Goal: Task Accomplishment & Management: Manage account settings

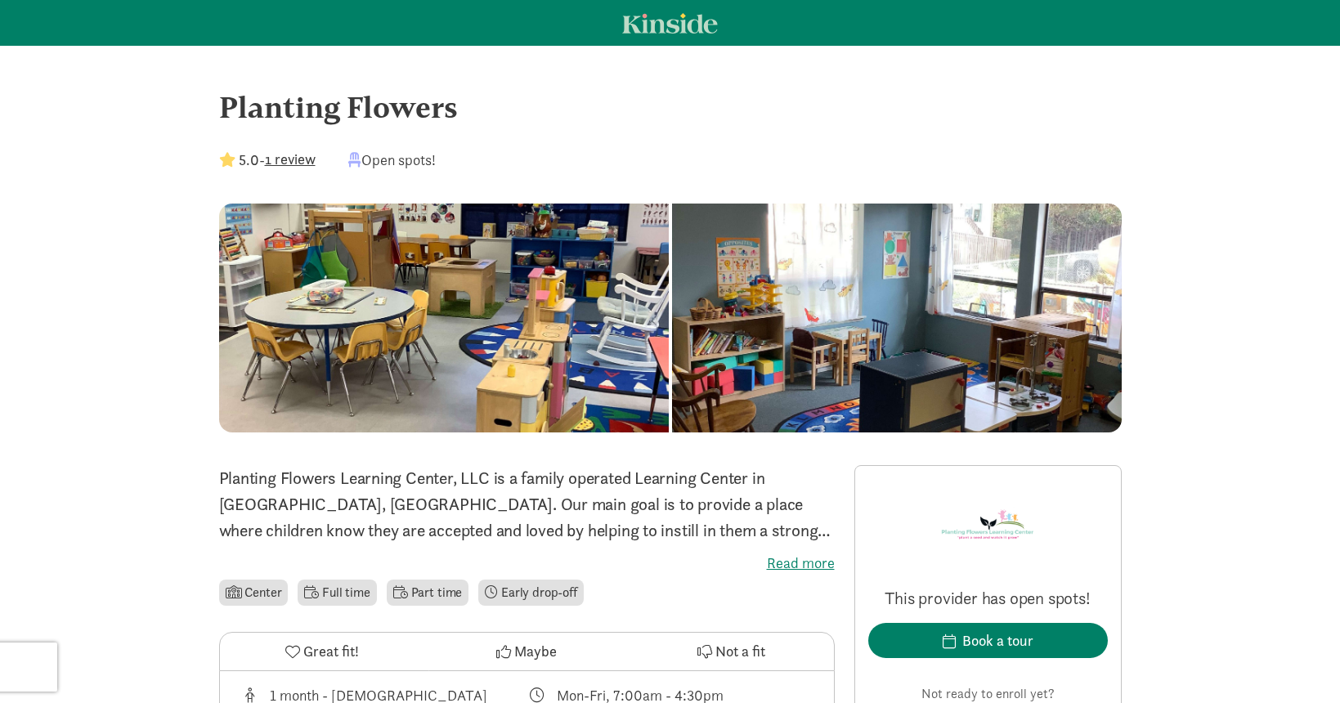
scroll to position [33, 0]
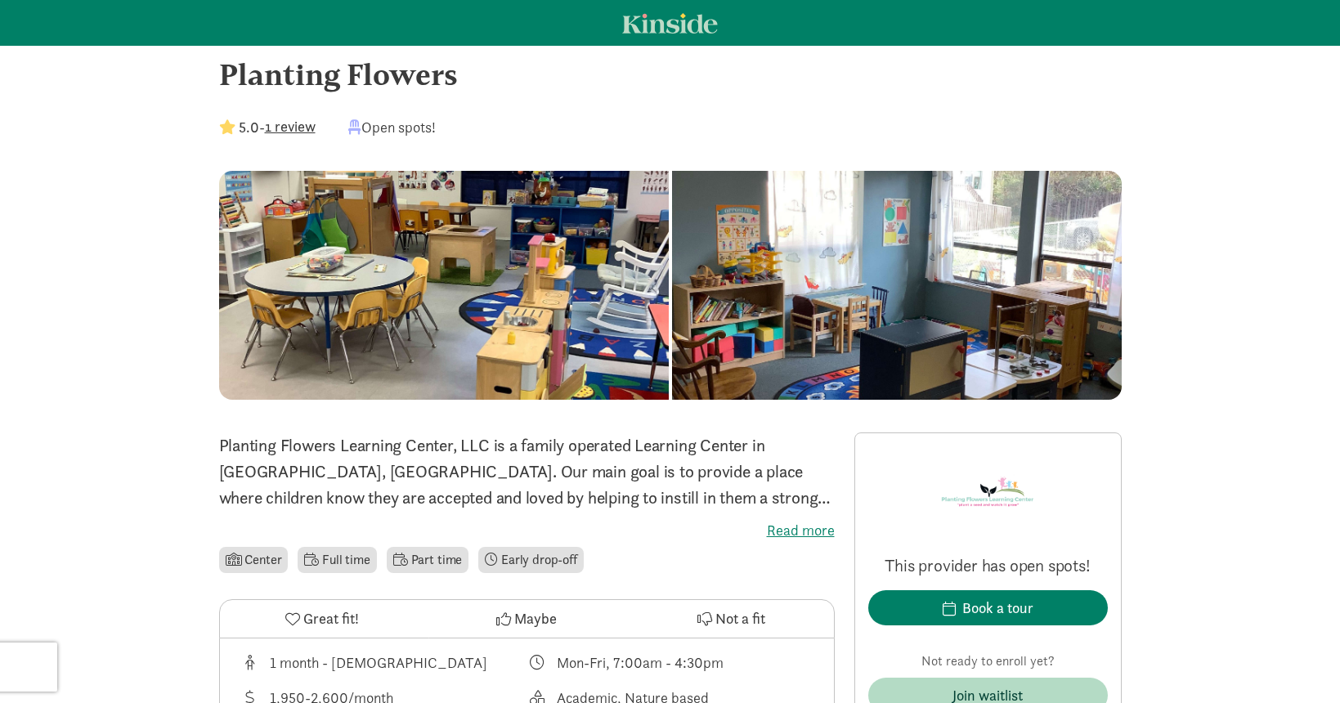
click at [672, 311] on div at bounding box center [897, 285] width 450 height 229
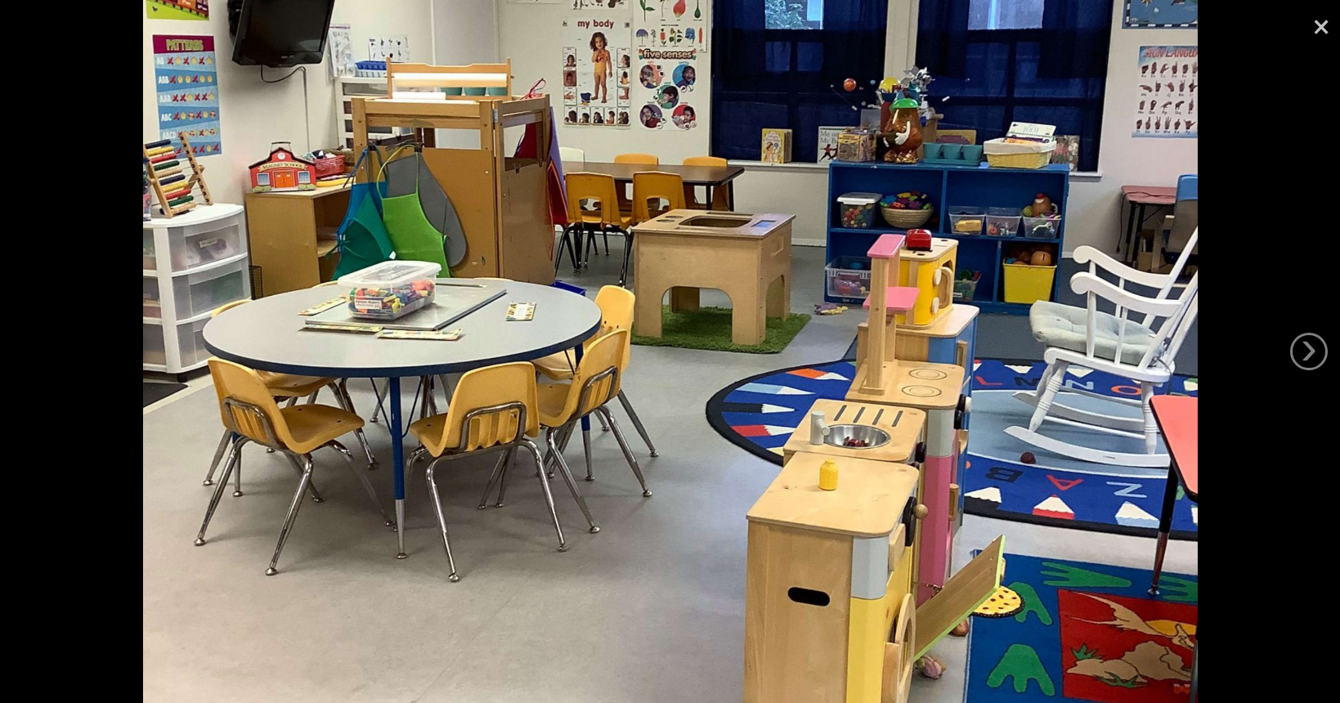
click at [1316, 20] on link "×" at bounding box center [1321, 24] width 38 height 49
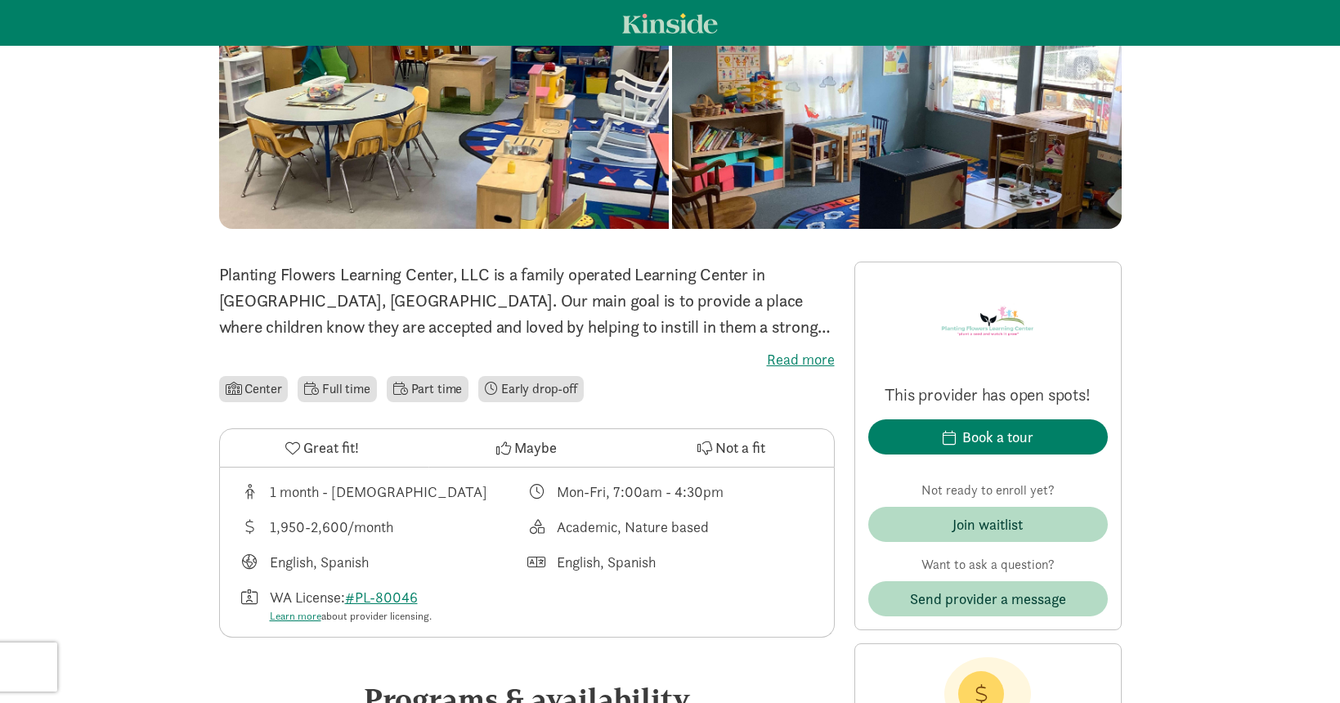
scroll to position [209, 0]
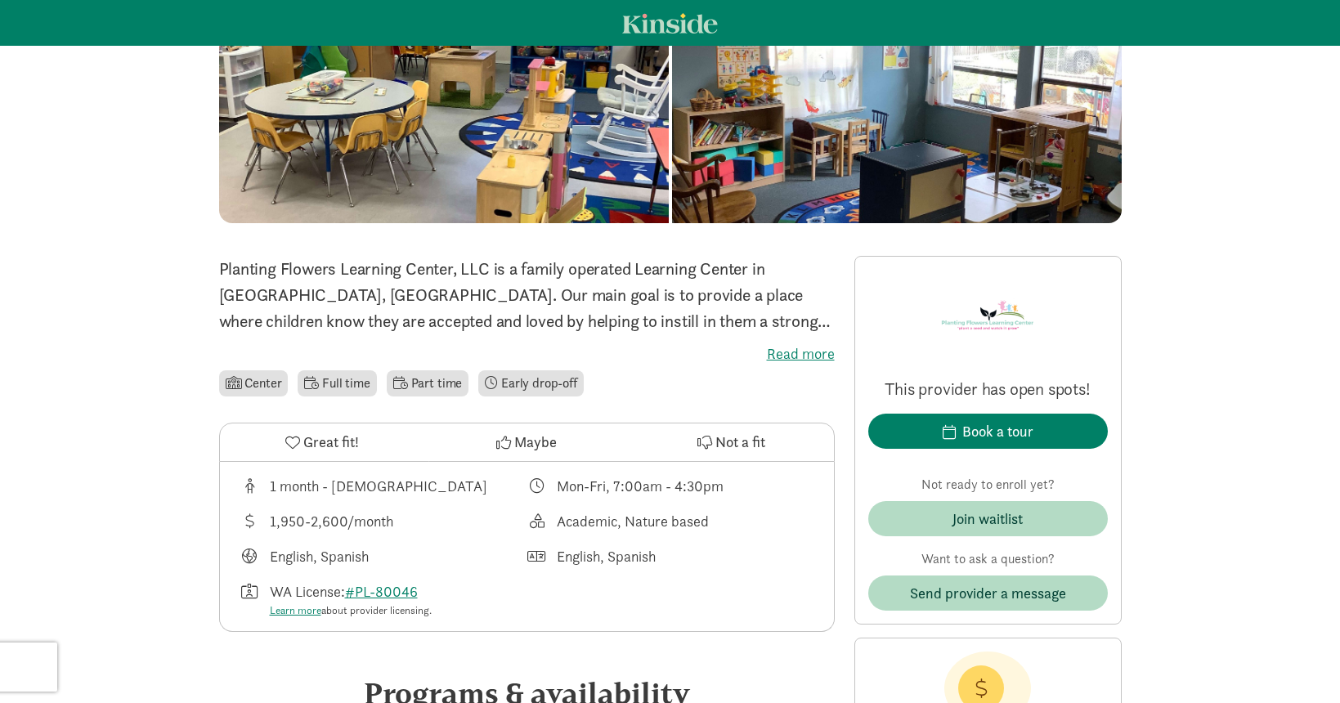
click at [983, 320] on img at bounding box center [987, 314] width 98 height 88
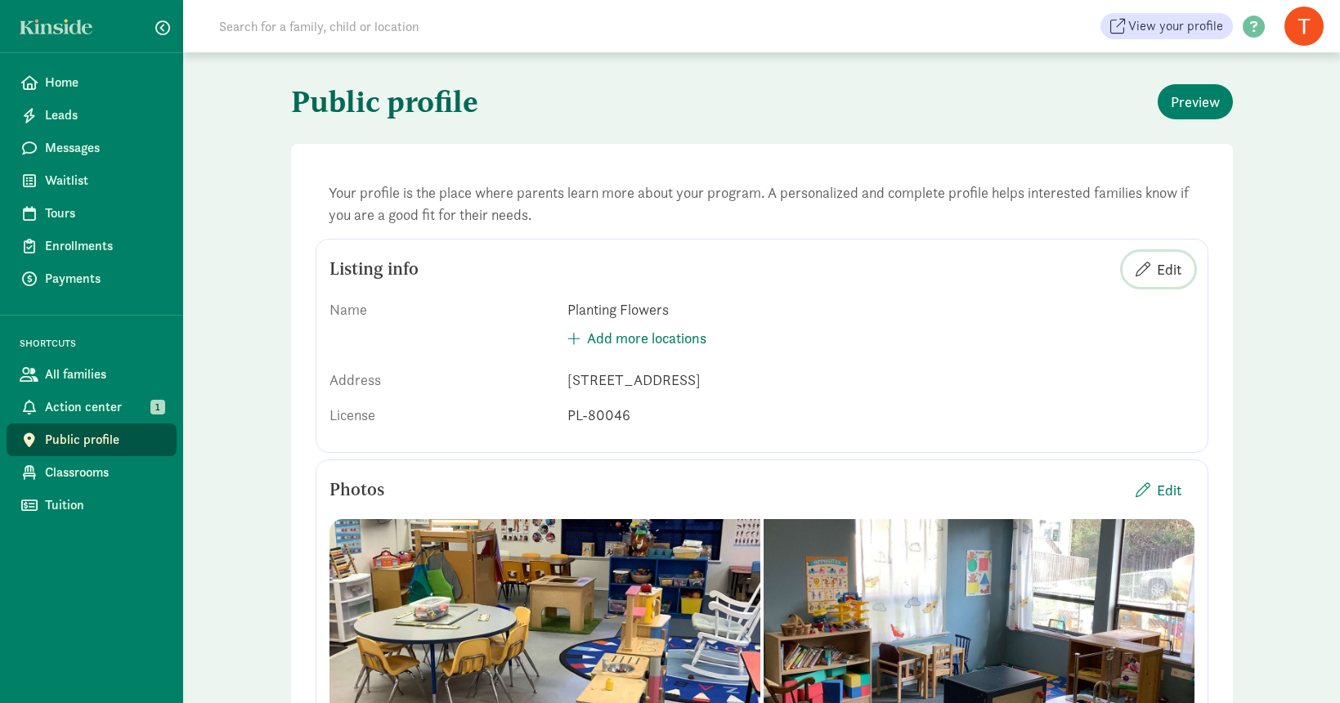
click at [1169, 264] on span "Edit" at bounding box center [1169, 269] width 25 height 22
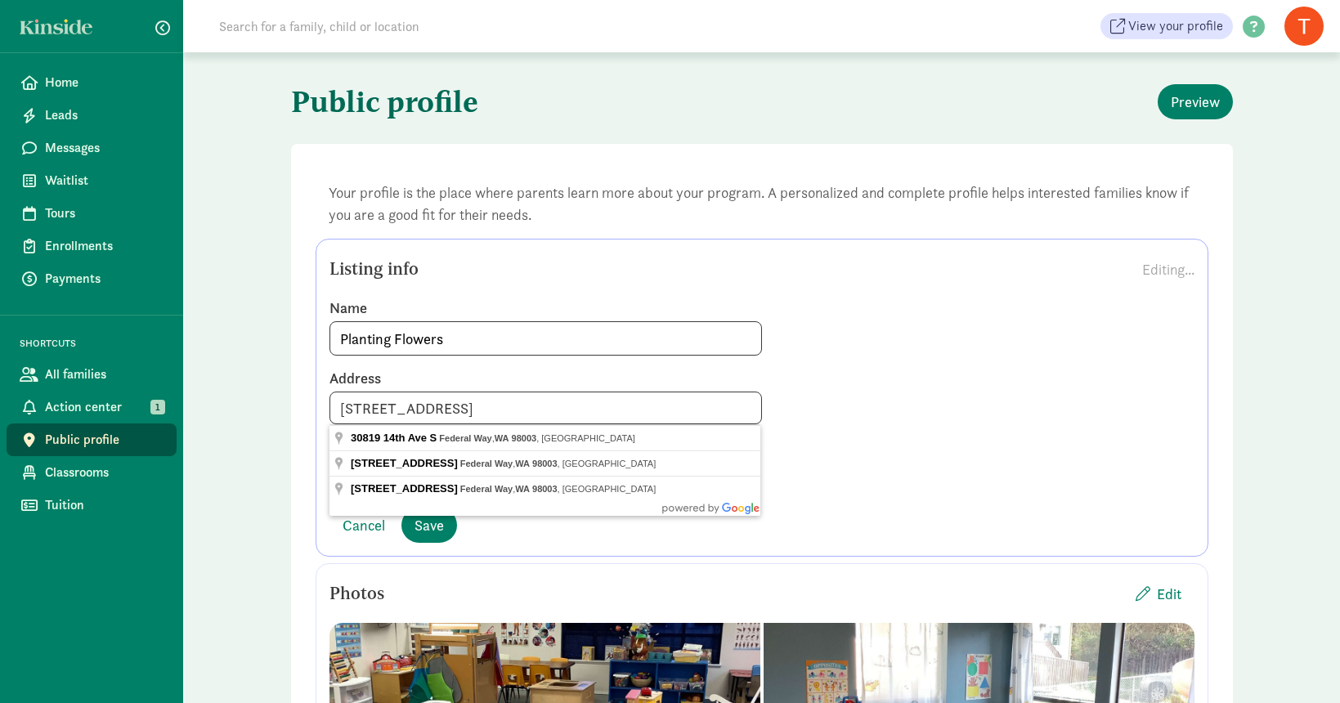
click at [823, 307] on label "Name" at bounding box center [761, 308] width 865 height 20
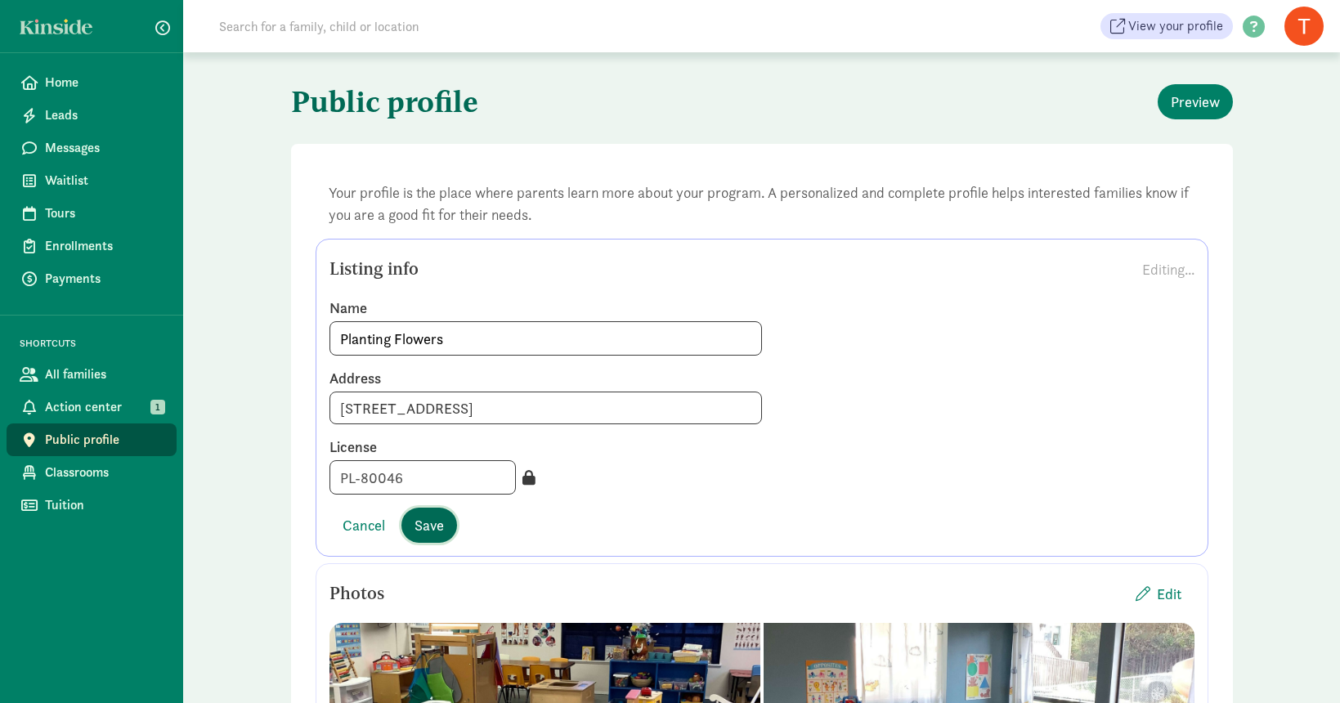
click at [430, 521] on span "Save" at bounding box center [428, 525] width 29 height 22
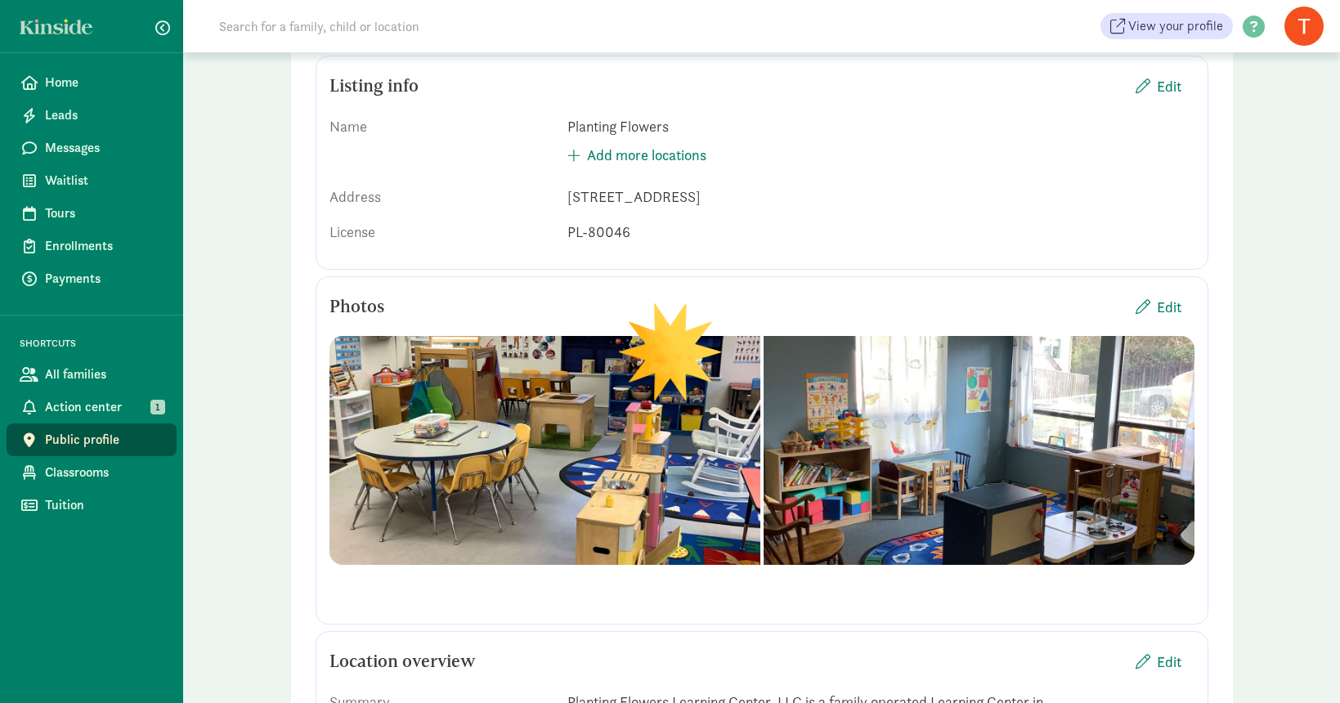
scroll to position [374, 0]
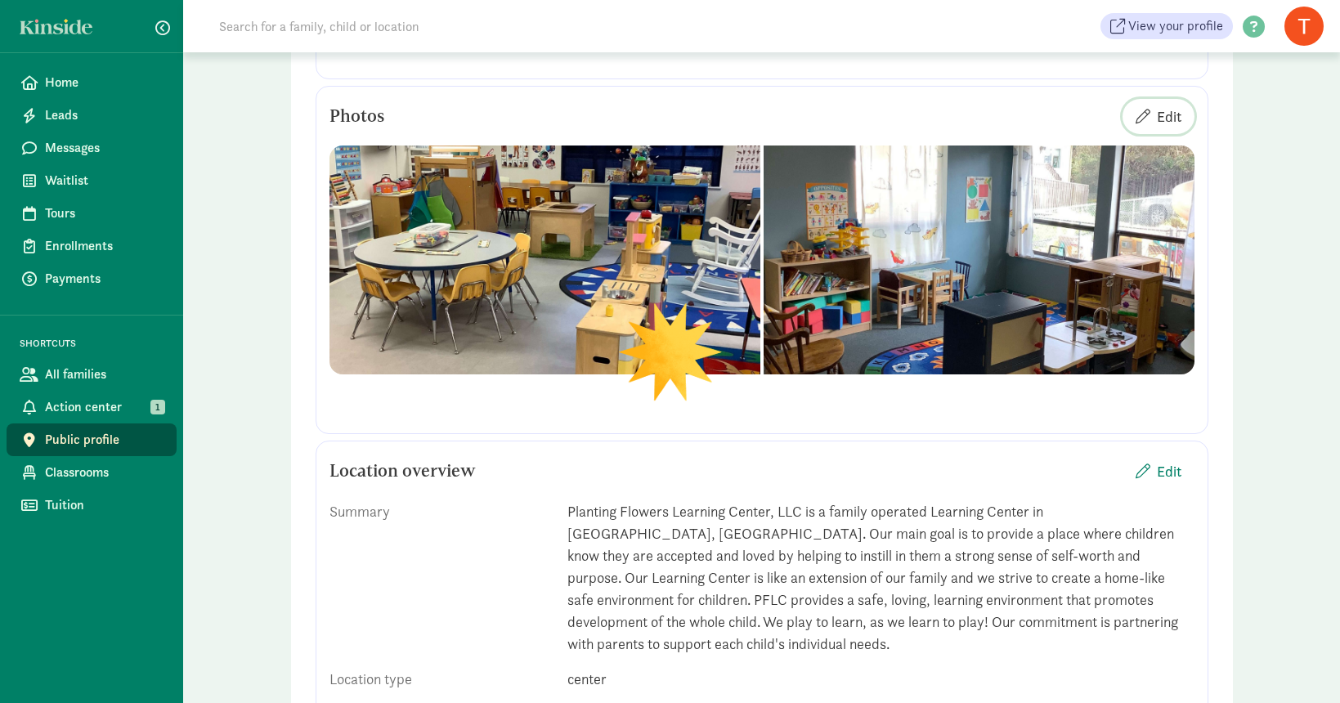
click at [1153, 113] on span "Edit" at bounding box center [1158, 116] width 46 height 22
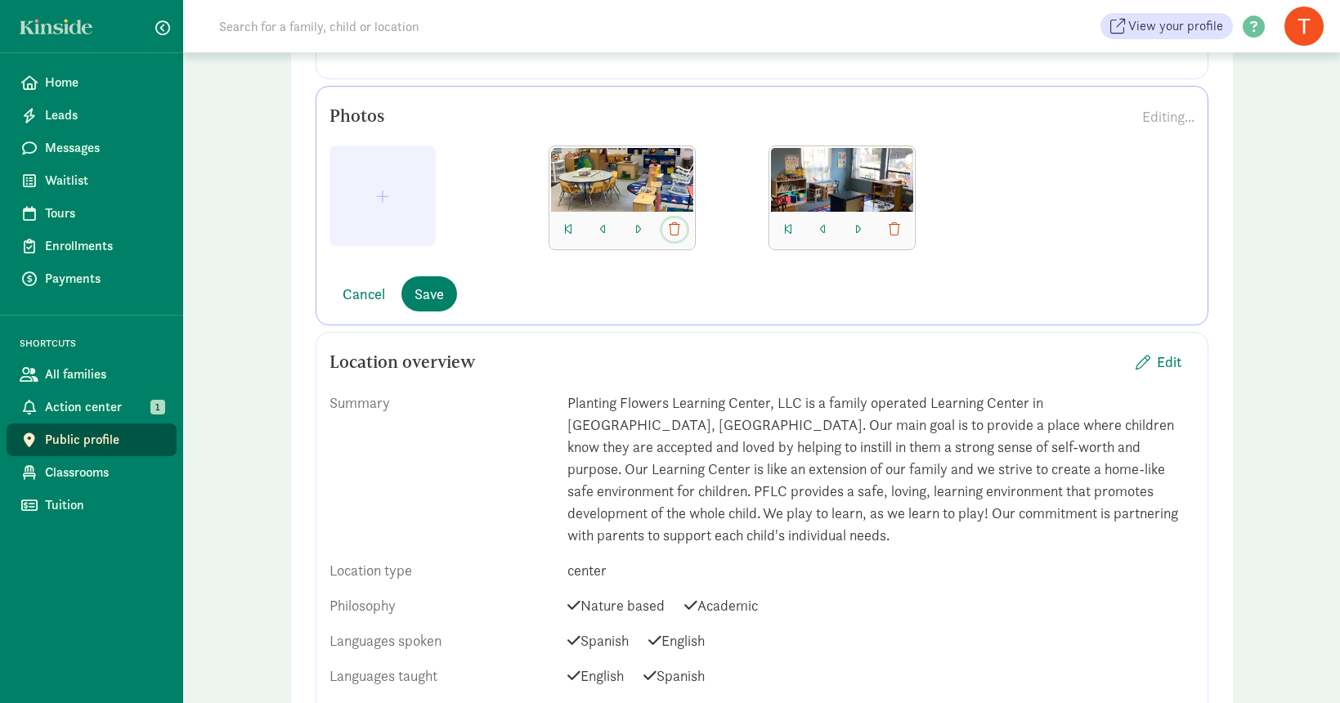
click at [674, 230] on span "button" at bounding box center [674, 229] width 11 height 13
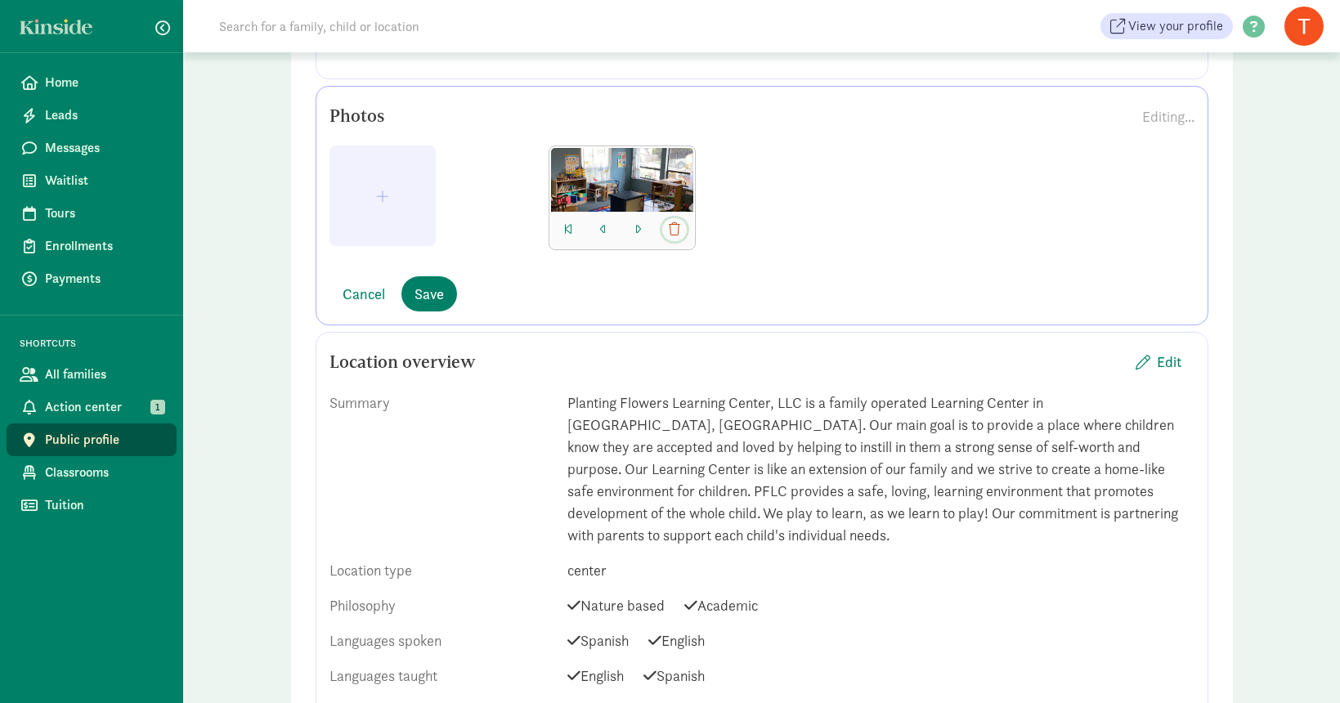
click at [680, 229] on button "button" at bounding box center [674, 229] width 25 height 23
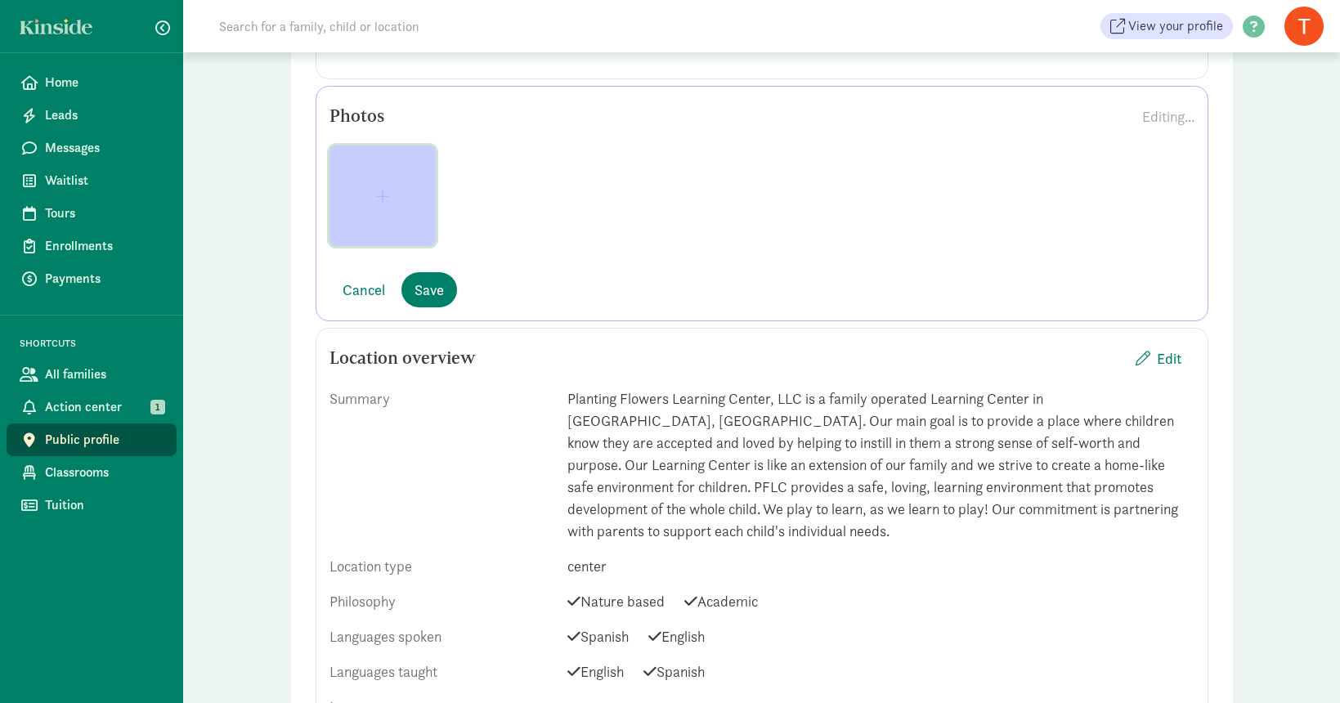
click at [377, 190] on span "button" at bounding box center [382, 196] width 13 height 15
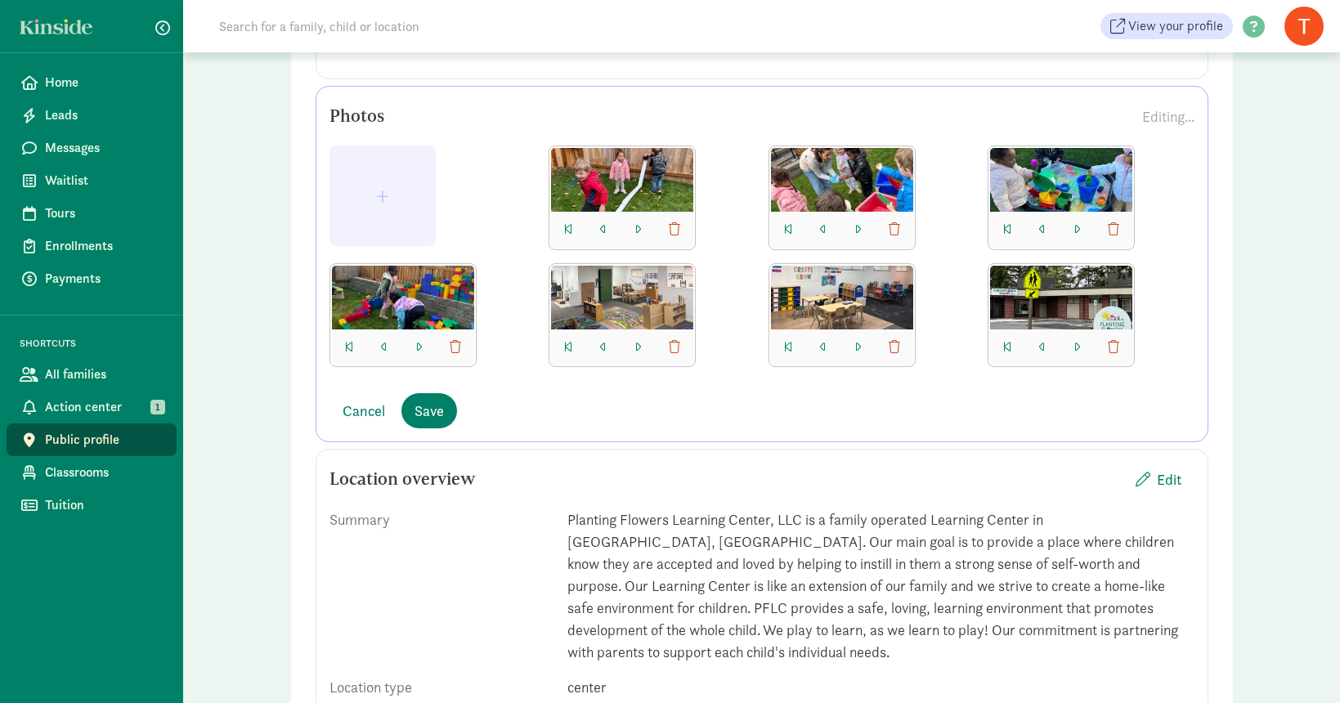
drag, startPoint x: 1066, startPoint y: 297, endPoint x: 451, endPoint y: 169, distance: 627.7
click at [451, 169] on div at bounding box center [761, 262] width 865 height 235
click at [631, 414] on div "Cancel Save" at bounding box center [761, 410] width 865 height 35
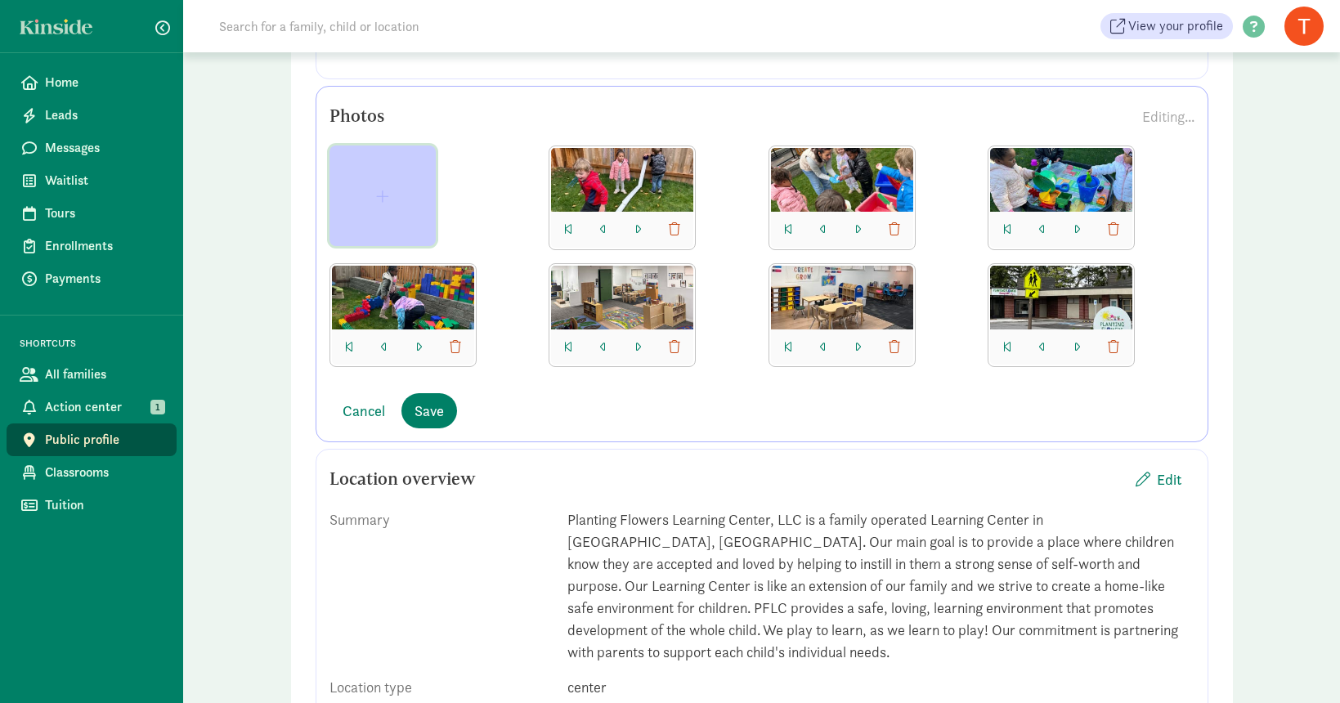
click at [399, 199] on span "button" at bounding box center [382, 196] width 80 height 15
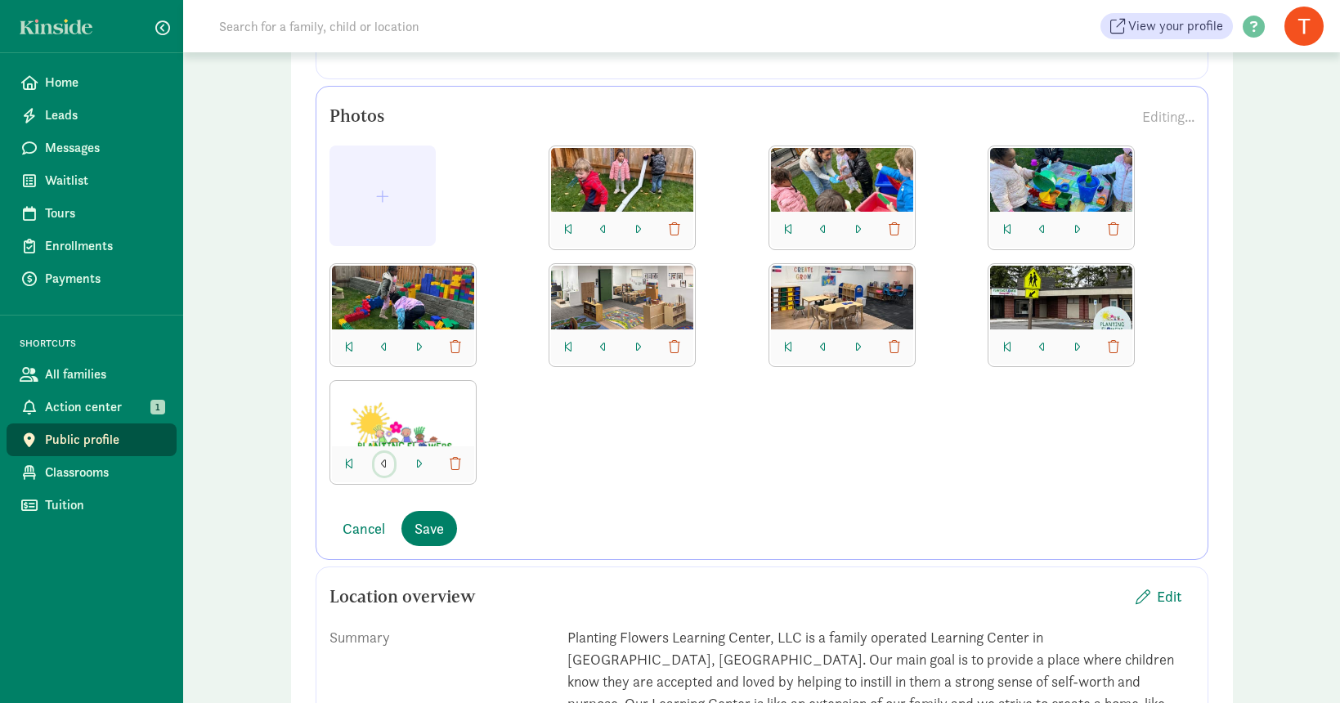
click at [385, 464] on span "button" at bounding box center [384, 464] width 7 height 13
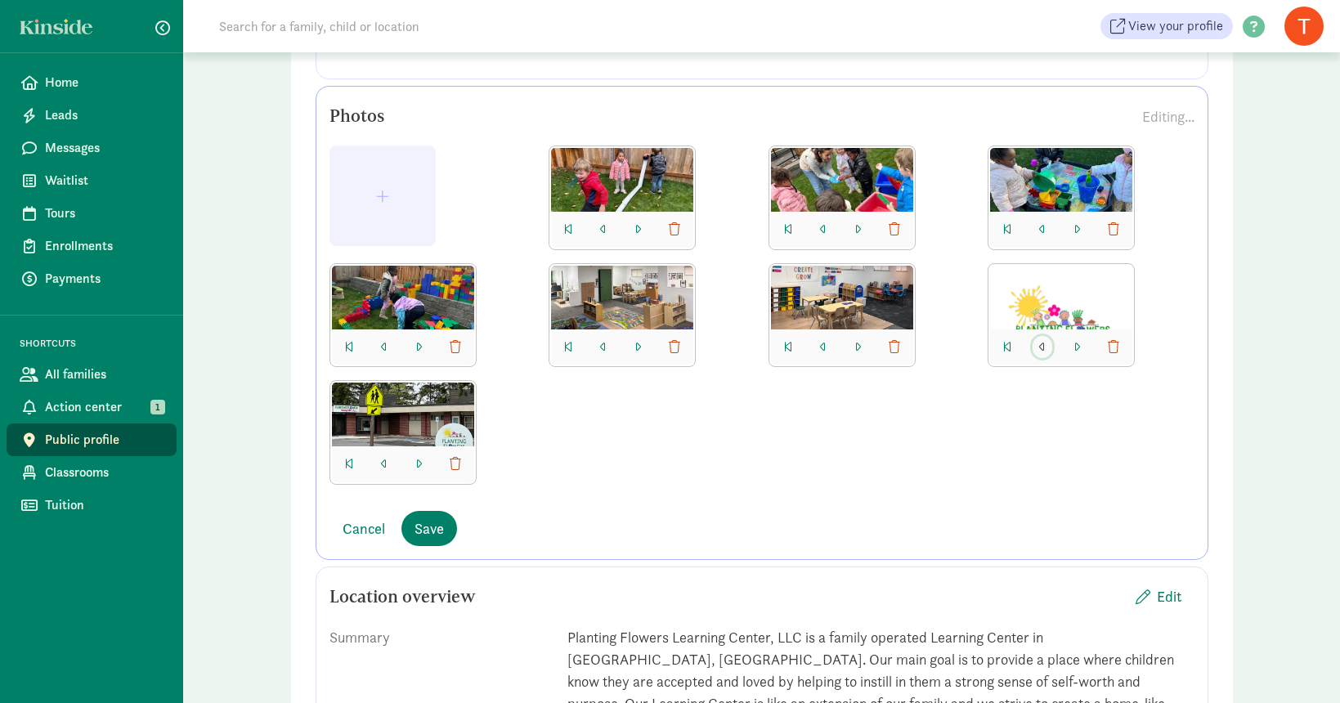
click at [1042, 347] on span "button" at bounding box center [1042, 347] width 7 height 13
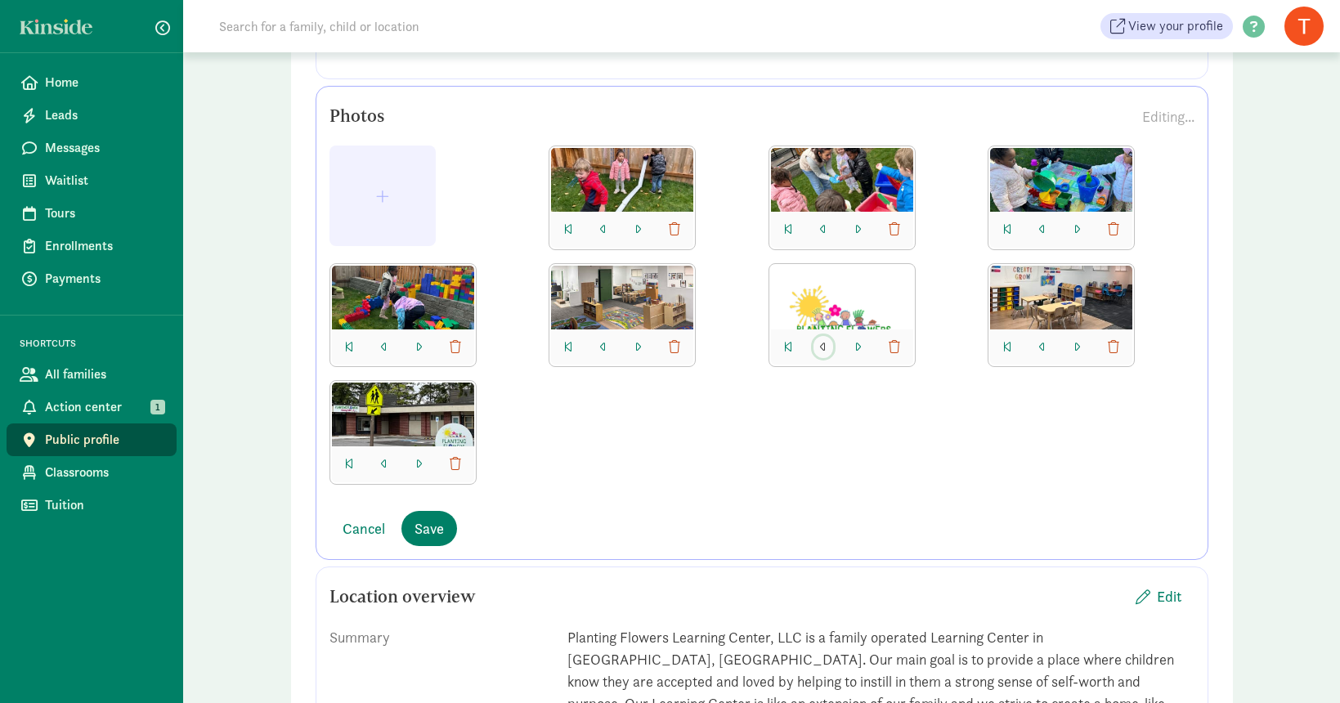
click at [821, 348] on span "button" at bounding box center [823, 347] width 7 height 13
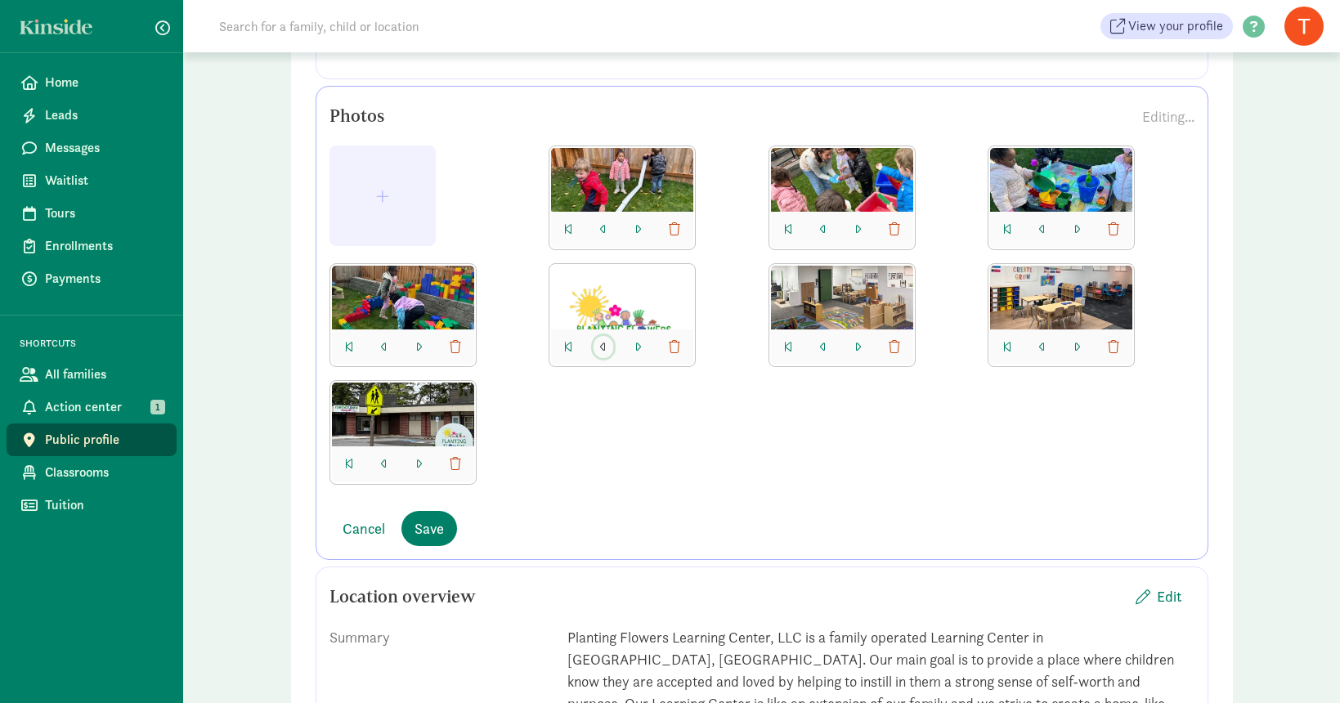
click at [603, 344] on span "button" at bounding box center [603, 347] width 7 height 13
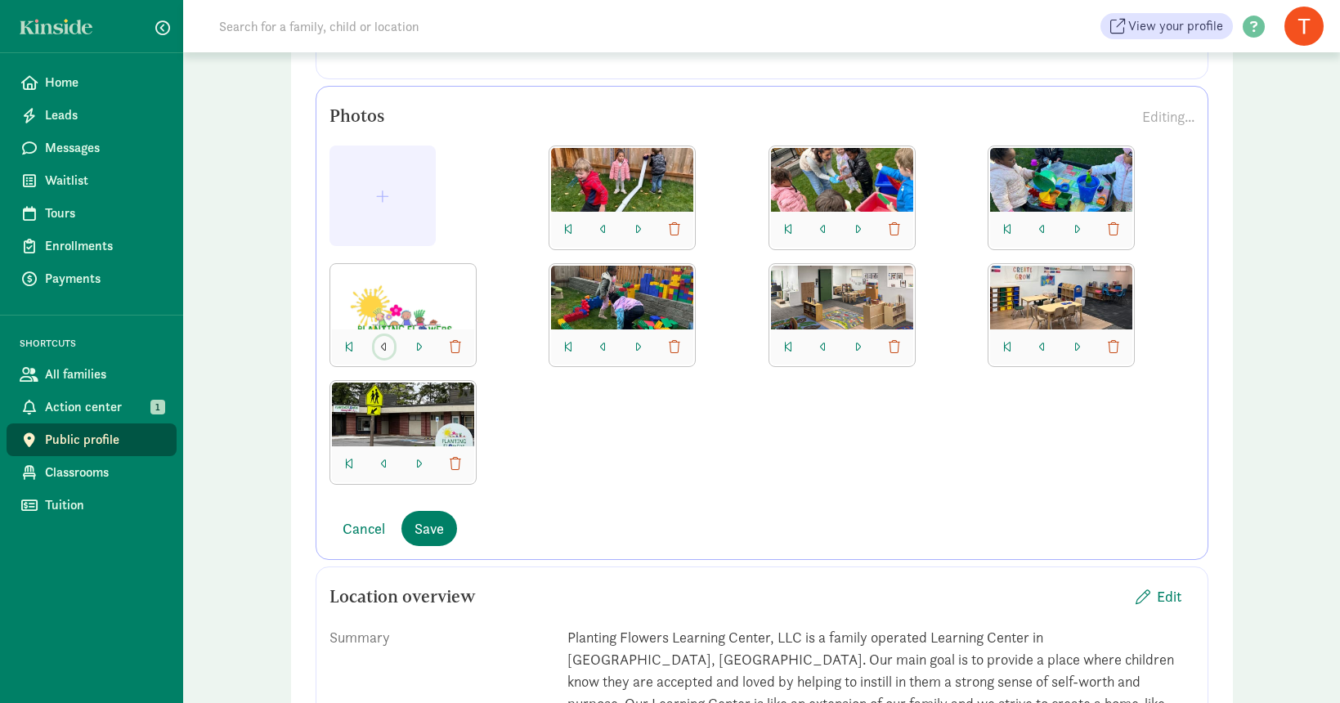
click at [378, 339] on button "button" at bounding box center [384, 347] width 20 height 23
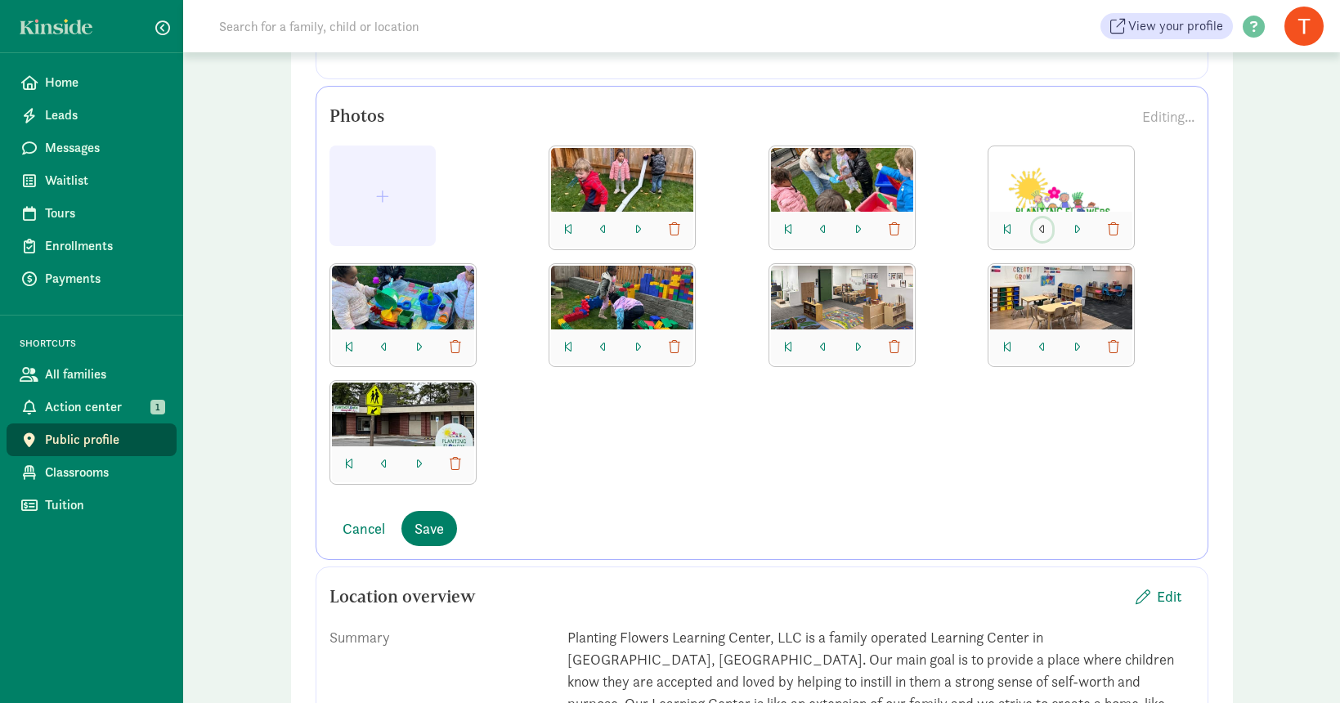
click at [1039, 225] on span "button" at bounding box center [1042, 229] width 7 height 13
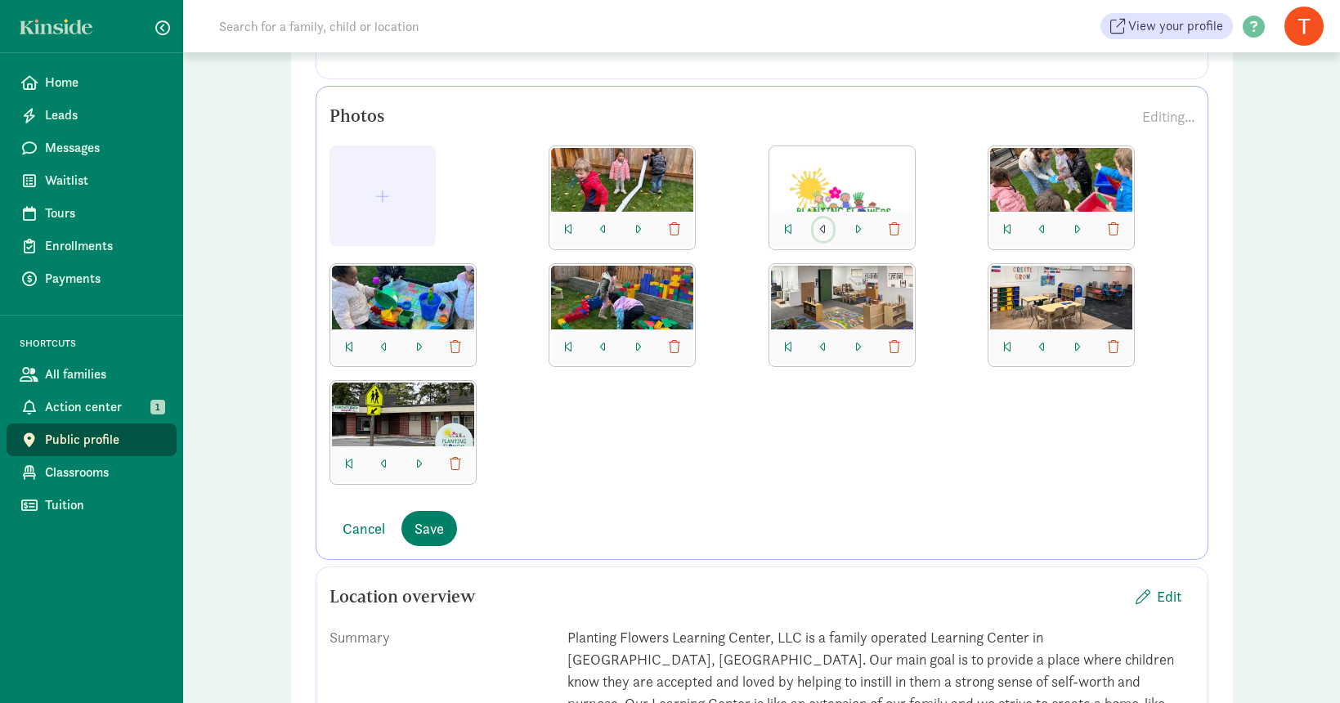
click at [830, 223] on button "button" at bounding box center [823, 229] width 20 height 23
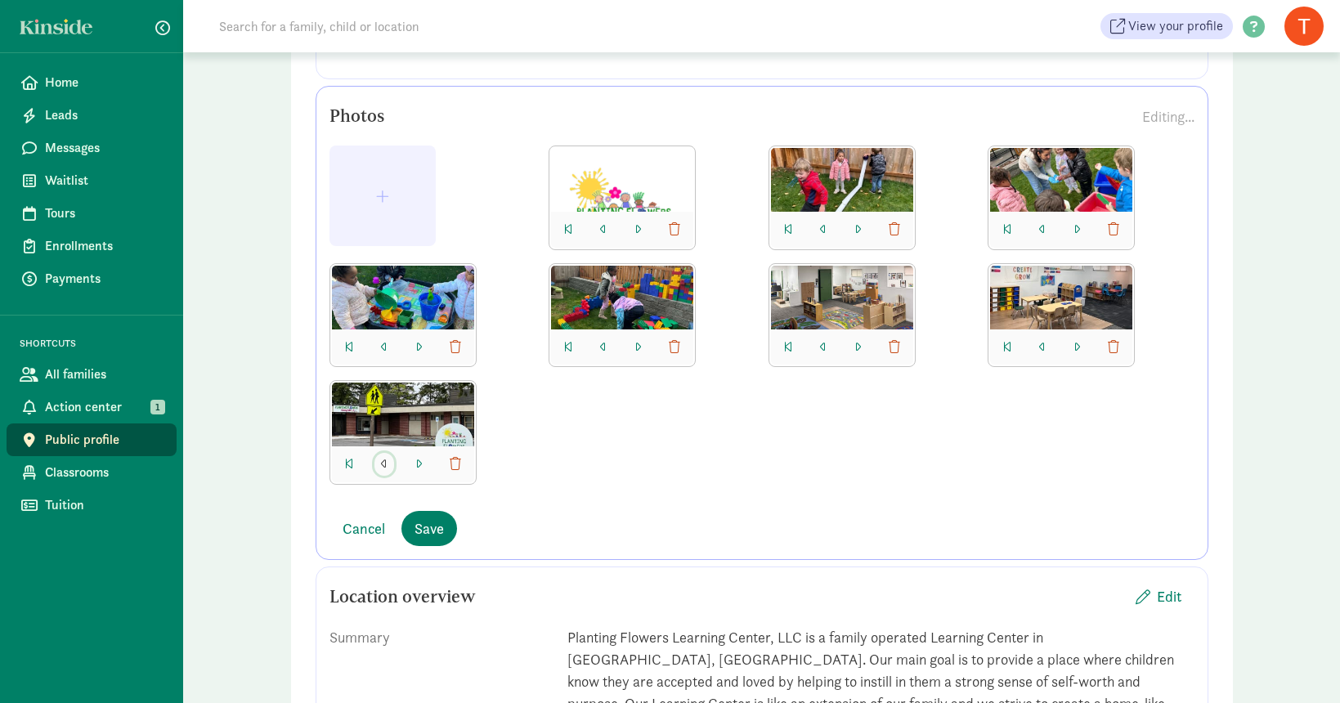
click at [381, 460] on span "button" at bounding box center [384, 464] width 7 height 13
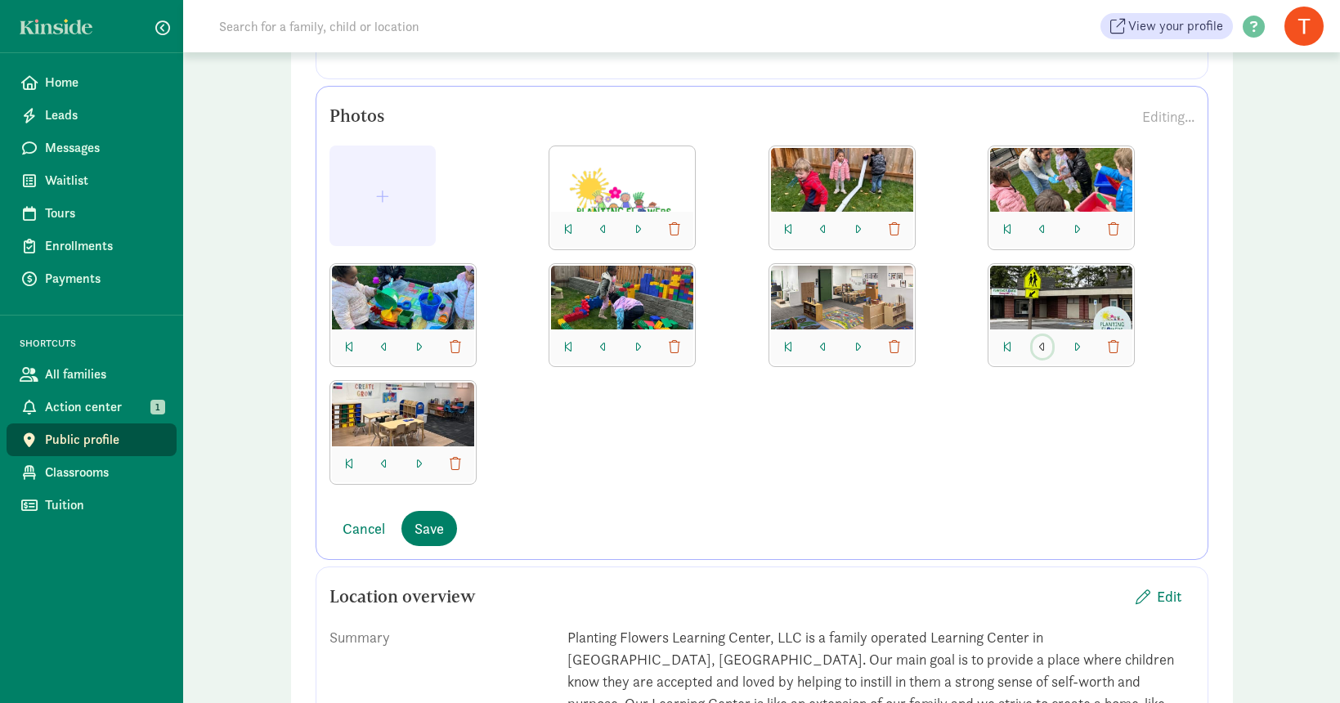
click at [1042, 348] on span "button" at bounding box center [1042, 347] width 7 height 13
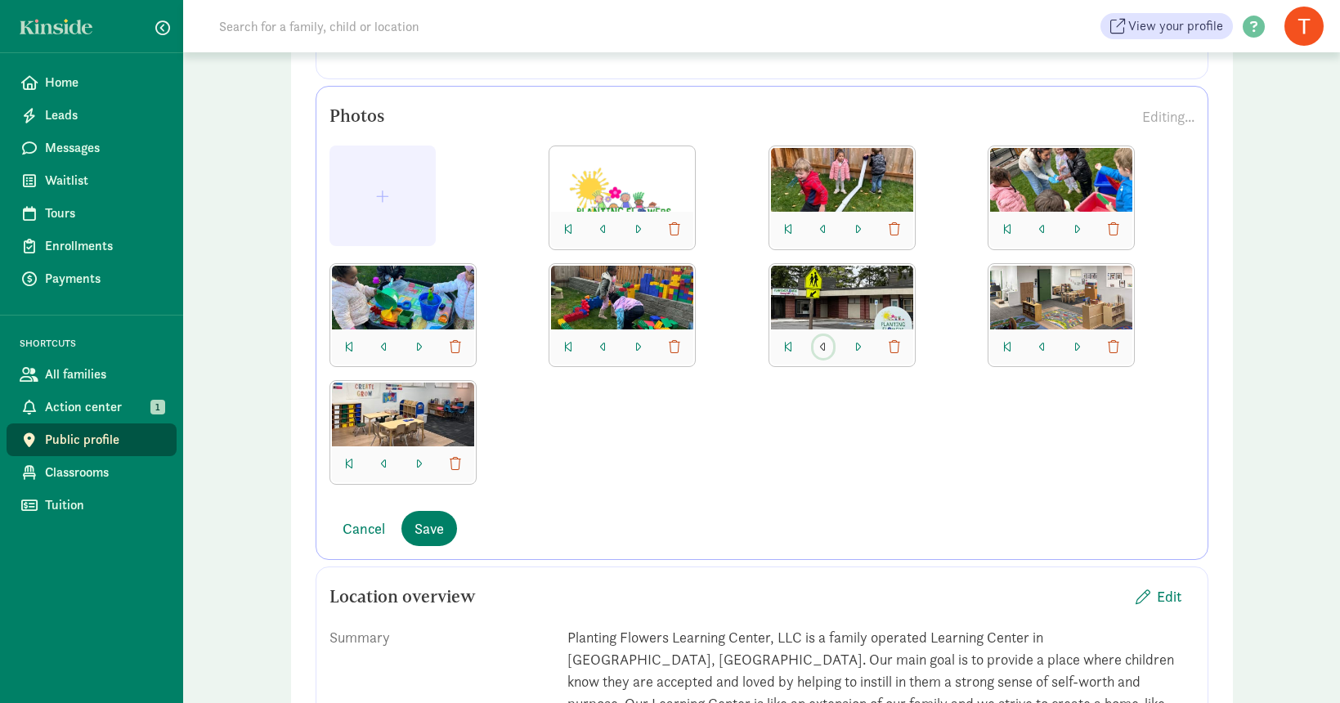
click at [820, 346] on span "button" at bounding box center [823, 347] width 7 height 13
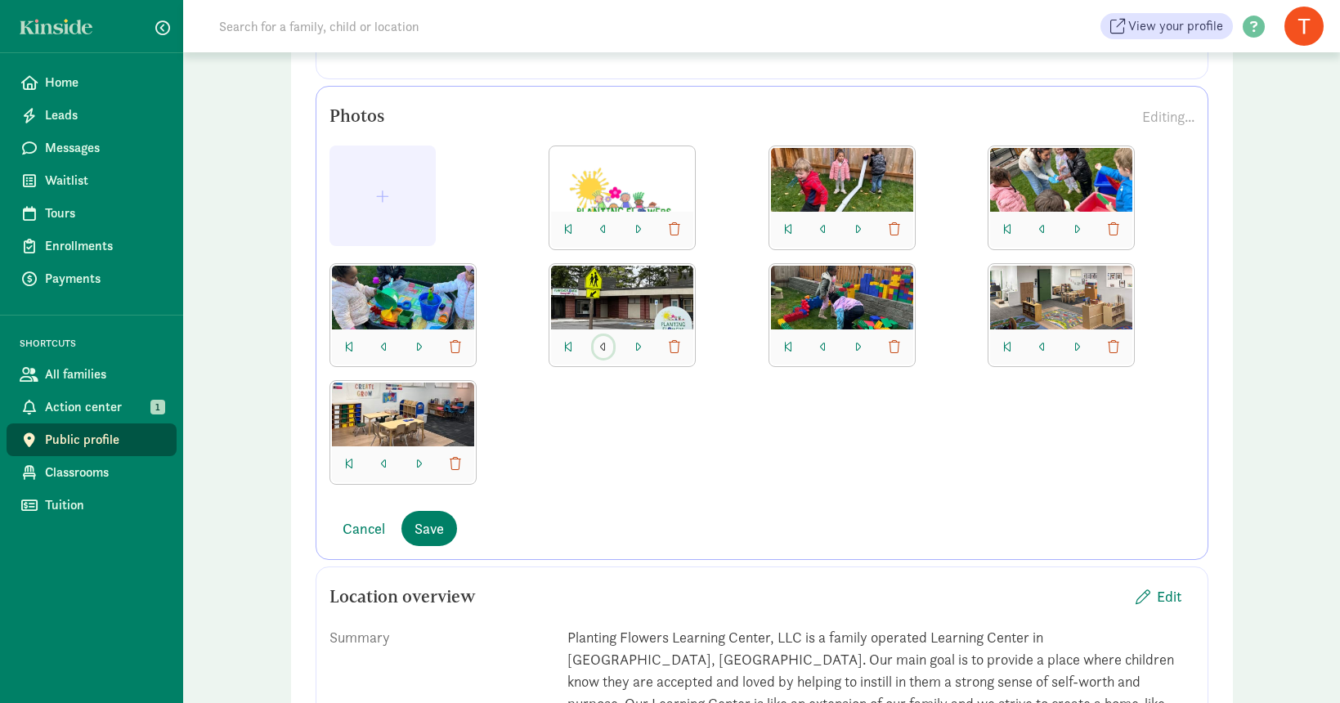
click at [600, 336] on button "button" at bounding box center [603, 347] width 20 height 23
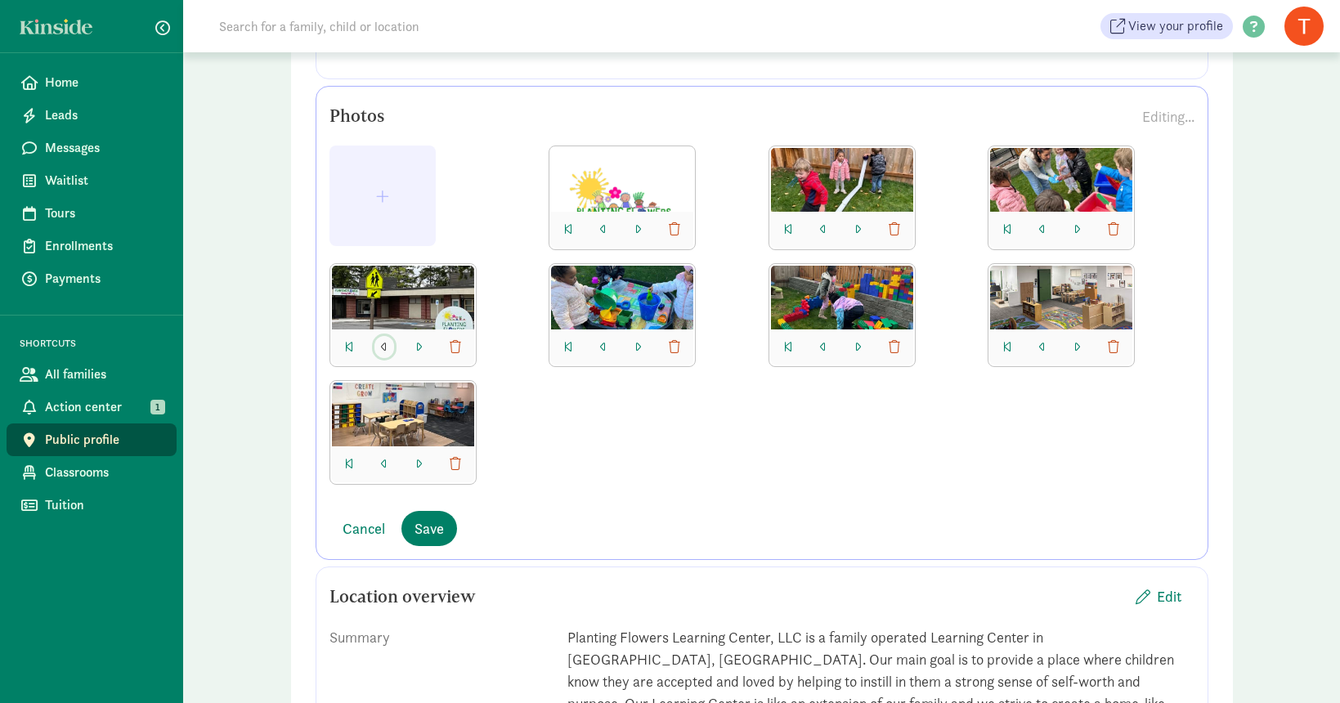
click at [381, 342] on span "button" at bounding box center [384, 347] width 7 height 13
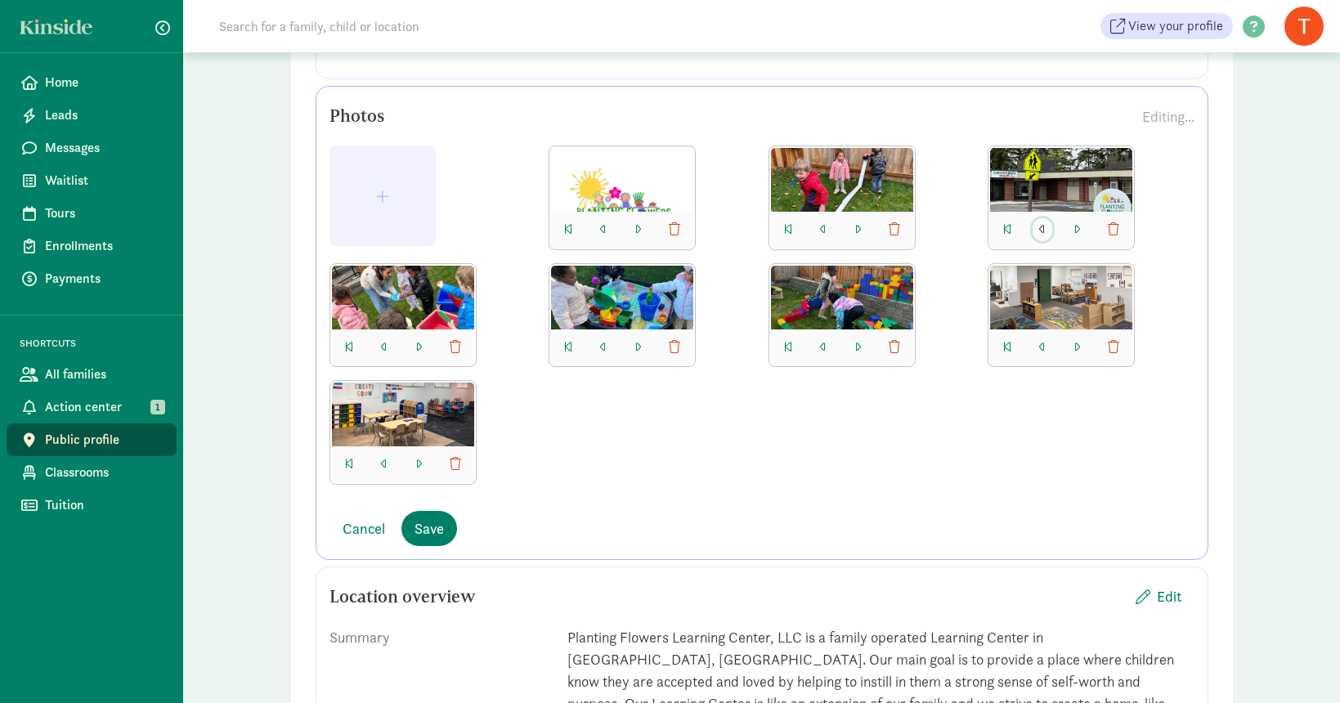
click at [1042, 223] on span "button" at bounding box center [1042, 229] width 7 height 13
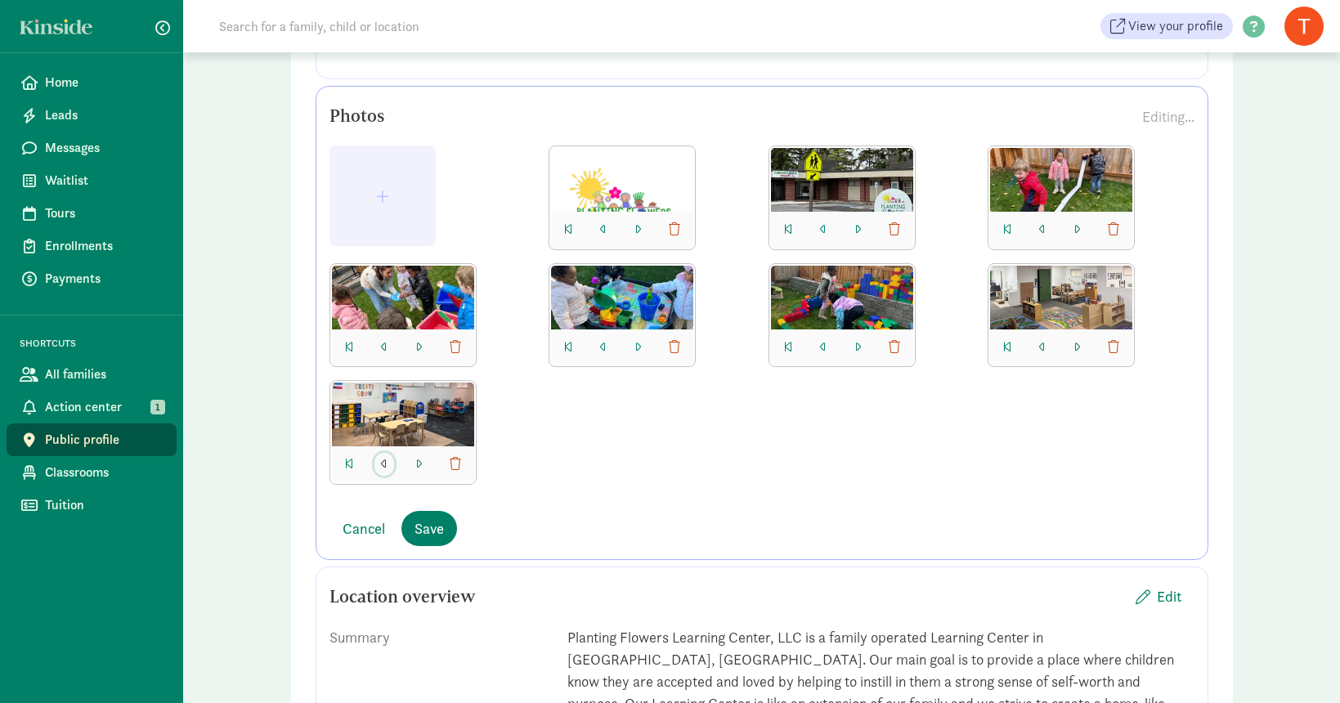
click at [382, 460] on span "button" at bounding box center [384, 464] width 7 height 13
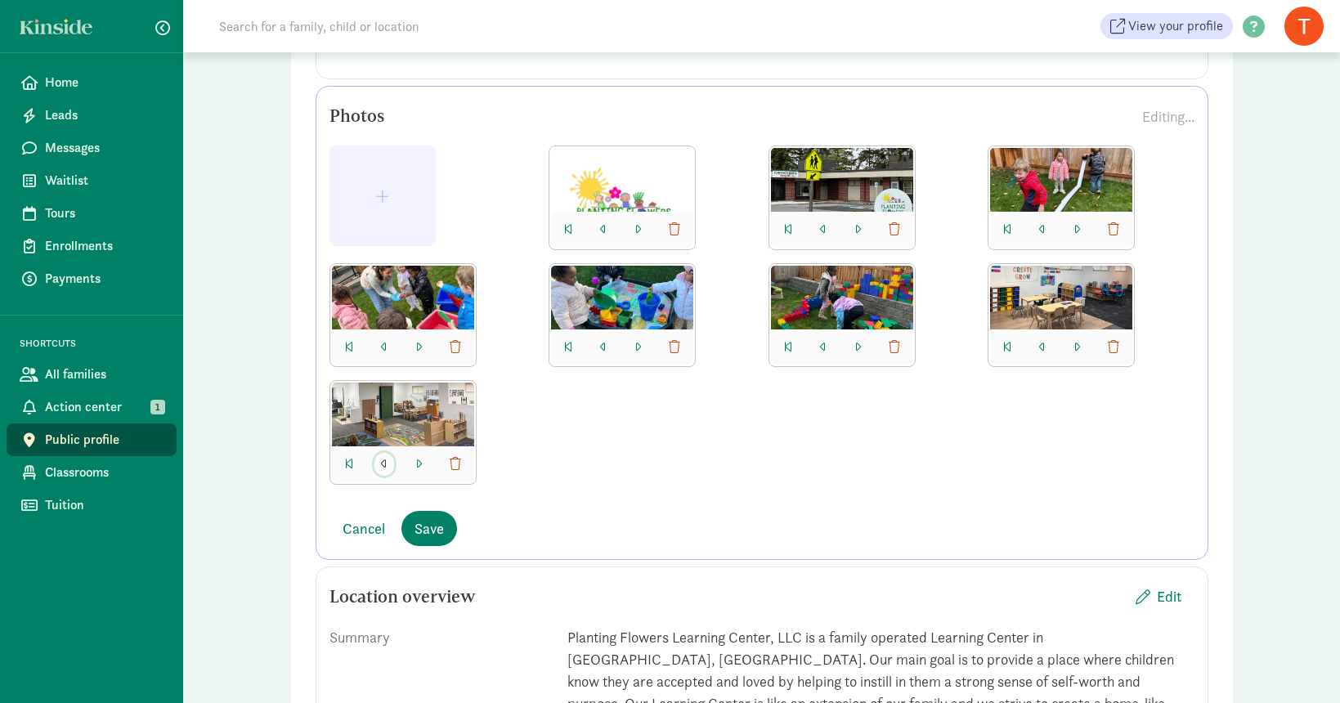
click at [379, 463] on button "button" at bounding box center [384, 464] width 20 height 23
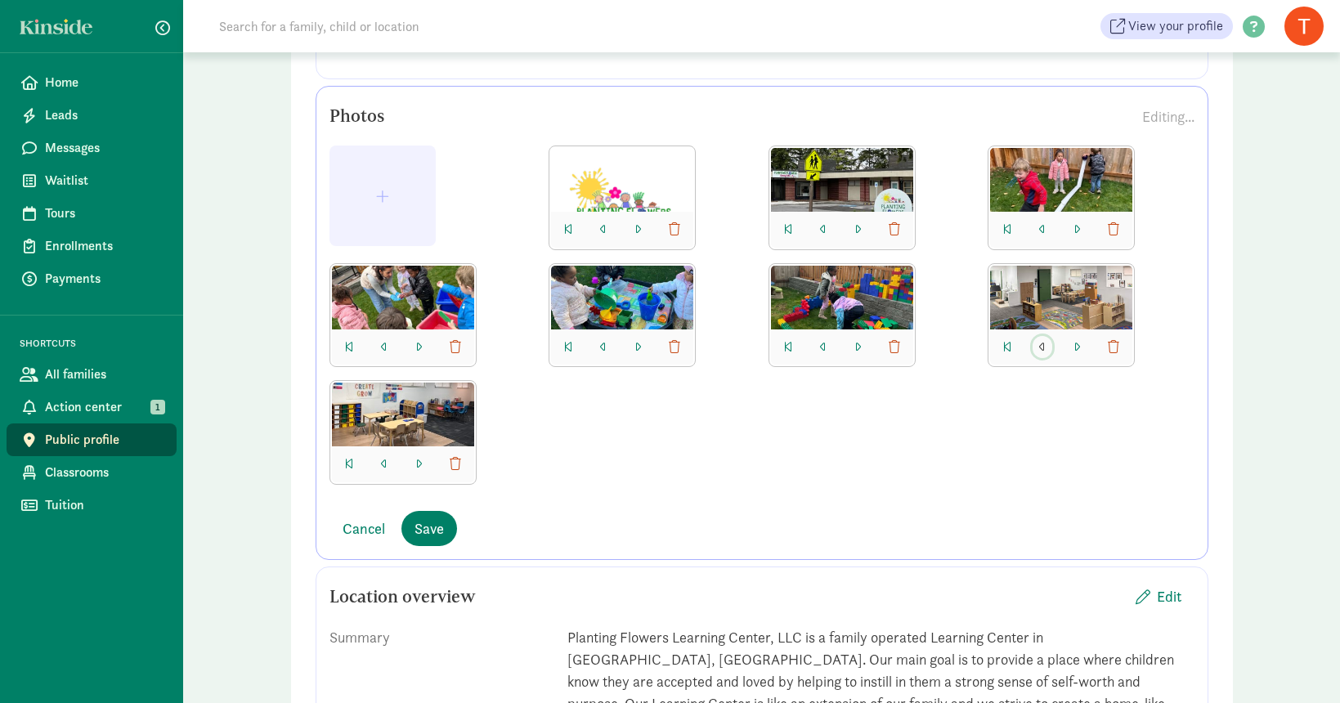
click at [1042, 344] on span "button" at bounding box center [1042, 347] width 7 height 13
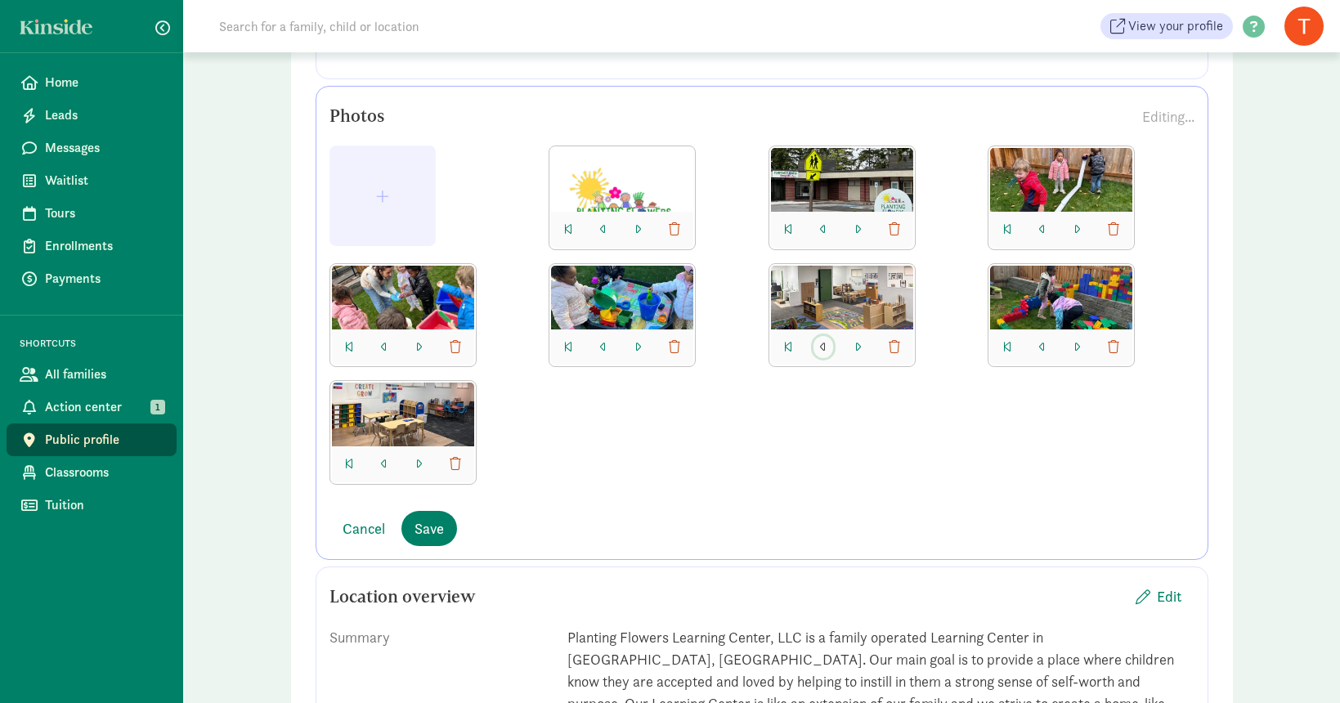
click at [820, 347] on span "button" at bounding box center [823, 347] width 7 height 13
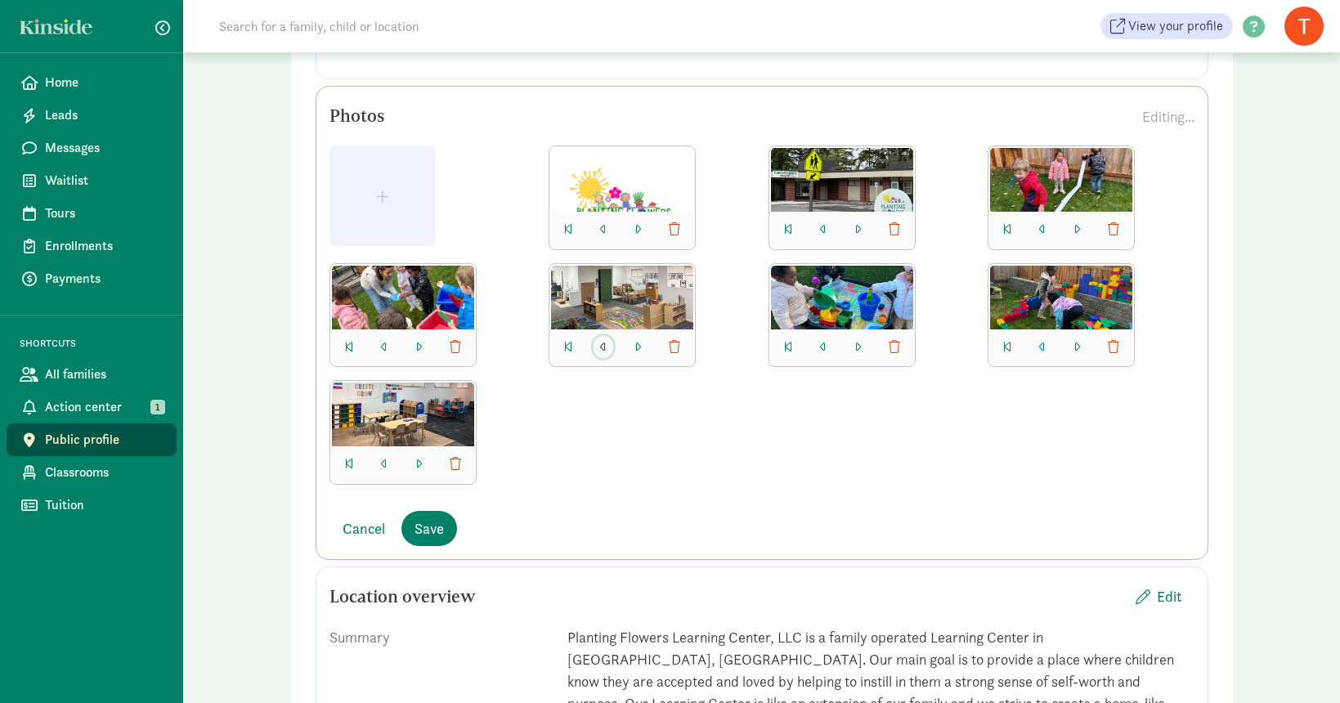
click at [604, 345] on span "button" at bounding box center [603, 347] width 7 height 13
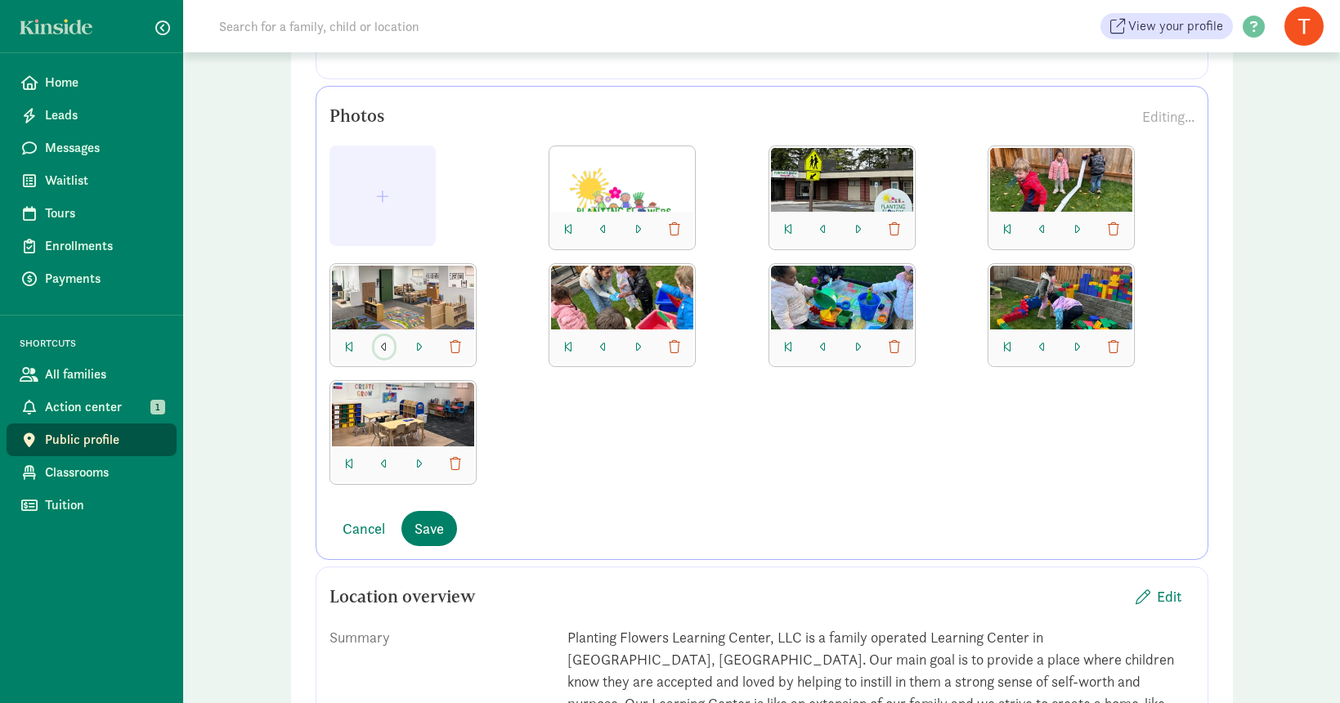
click at [385, 339] on span "button" at bounding box center [384, 348] width 7 height 20
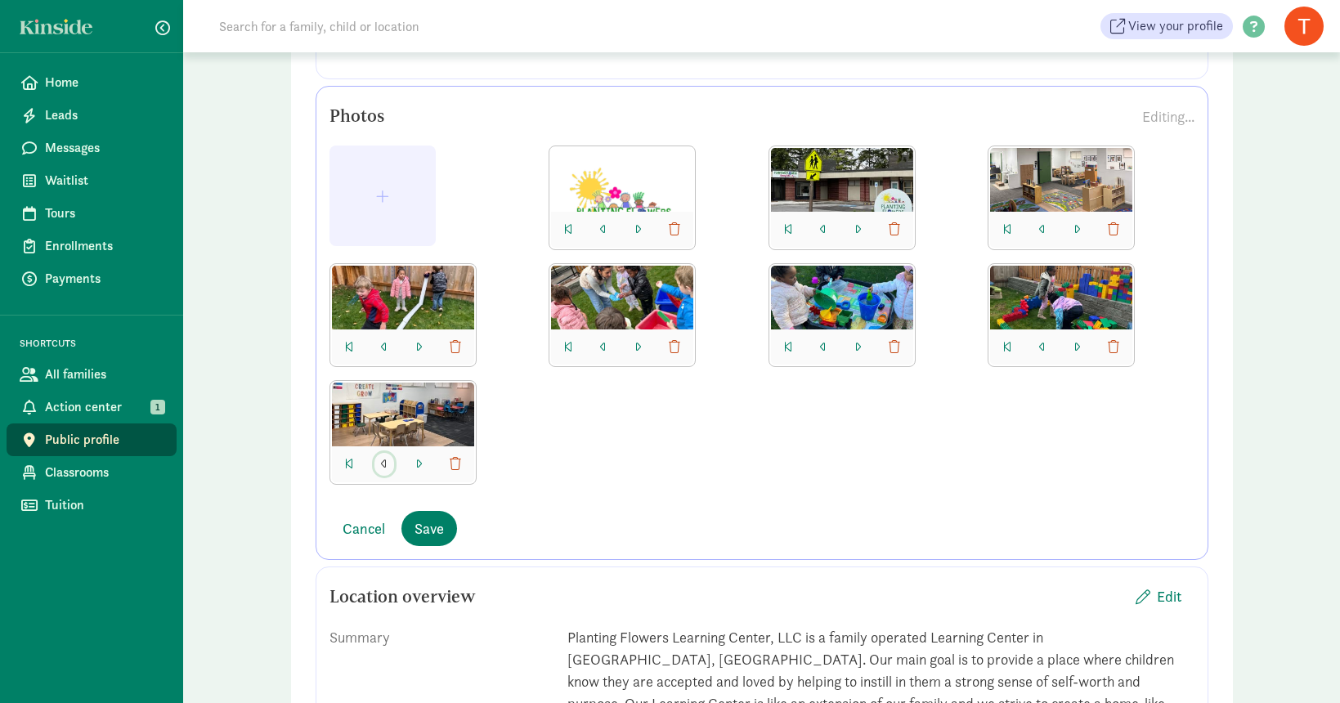
click at [383, 463] on span "button" at bounding box center [384, 464] width 7 height 13
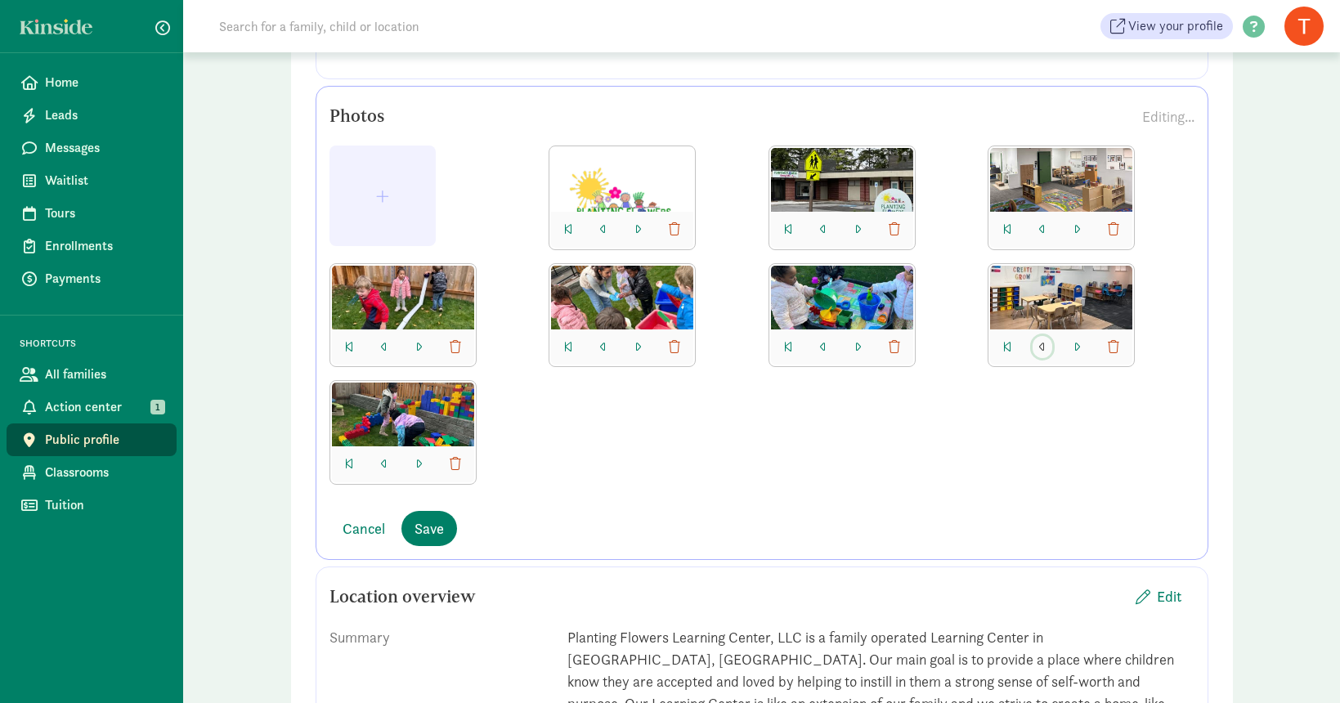
click at [1048, 348] on button "button" at bounding box center [1042, 347] width 20 height 23
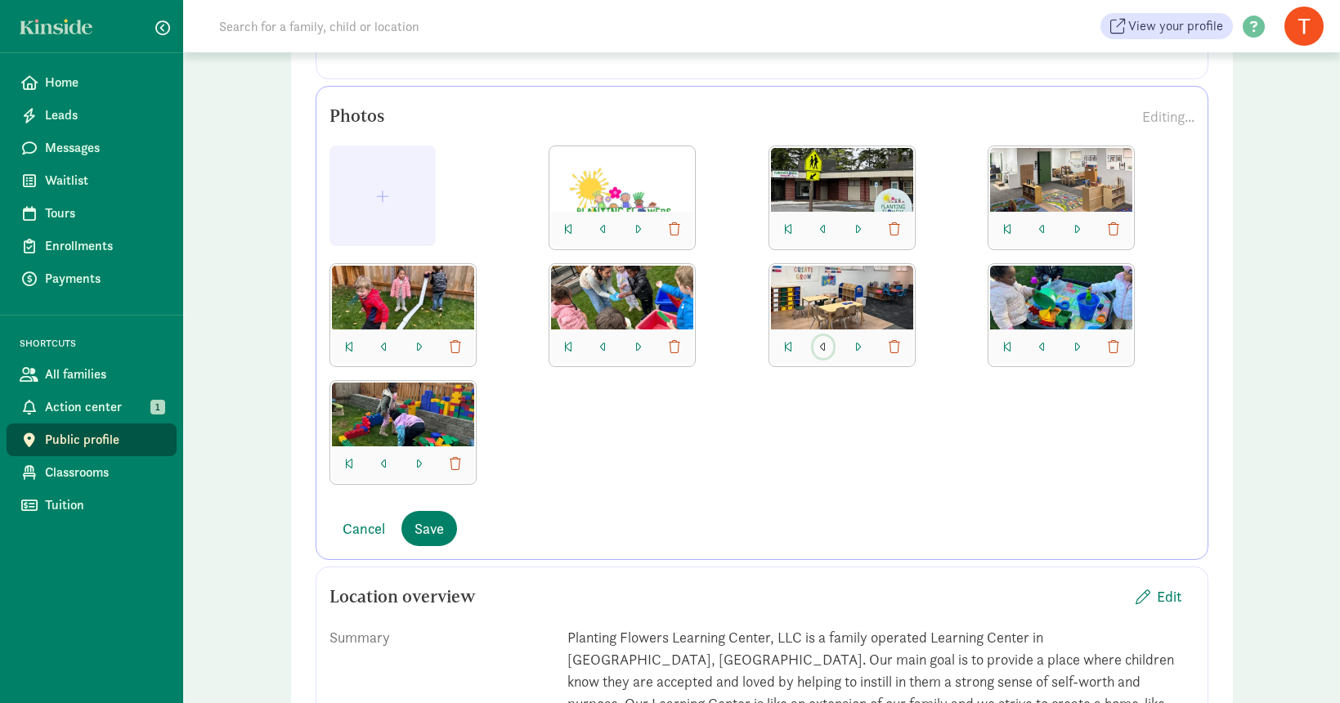
click at [816, 343] on button "button" at bounding box center [823, 347] width 20 height 23
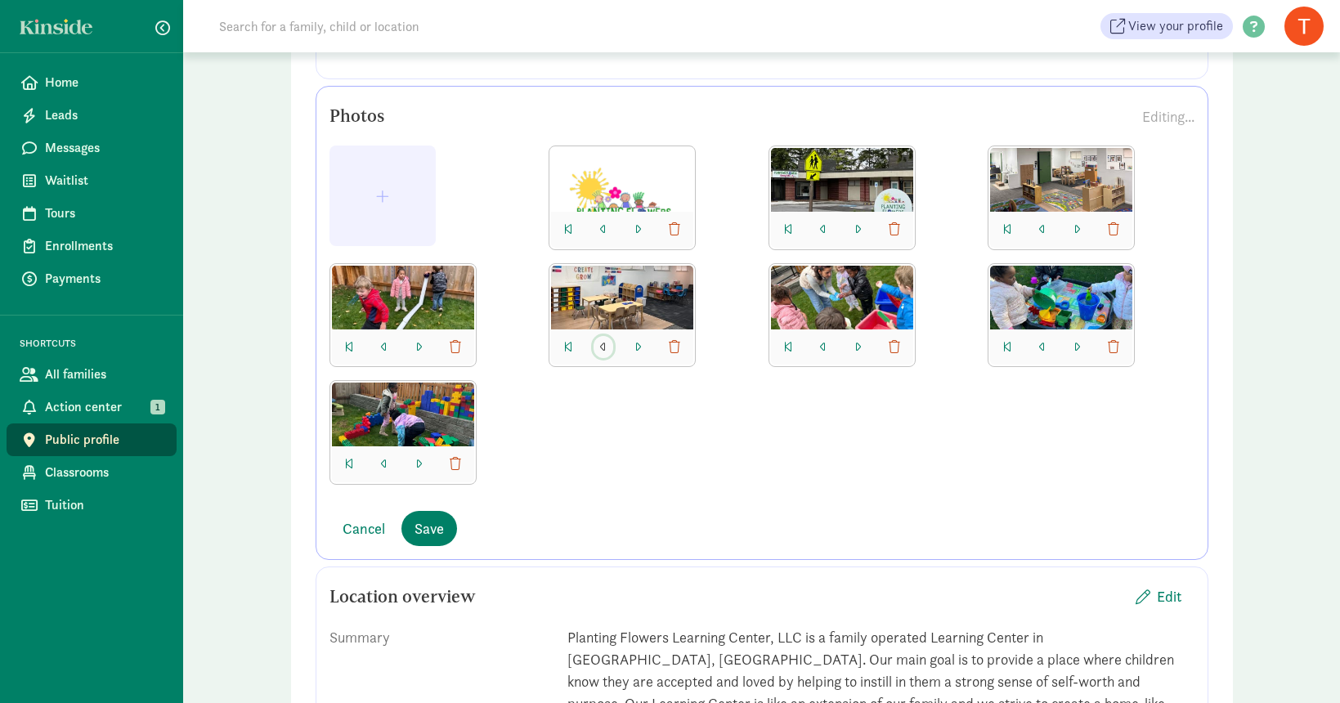
click at [599, 345] on button "button" at bounding box center [603, 347] width 20 height 23
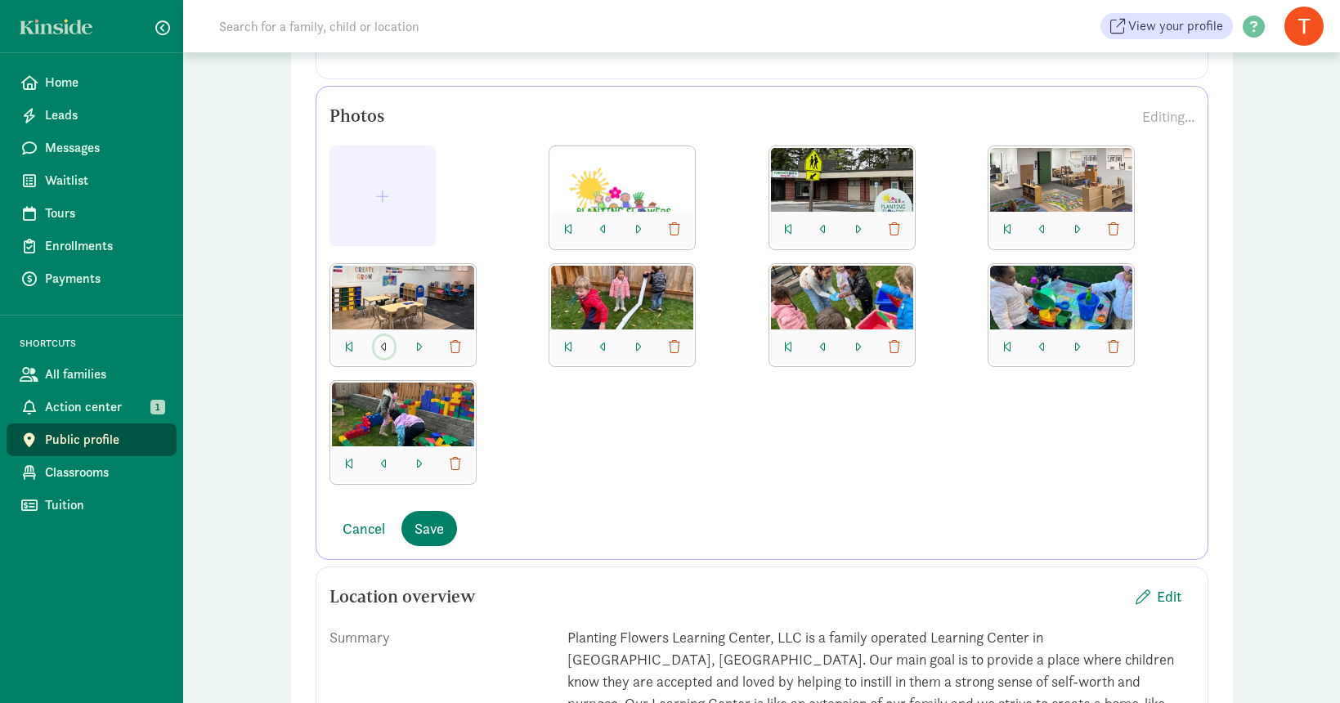
click at [378, 340] on button "button" at bounding box center [384, 347] width 20 height 23
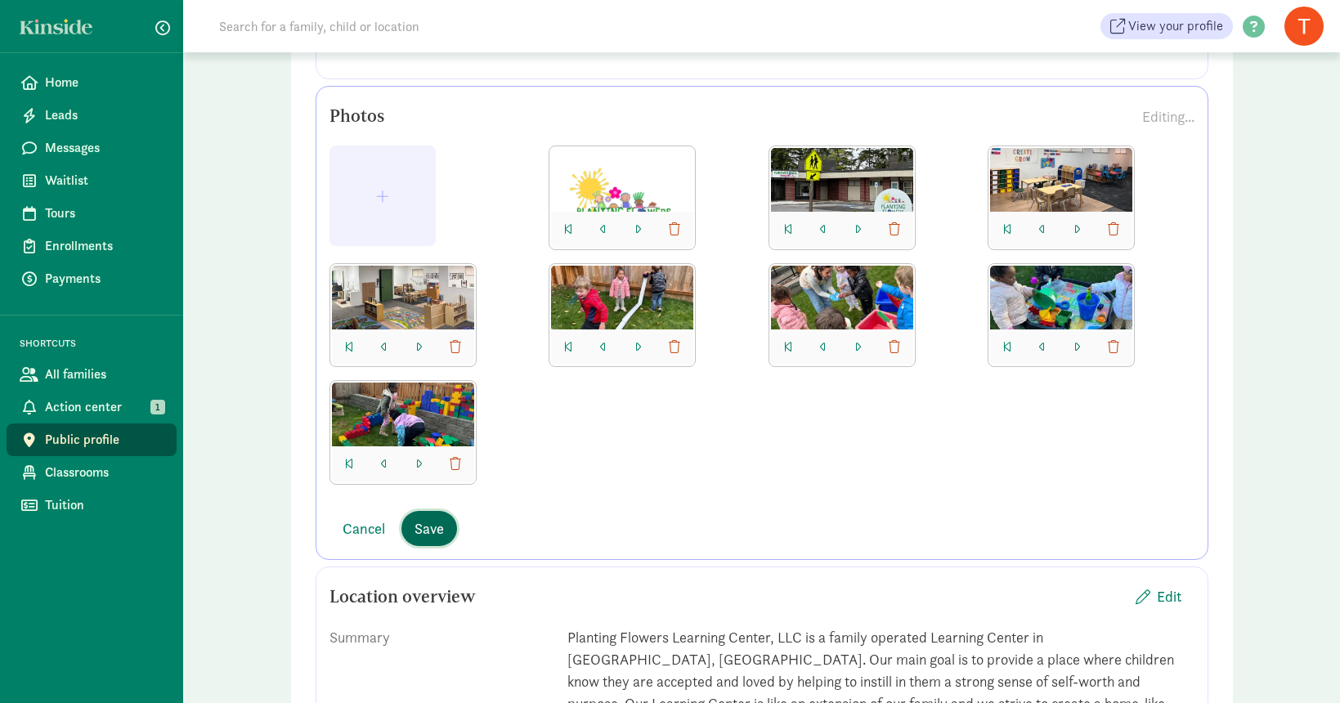
click at [427, 524] on span "Save" at bounding box center [428, 528] width 29 height 22
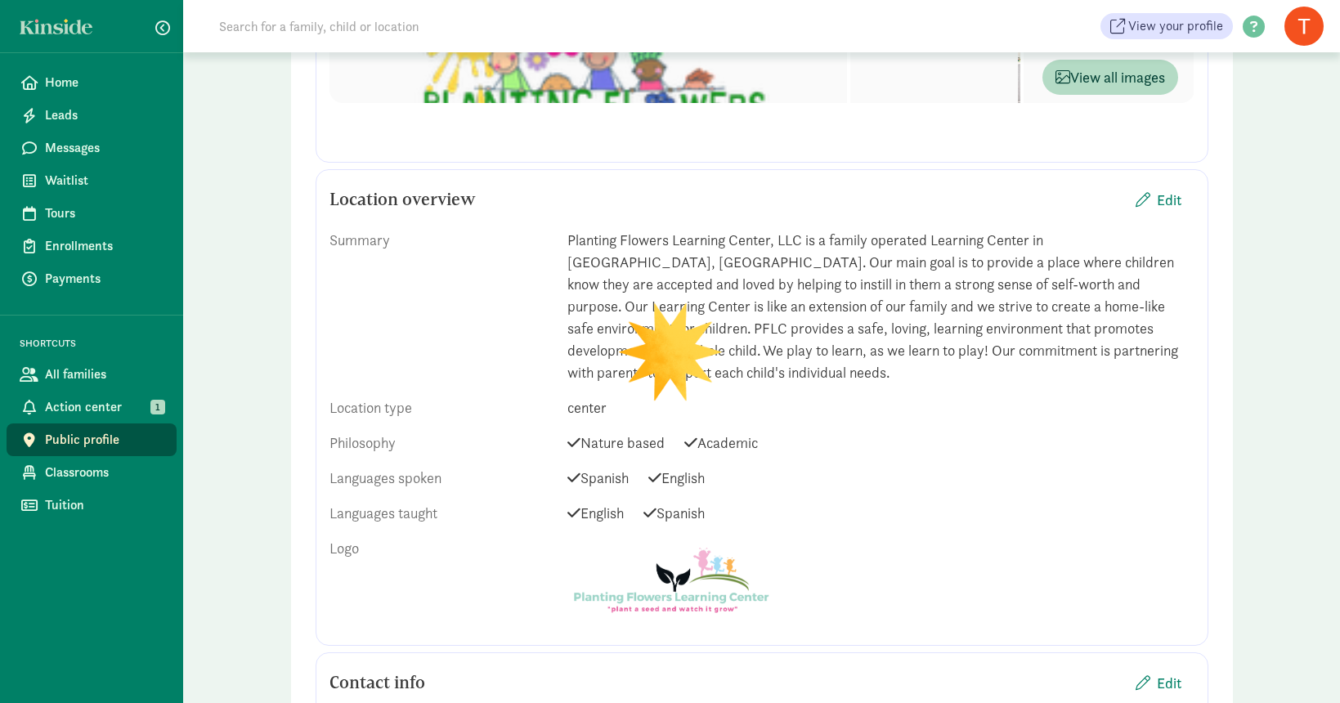
scroll to position [697, 0]
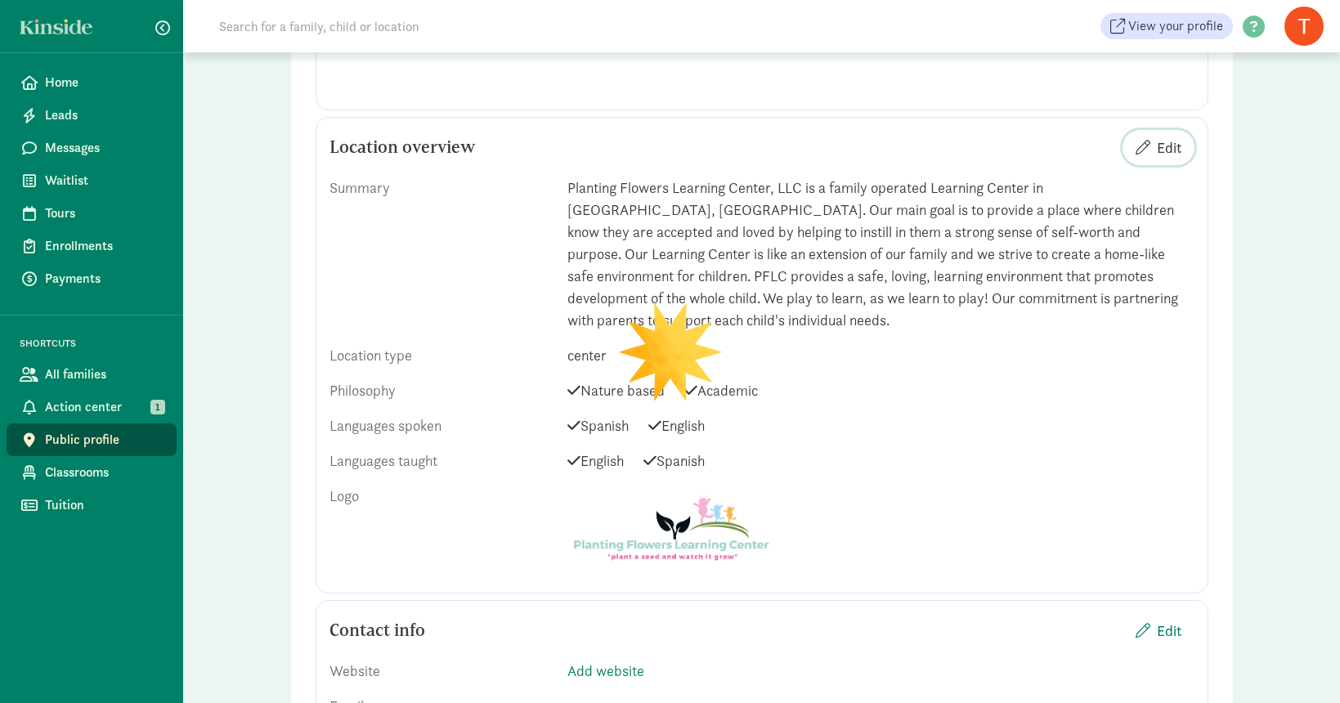
click at [1173, 141] on span "Edit" at bounding box center [1169, 147] width 25 height 22
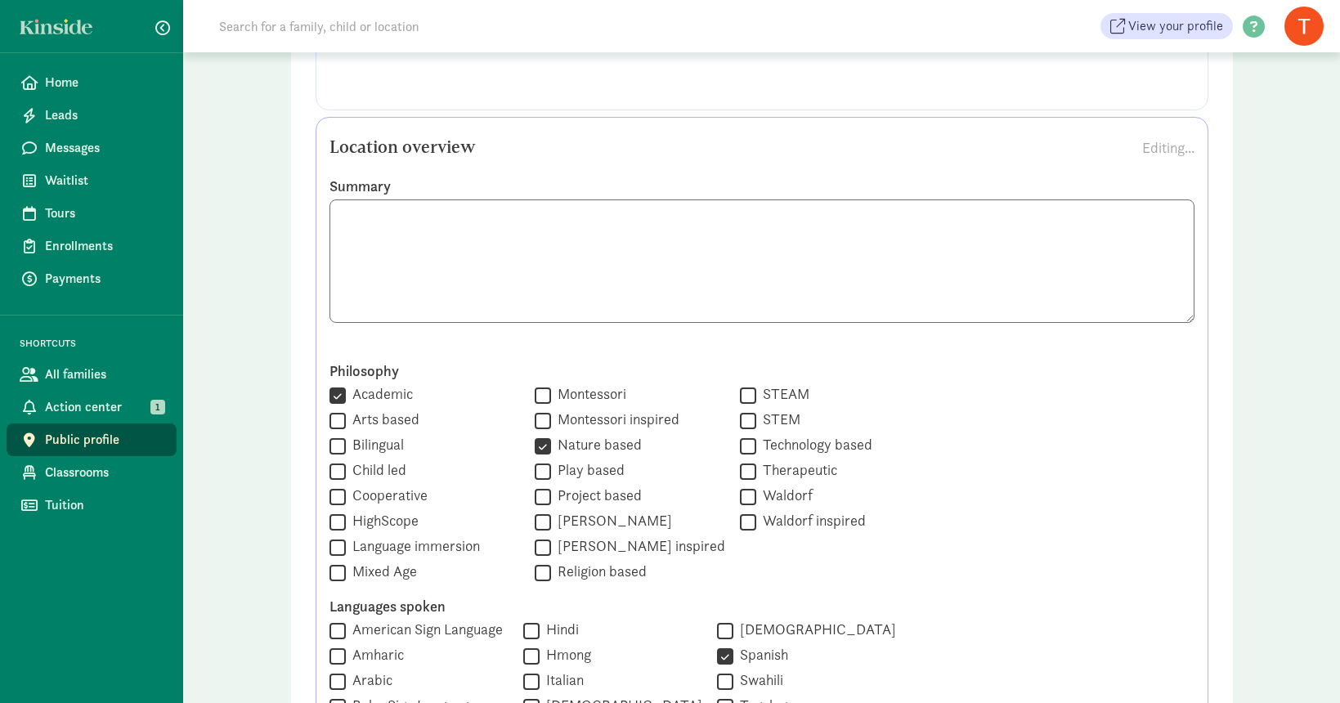
click at [895, 217] on textarea at bounding box center [761, 260] width 865 height 123
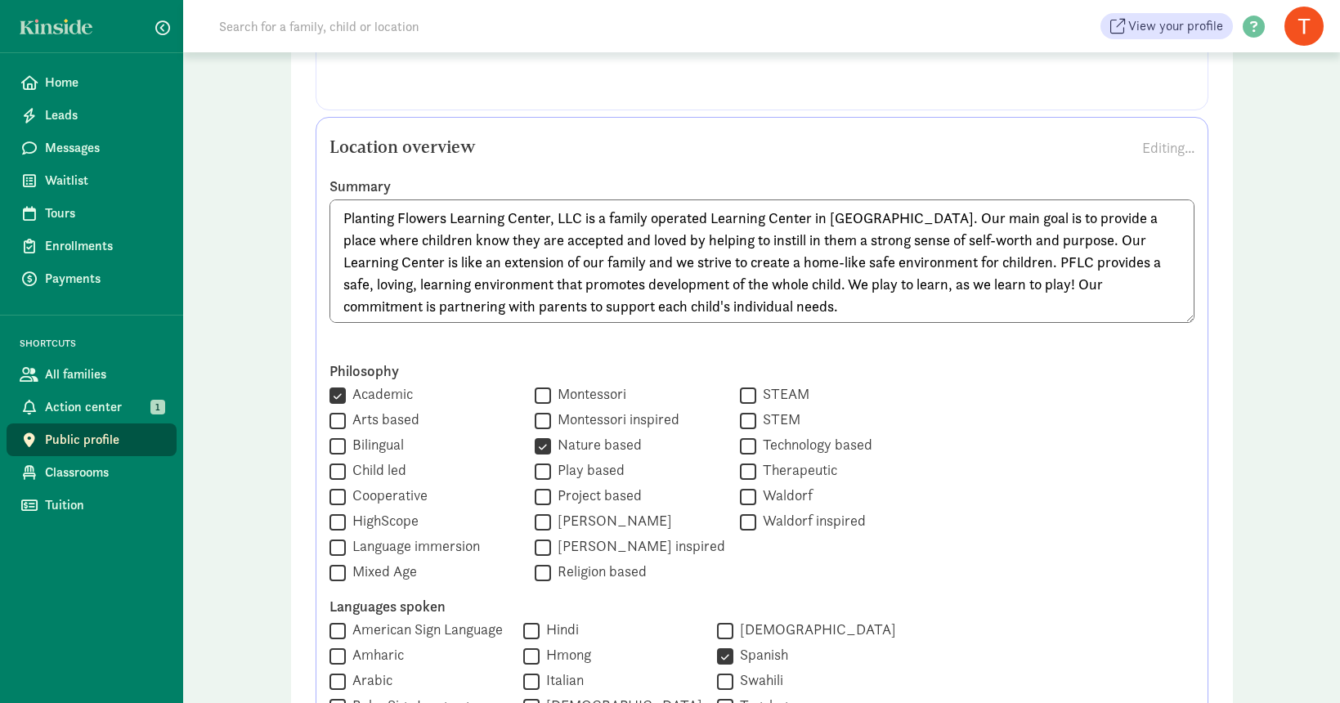
type textarea "Planting Flowers Learning Center, LLC is a family operated Learning Center in F…"
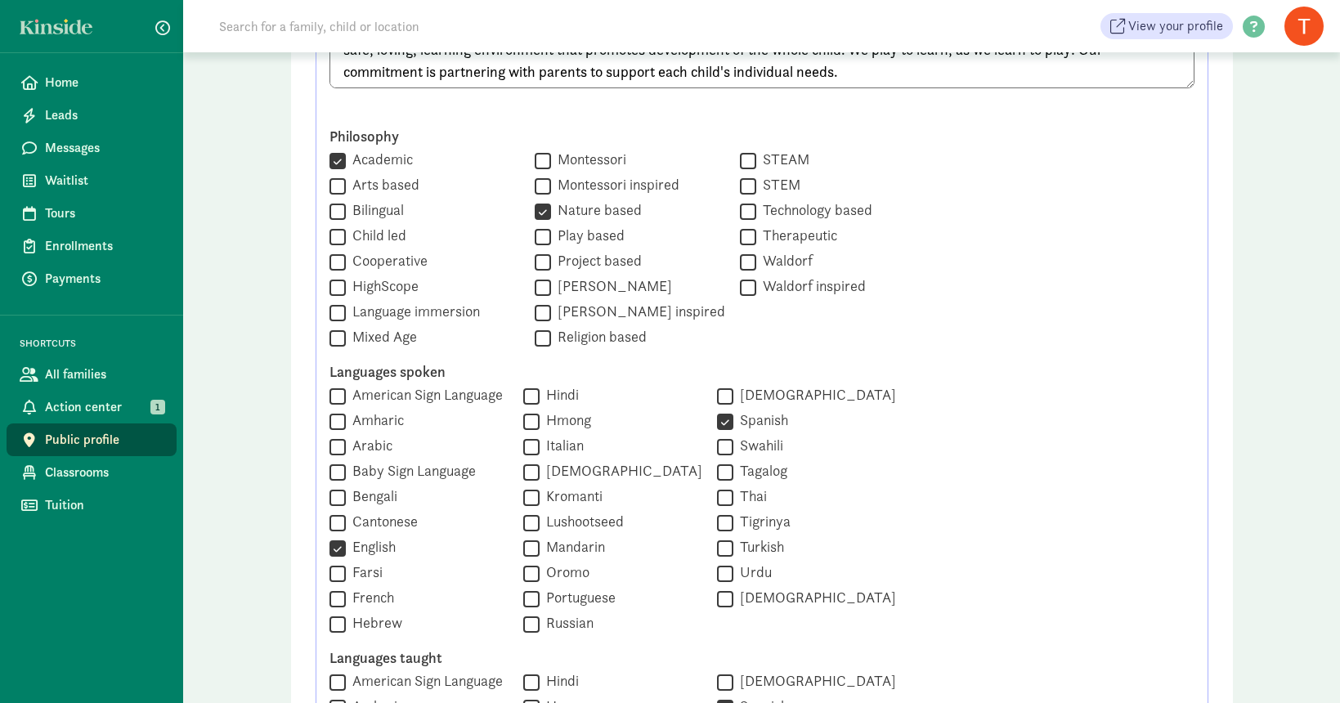
scroll to position [933, 0]
click at [336, 207] on input "Bilingual" at bounding box center [337, 210] width 16 height 22
checkbox input "true"
click at [347, 335] on label "Mixed Age" at bounding box center [381, 336] width 71 height 20
click at [346, 335] on input "Mixed Age" at bounding box center [337, 337] width 16 height 22
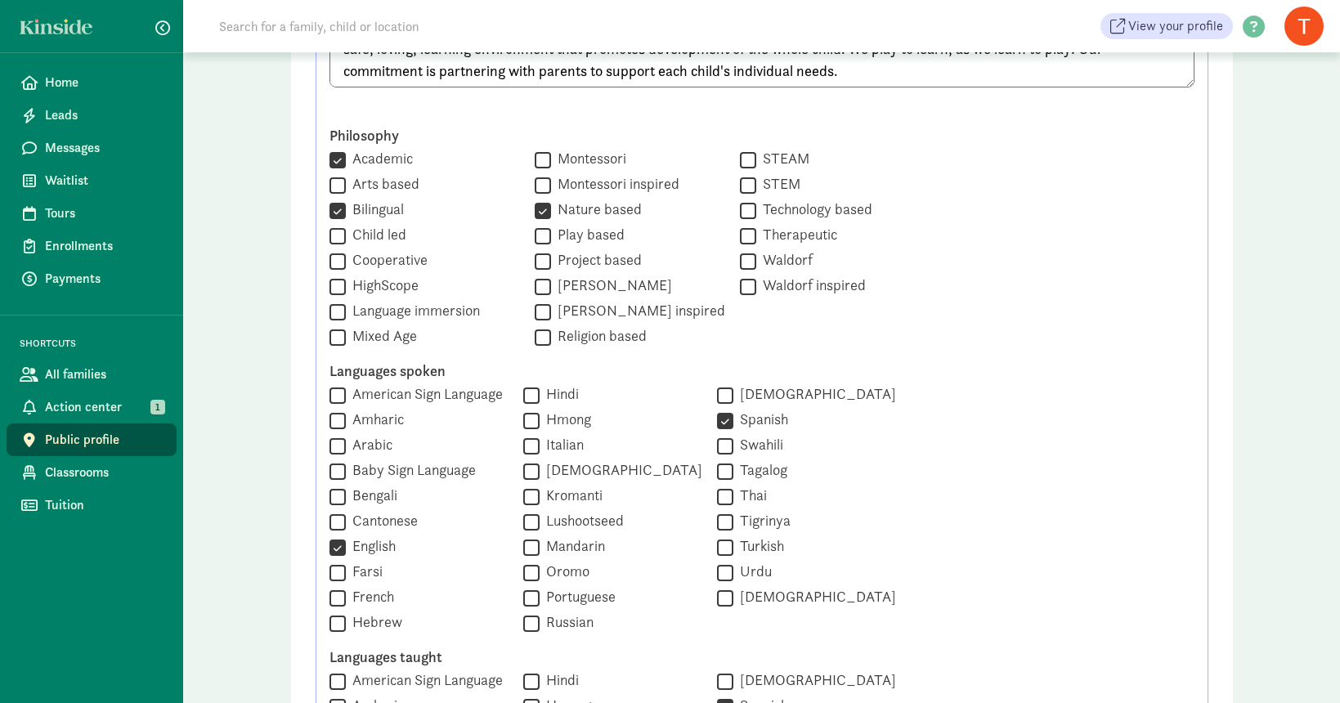
checkbox input "true"
click at [535, 239] on input "Play based" at bounding box center [543, 236] width 16 height 22
checkbox input "true"
click at [374, 230] on label "Child led" at bounding box center [376, 235] width 60 height 20
click at [346, 230] on input "Child led" at bounding box center [337, 236] width 16 height 22
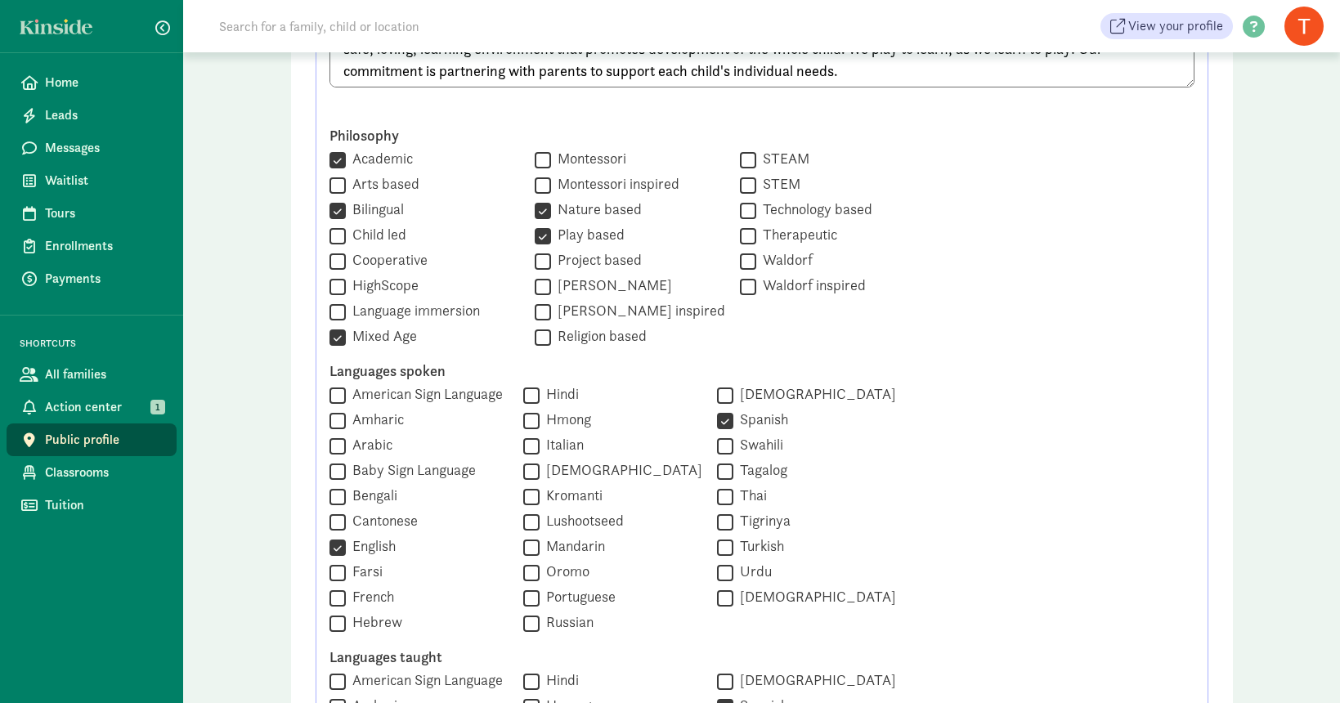
checkbox input "true"
click at [335, 262] on input "Cooperative" at bounding box center [337, 261] width 16 height 22
click at [339, 262] on input "Cooperative" at bounding box center [337, 261] width 16 height 22
checkbox input "false"
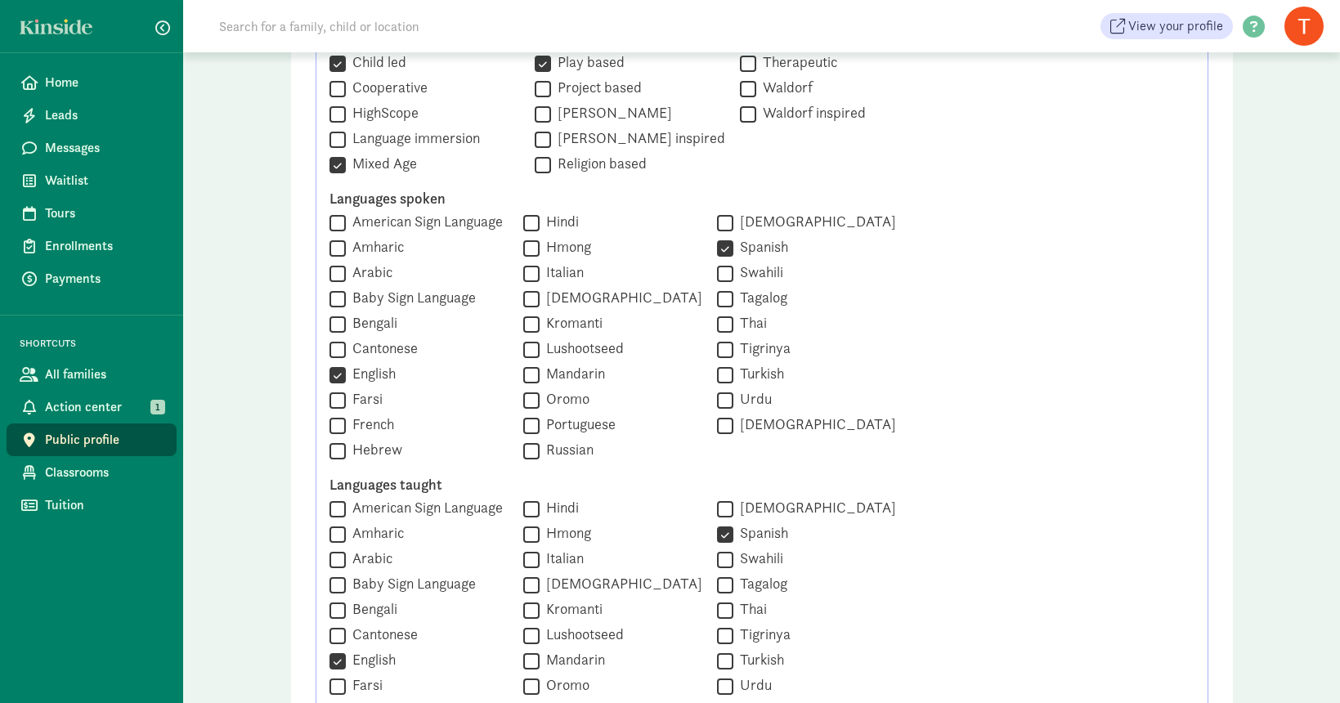
scroll to position [1106, 0]
click at [341, 274] on input "Arabic" at bounding box center [337, 273] width 16 height 22
checkbox input "true"
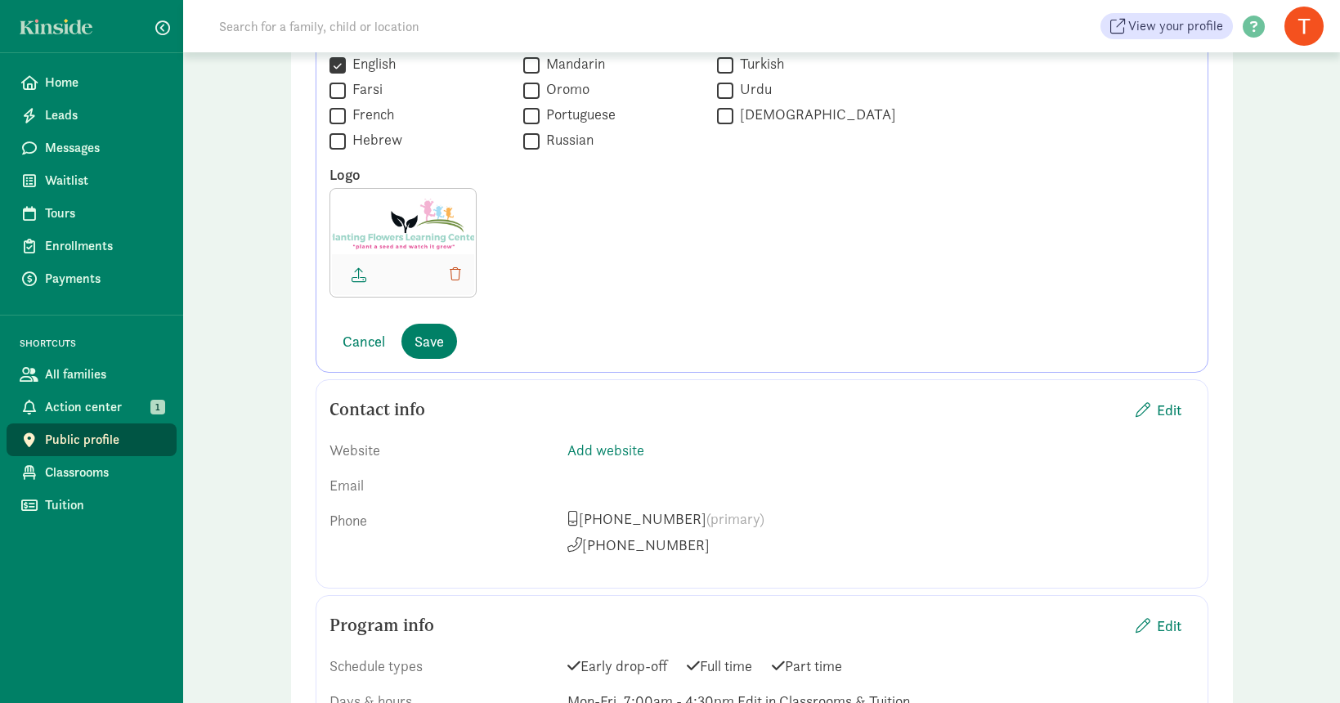
scroll to position [1702, 0]
click at [451, 278] on span "button" at bounding box center [455, 273] width 11 height 13
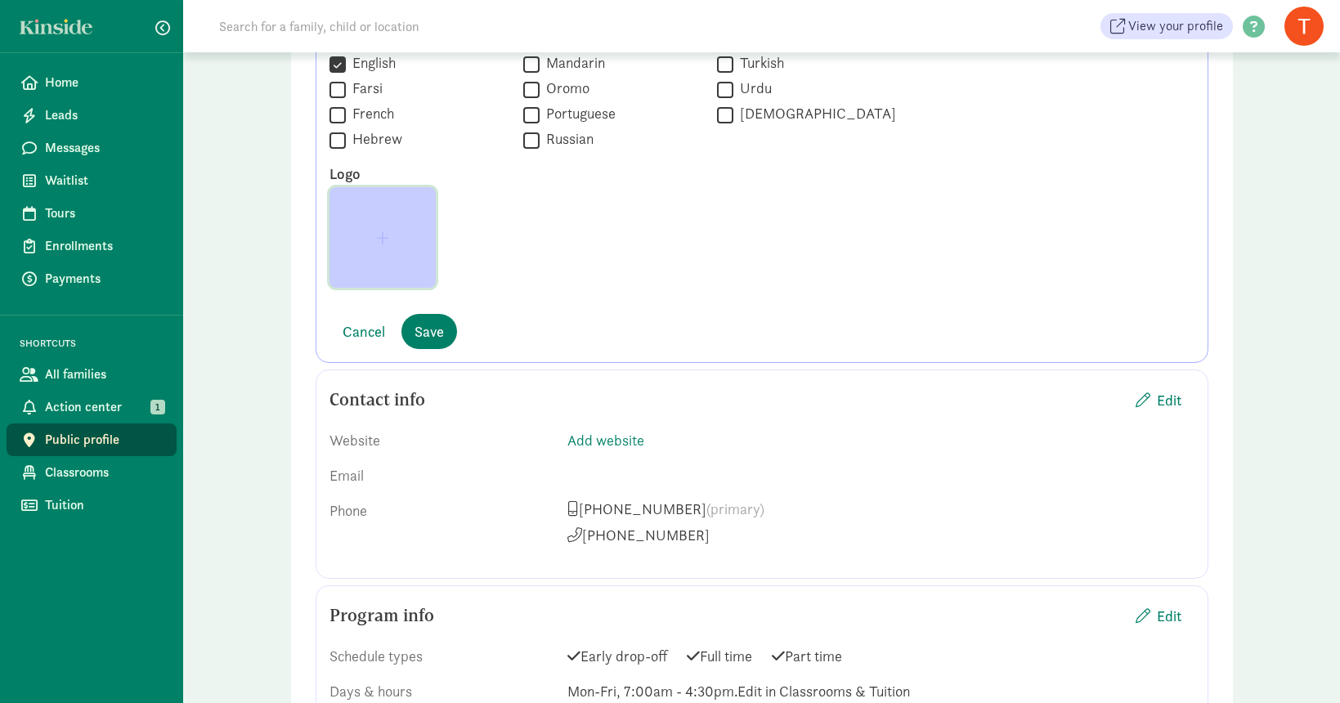
click at [373, 234] on span "button" at bounding box center [382, 237] width 80 height 15
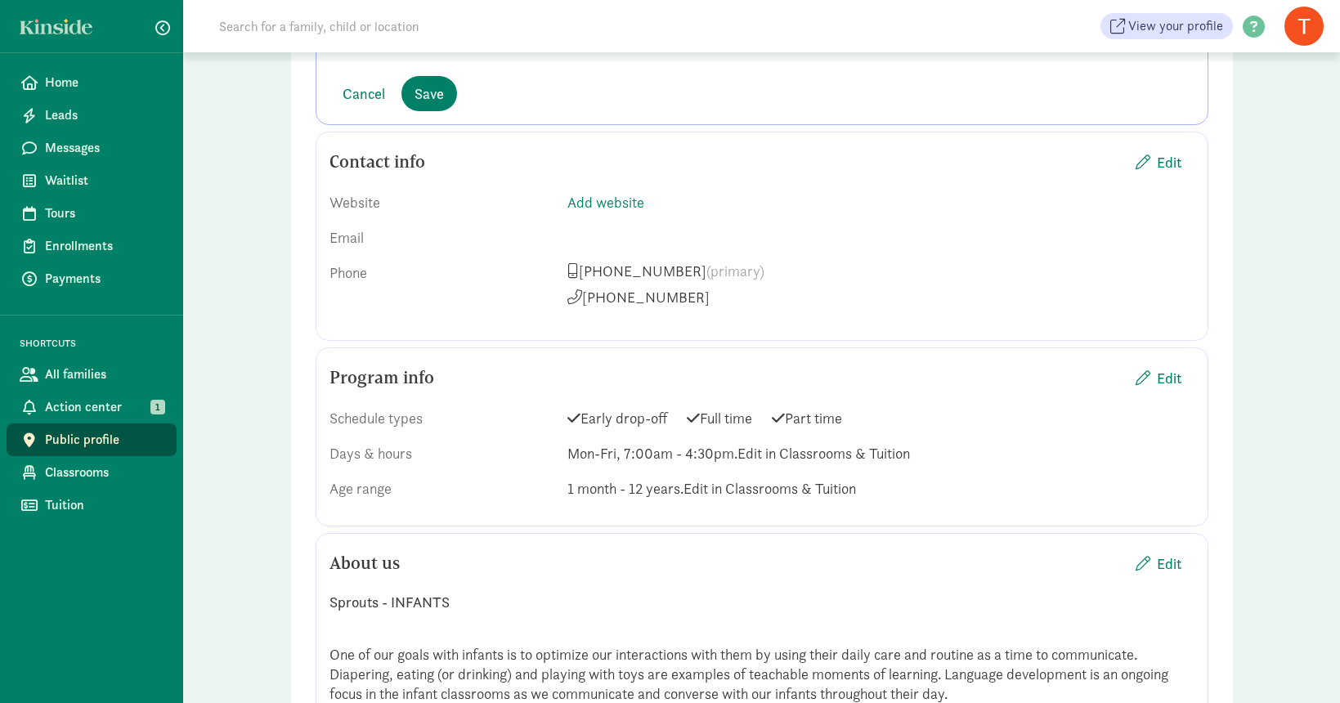
scroll to position [1951, 0]
click at [598, 200] on link "Add website" at bounding box center [605, 199] width 77 height 19
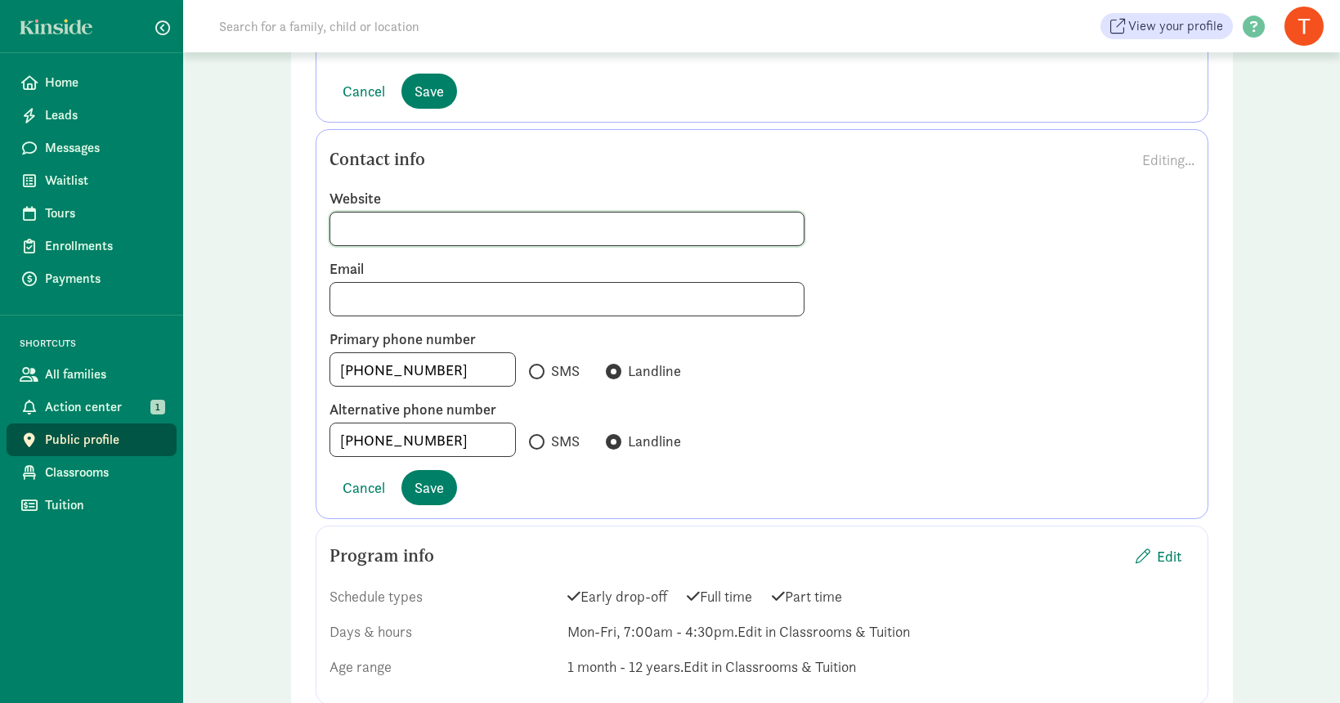
click at [453, 217] on input at bounding box center [567, 229] width 474 height 33
type input "plantingflowerslearning.com"
click at [436, 489] on span "Save" at bounding box center [428, 488] width 29 height 22
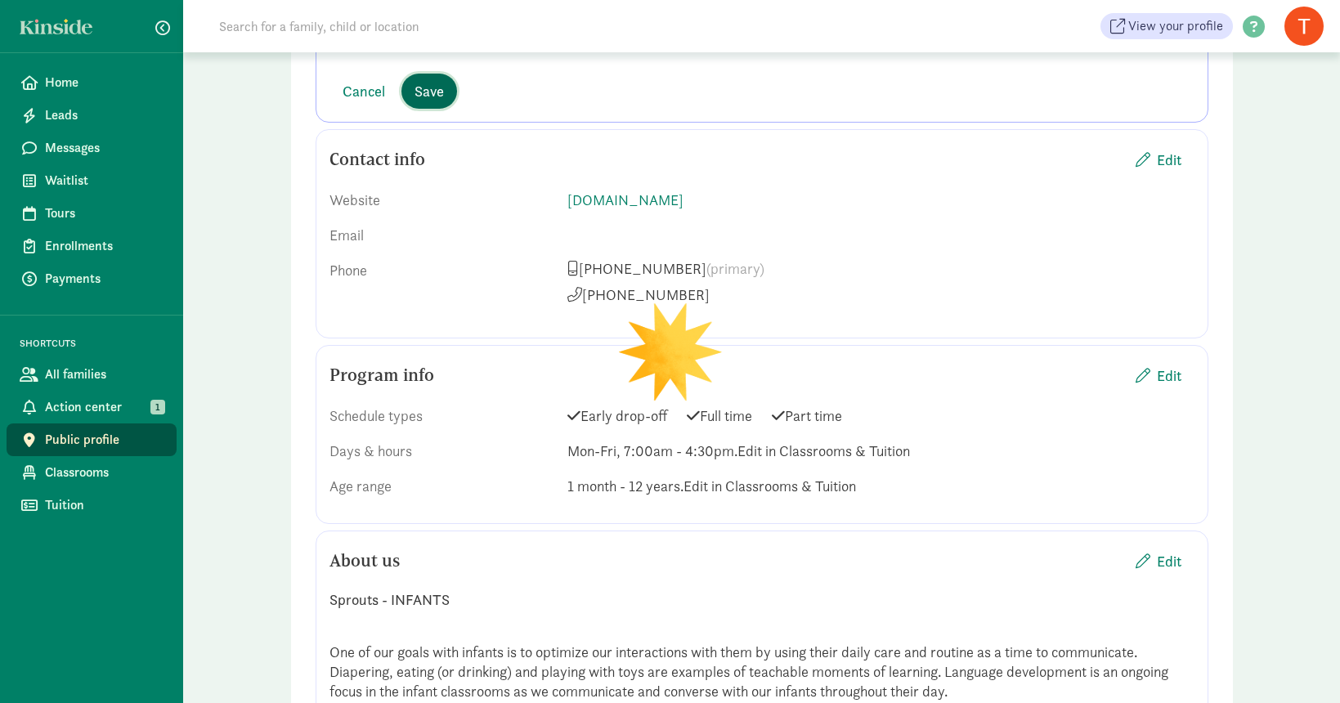
click at [435, 105] on button "Save" at bounding box center [429, 91] width 56 height 35
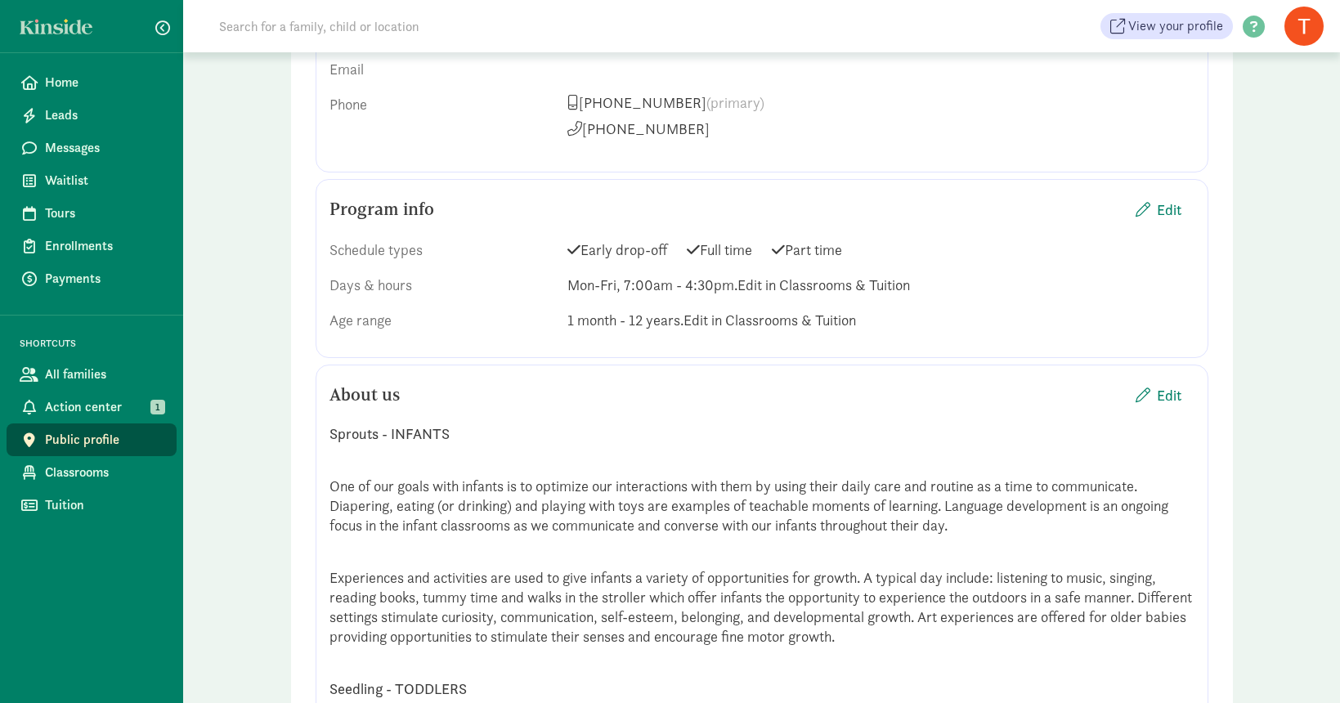
scroll to position [1318, 0]
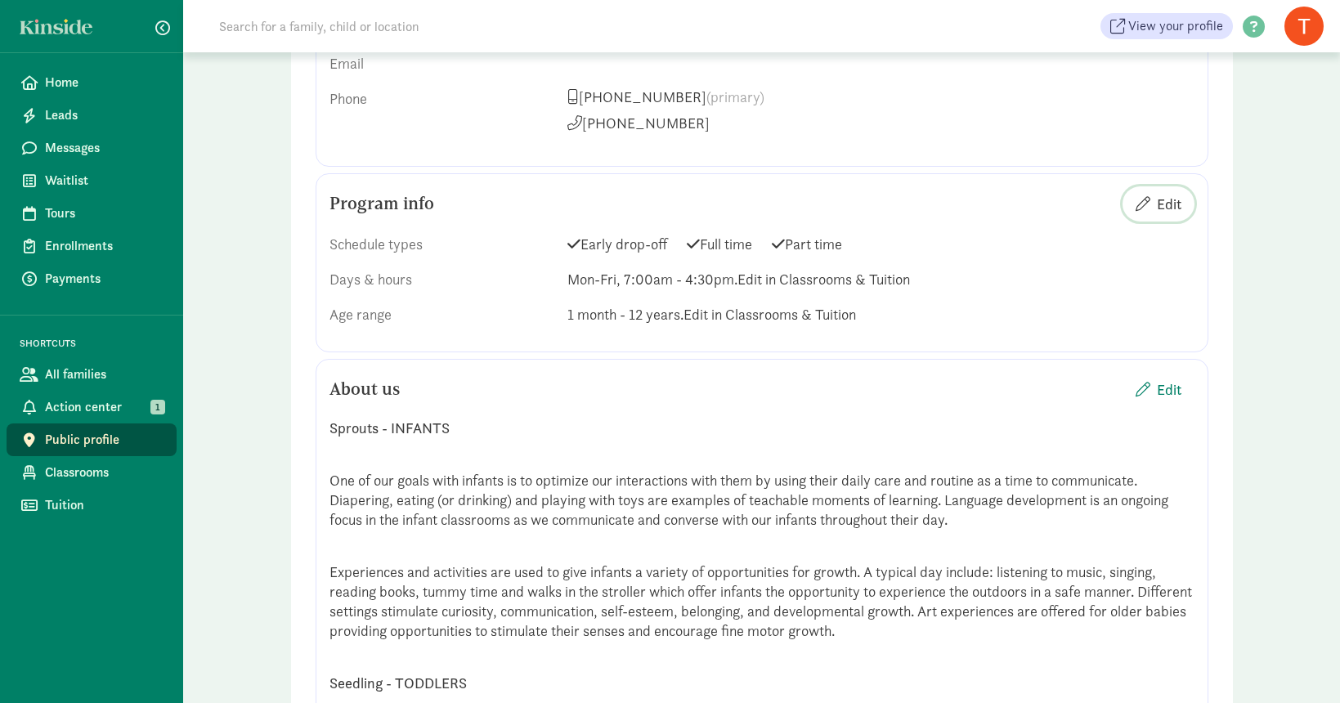
click at [1166, 202] on span "Edit" at bounding box center [1169, 204] width 25 height 22
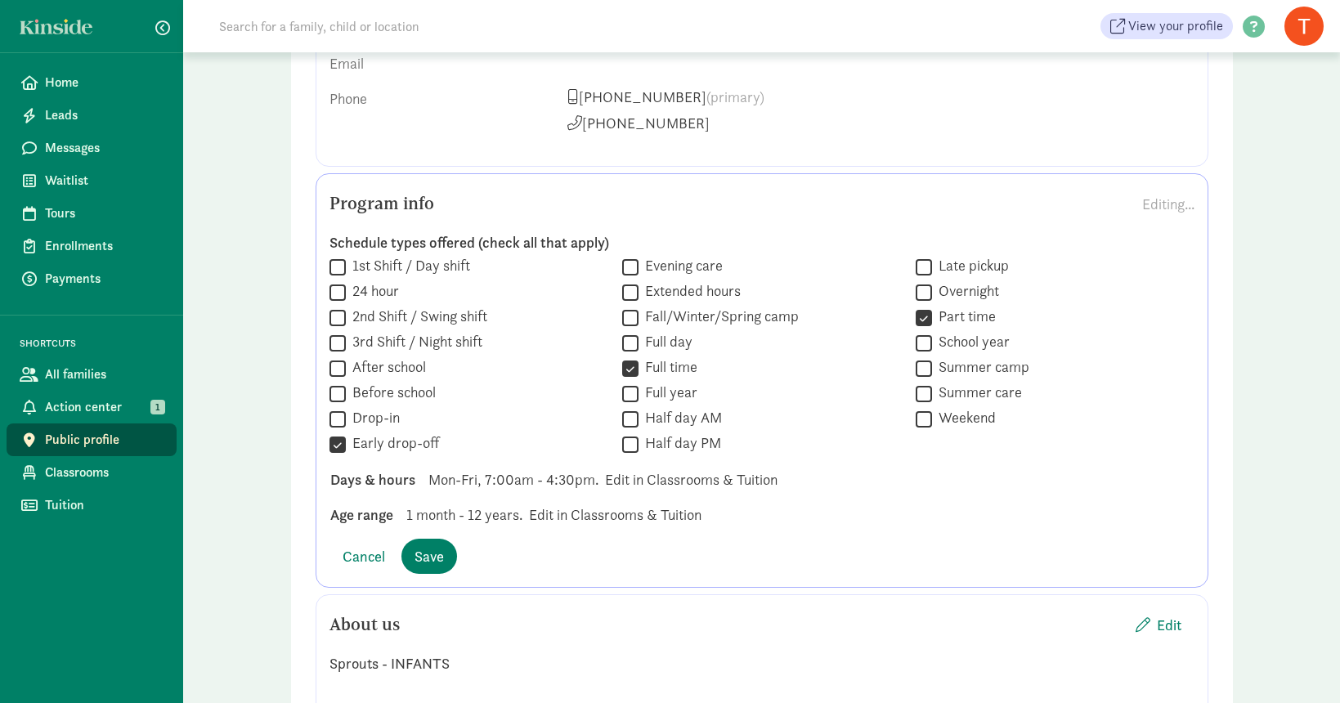
click at [550, 481] on span "Mon-Fri, 7:00am - 4:30pm." at bounding box center [513, 479] width 170 height 22
click at [553, 481] on span "Mon-Fri, 7:00am - 4:30pm." at bounding box center [513, 479] width 170 height 22
click at [552, 481] on span "Mon-Fri, 7:00am - 4:30pm." at bounding box center [513, 479] width 170 height 22
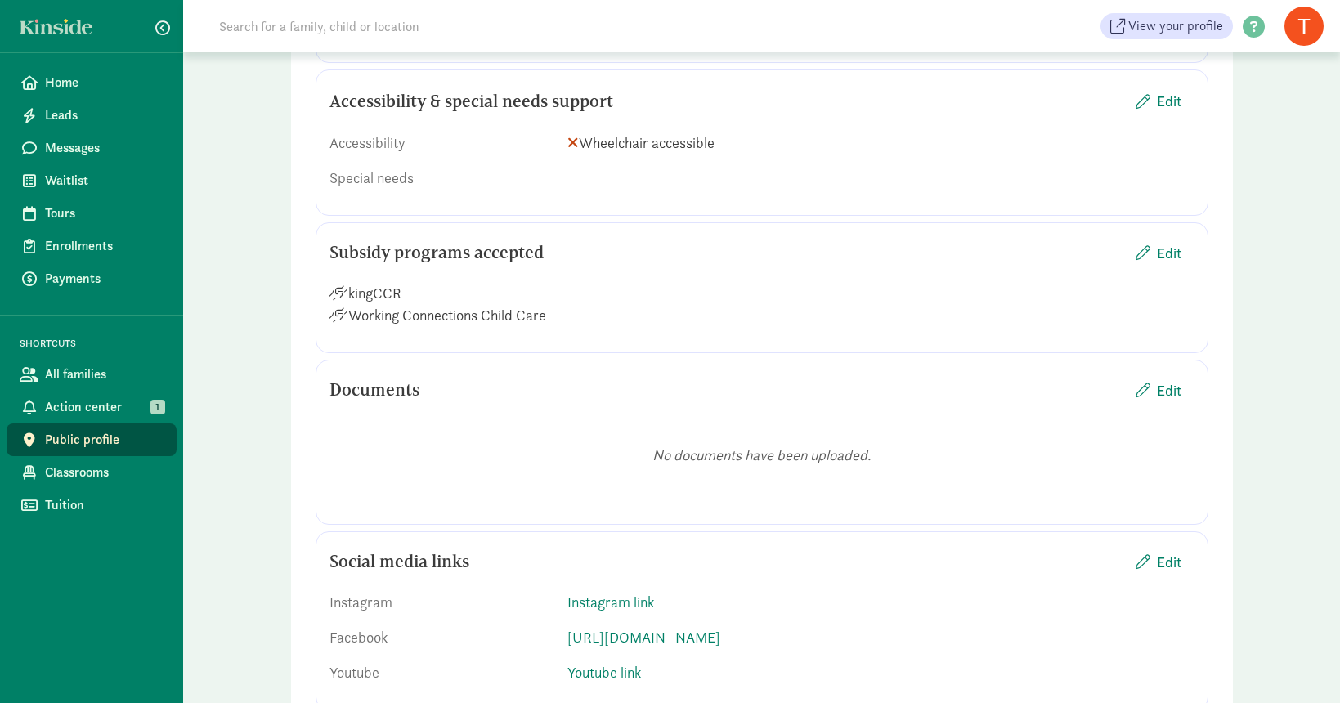
scroll to position [4705, 0]
click at [1166, 114] on span "Edit" at bounding box center [1169, 103] width 25 height 22
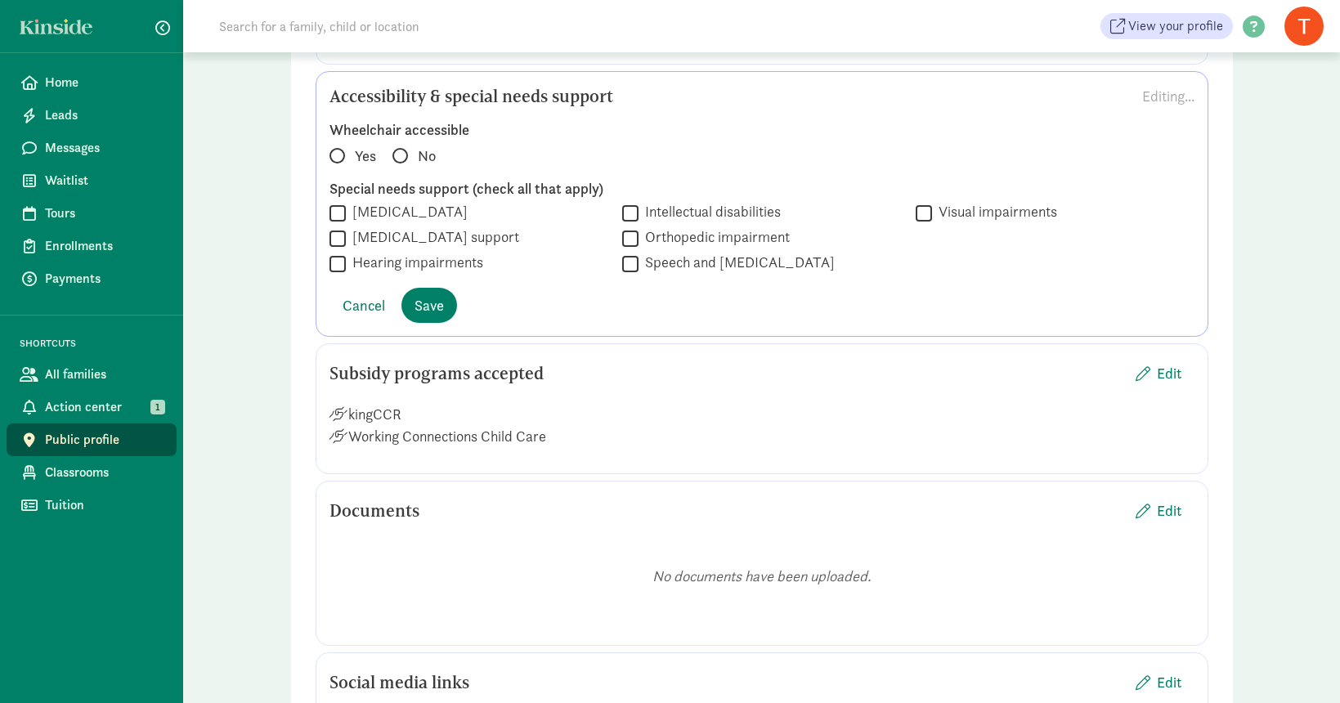
click at [370, 222] on label "[MEDICAL_DATA]" at bounding box center [407, 212] width 122 height 20
click at [346, 224] on input "[MEDICAL_DATA]" at bounding box center [337, 213] width 16 height 22
checkbox input "true"
click at [340, 275] on input "Hearing impairments" at bounding box center [337, 264] width 16 height 22
checkbox input "true"
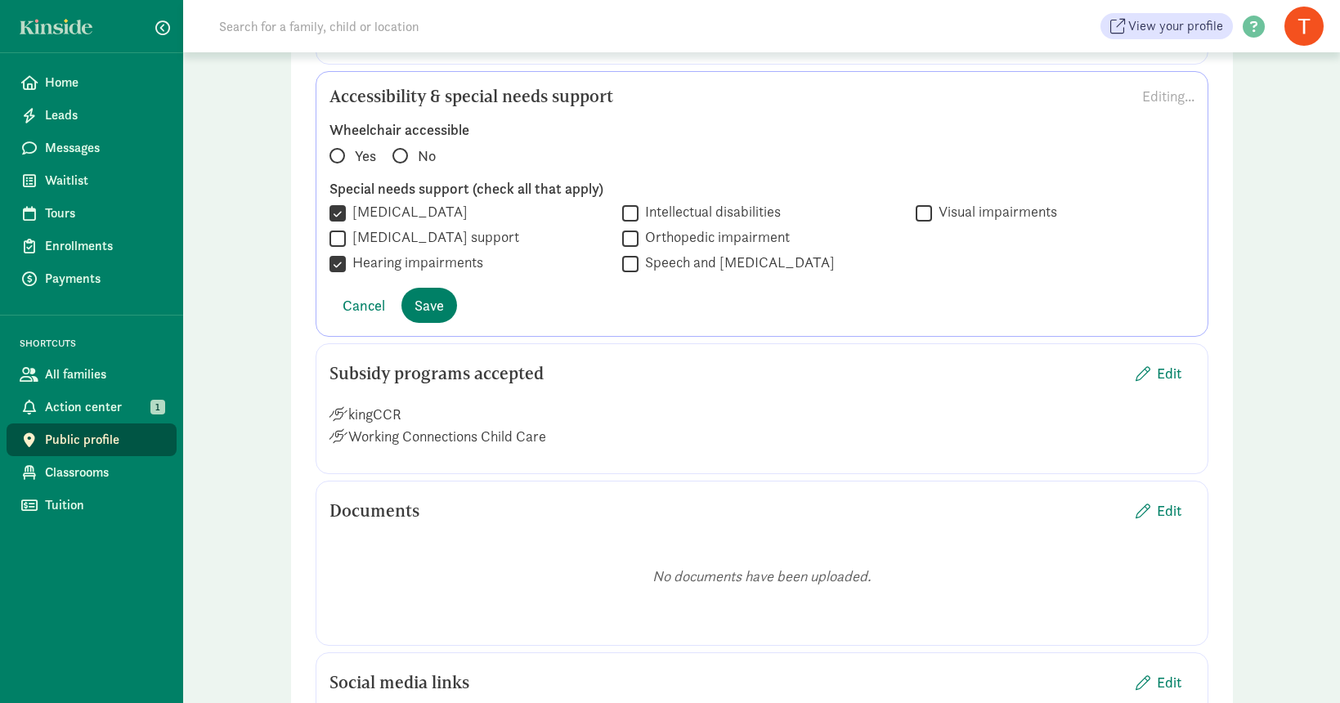
click at [914, 226] on div " Autism spectrum disorder  Diabetes support  Hearing impairments  Intellect…" at bounding box center [761, 238] width 865 height 73
click at [329, 163] on span at bounding box center [337, 156] width 16 height 16
click at [329, 154] on input "Yes" at bounding box center [334, 148] width 11 height 11
radio input "true"
click at [438, 316] on span "Save" at bounding box center [428, 305] width 29 height 22
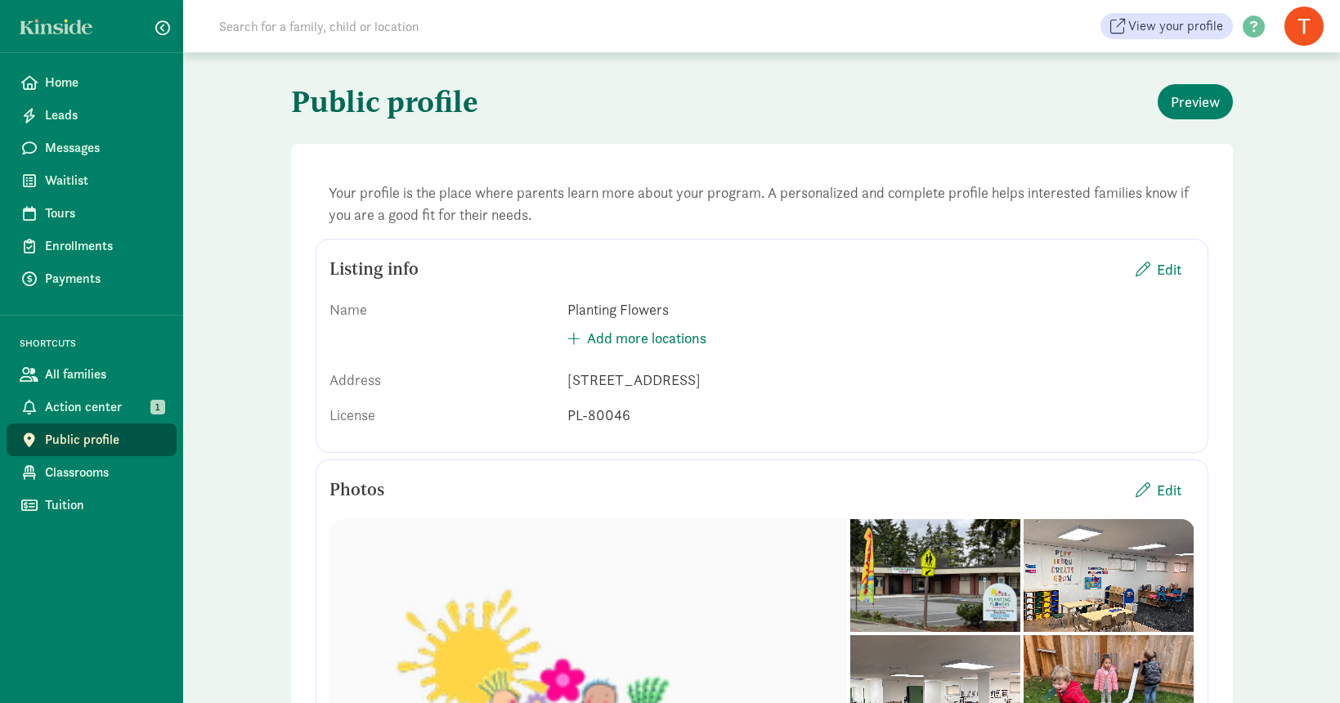
scroll to position [0, 0]
click at [1196, 96] on span "Preview" at bounding box center [1194, 102] width 49 height 22
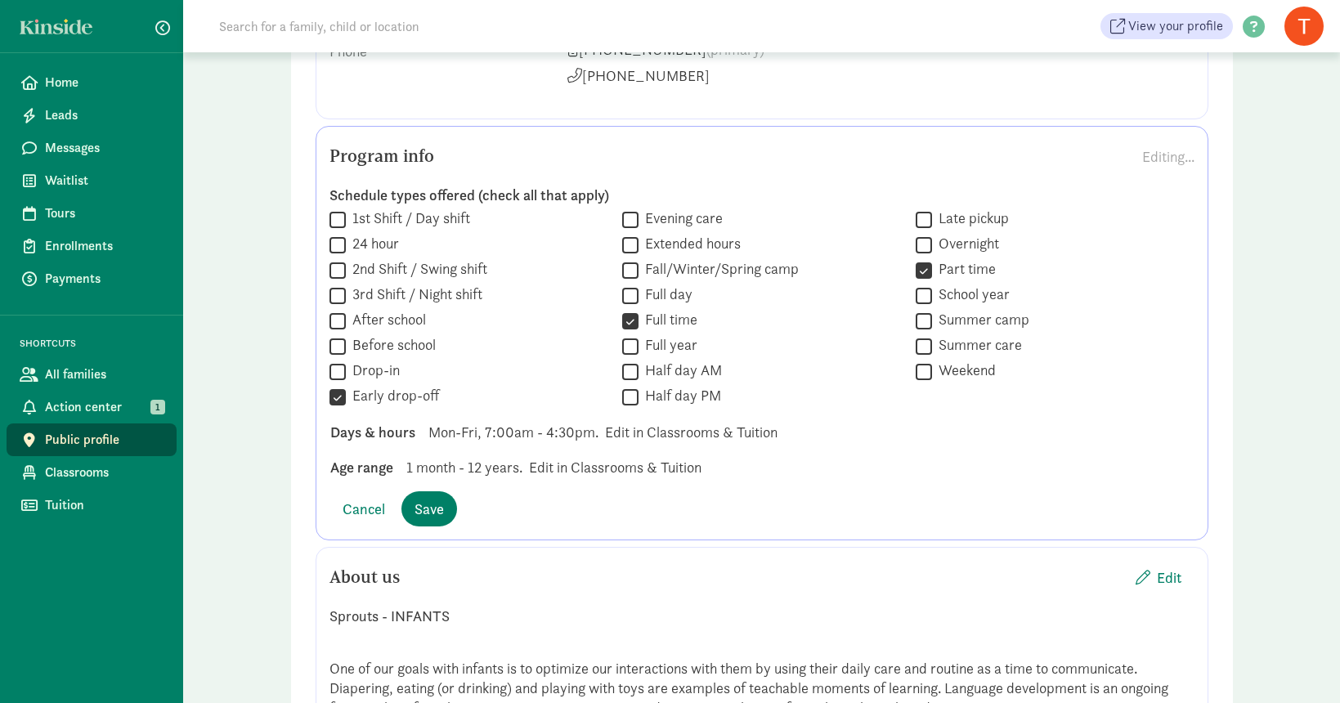
scroll to position [1320, 0]
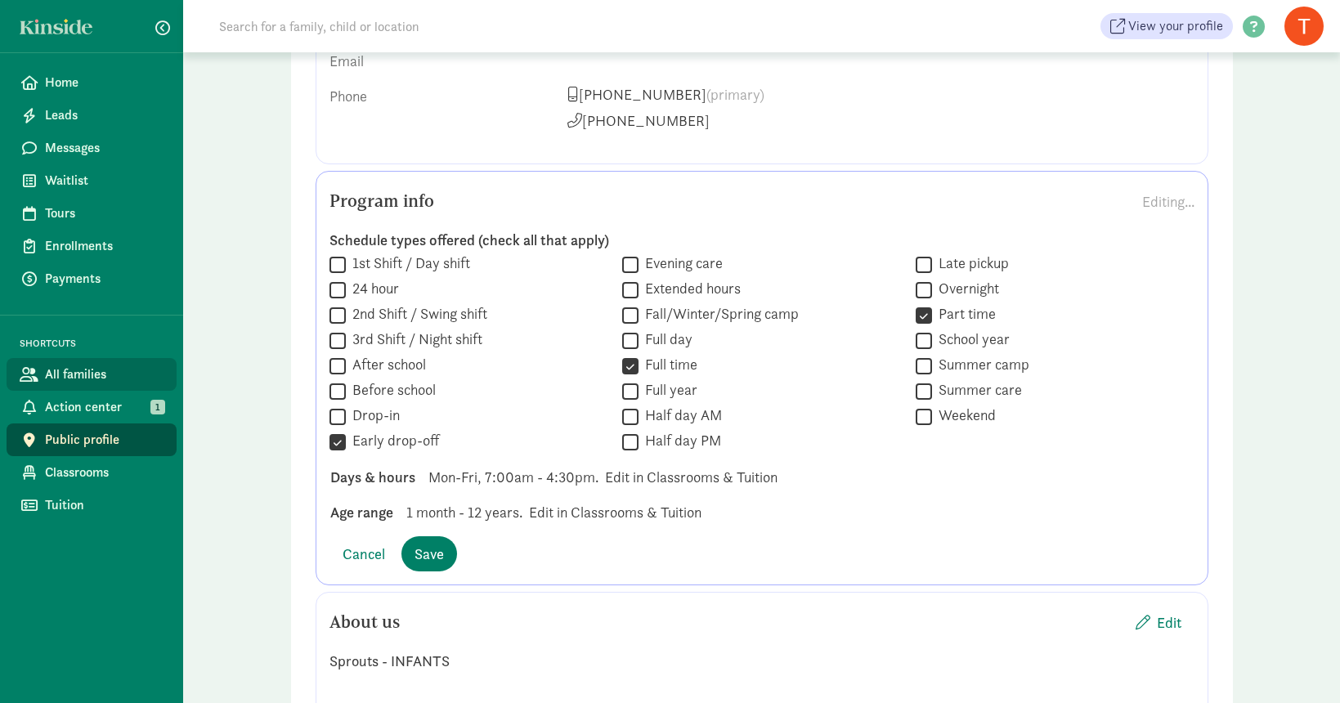
click at [77, 369] on span "All families" at bounding box center [104, 375] width 119 height 20
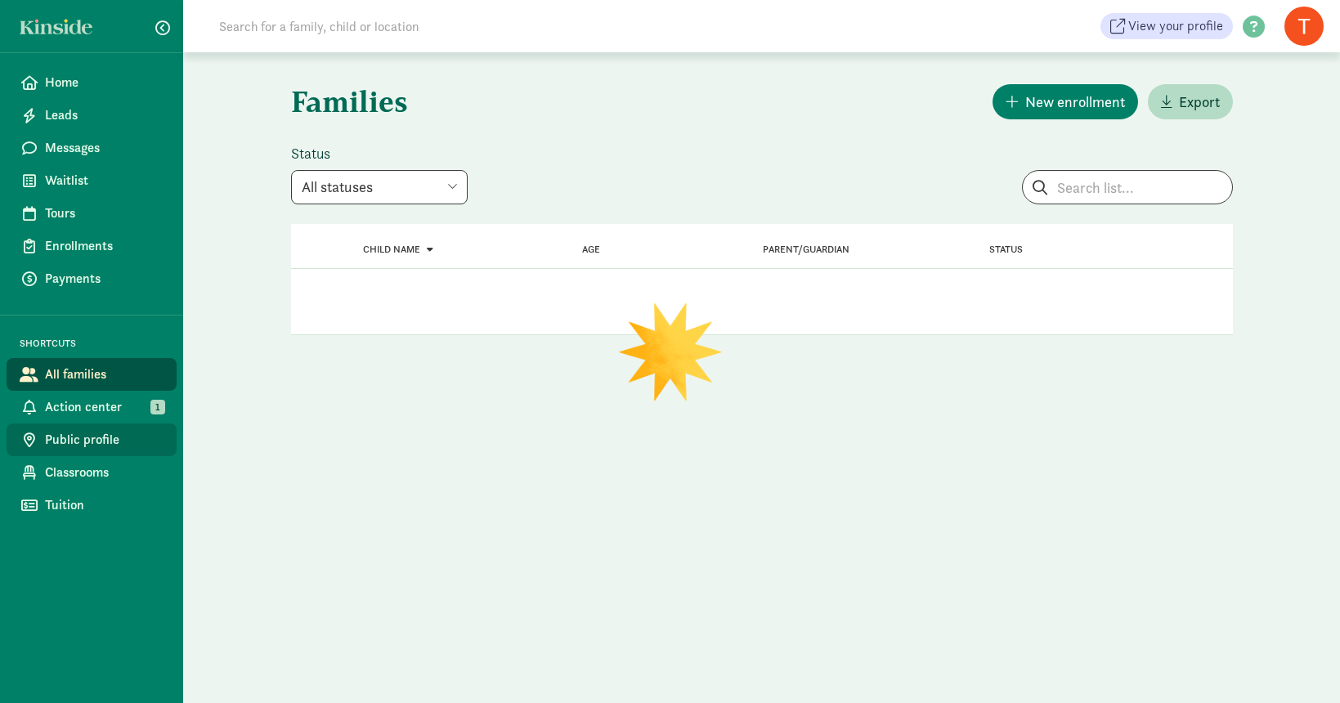
click at [87, 438] on span "Public profile" at bounding box center [104, 440] width 119 height 20
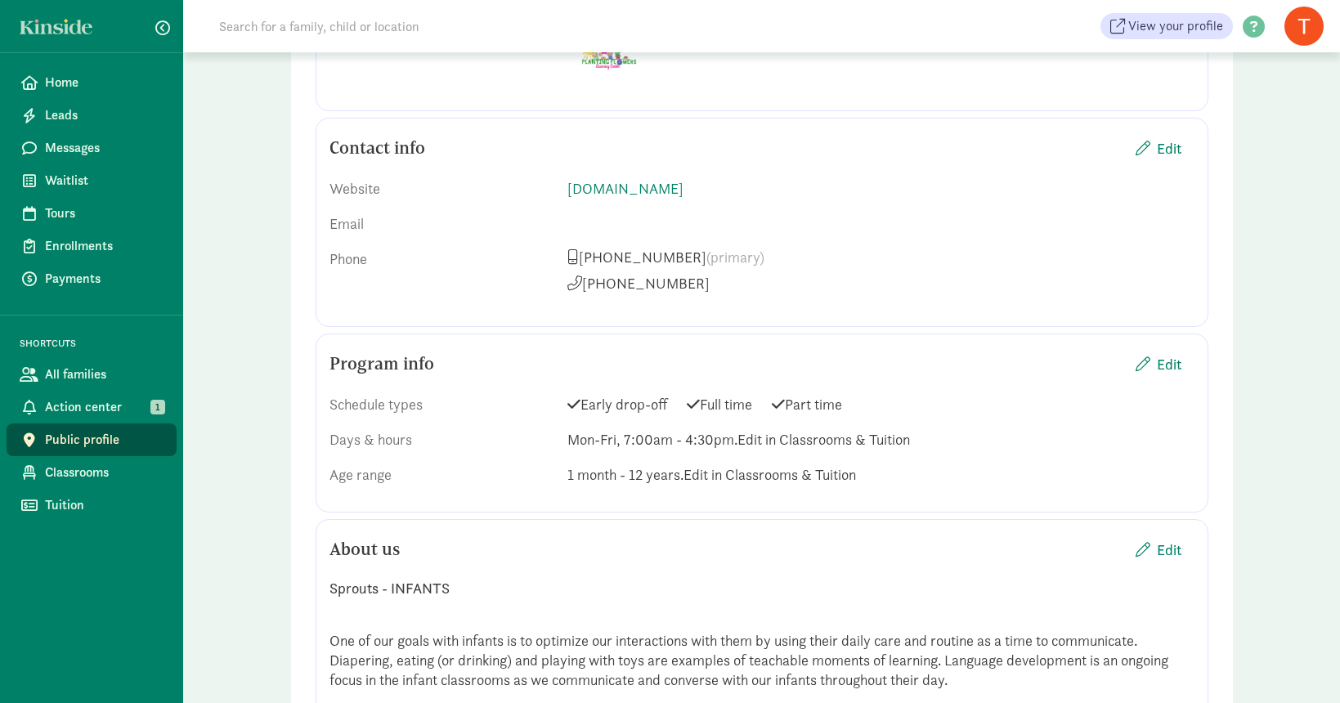
scroll to position [1162, 0]
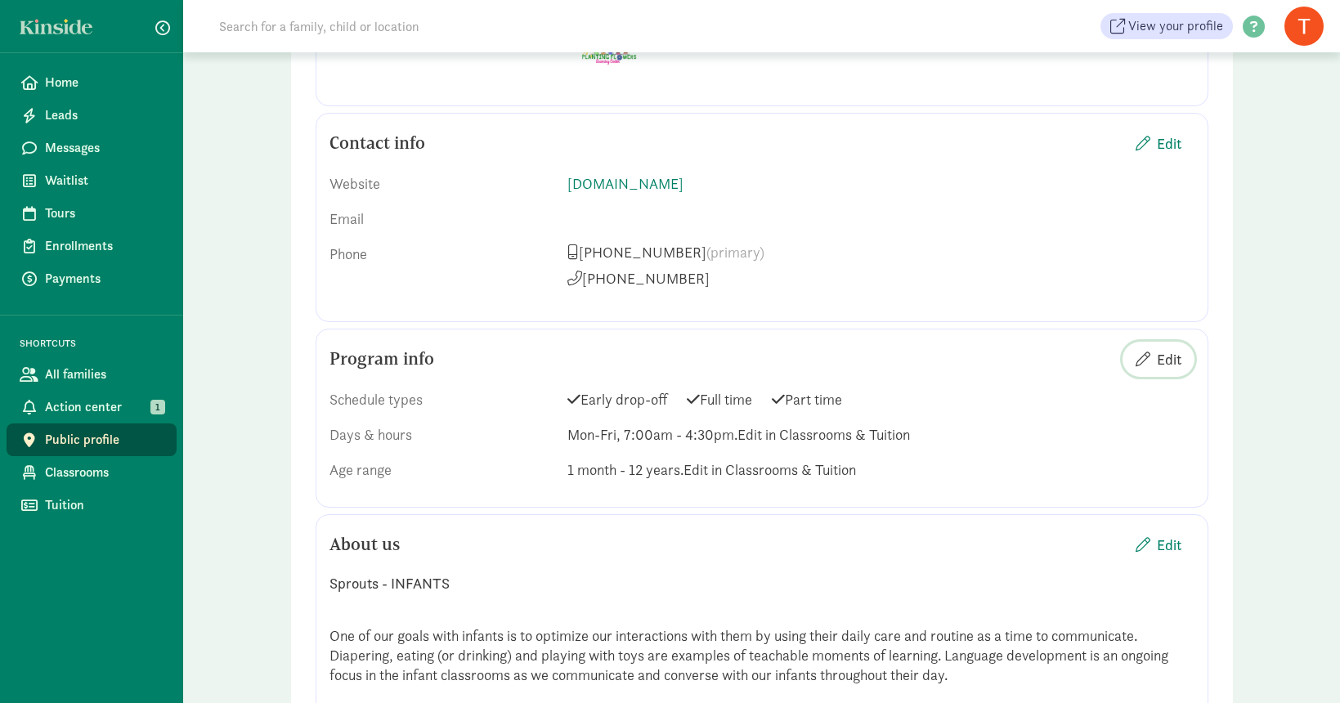
click at [1170, 351] on span "Edit" at bounding box center [1169, 359] width 25 height 22
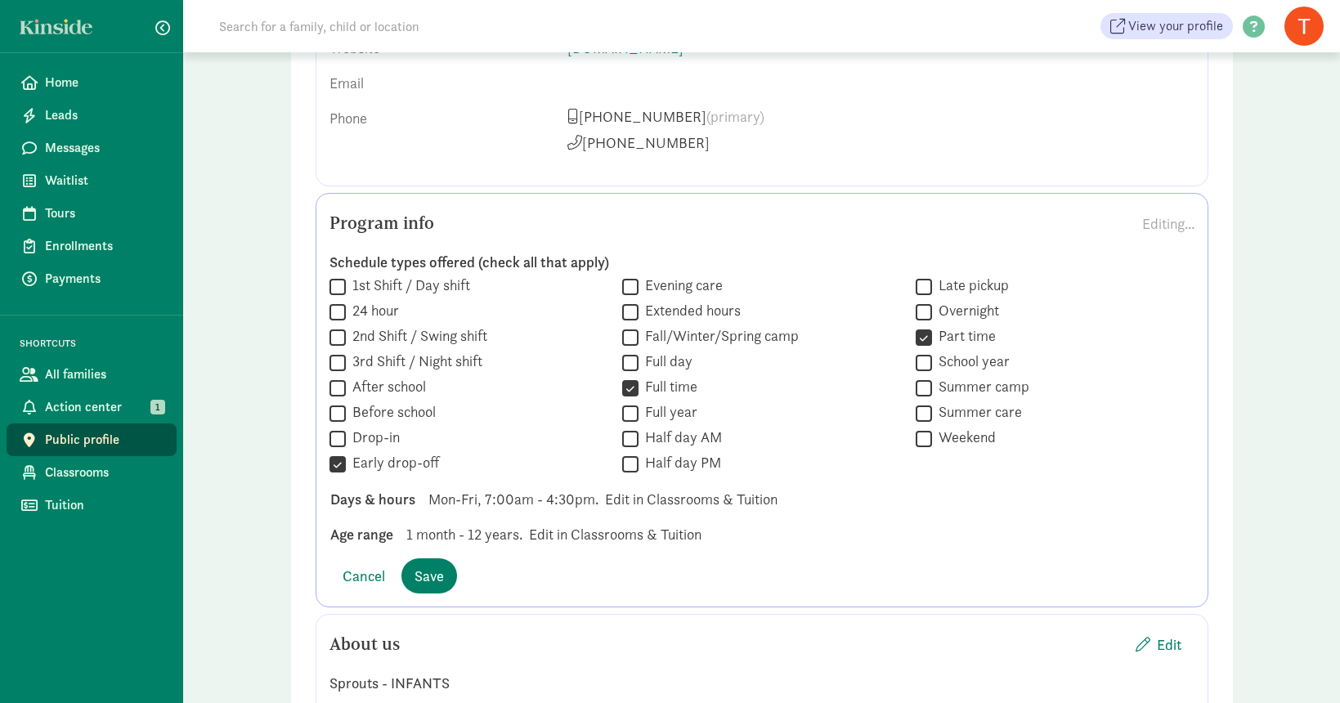
scroll to position [1365, 0]
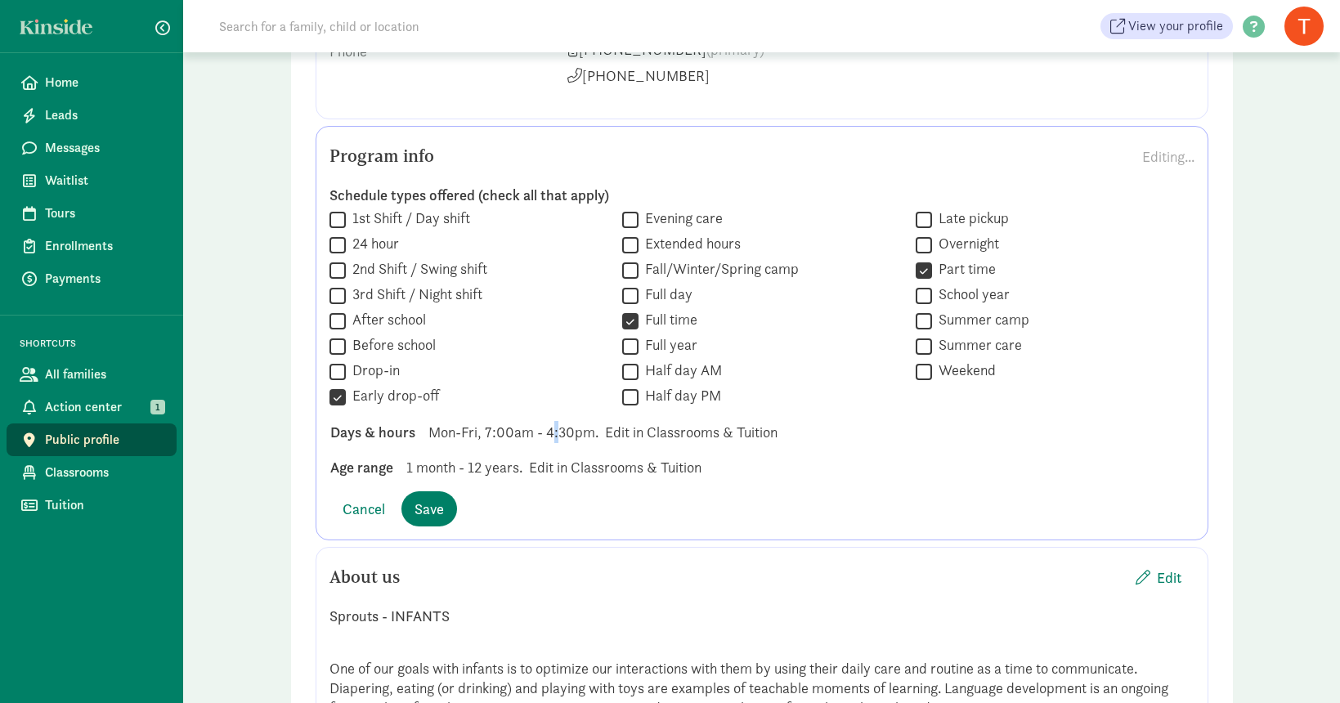
click at [555, 435] on span "Mon-Fri, 7:00am - 4:30pm." at bounding box center [513, 432] width 170 height 22
click at [353, 512] on span "Cancel" at bounding box center [363, 509] width 43 height 22
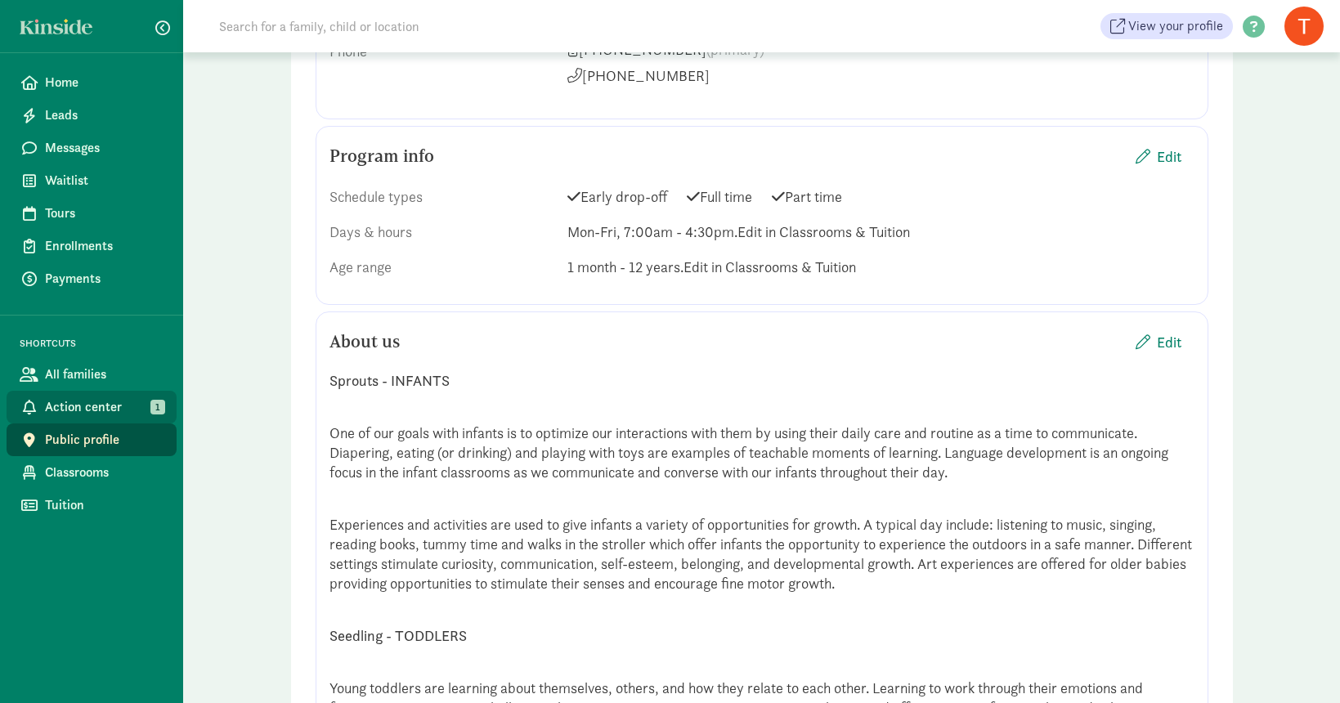
click at [96, 405] on span "Action center" at bounding box center [104, 407] width 119 height 20
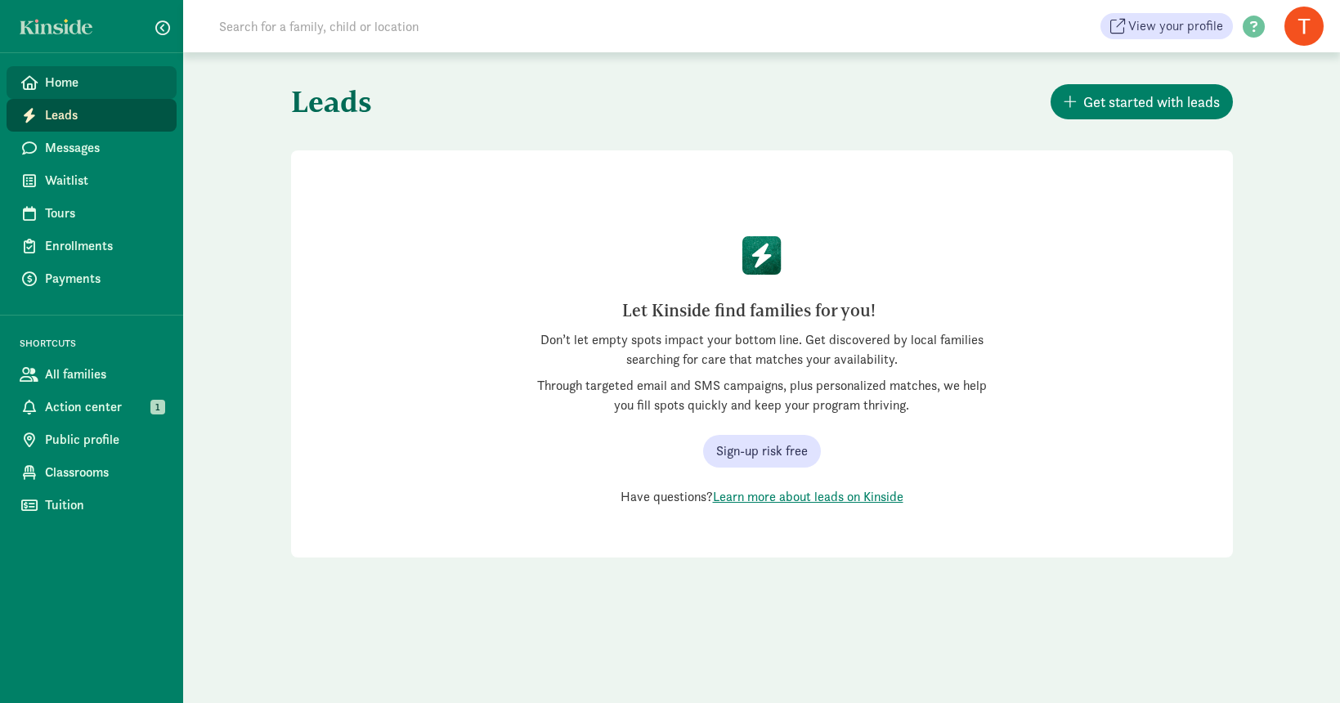
click at [56, 85] on span "Home" at bounding box center [104, 83] width 119 height 20
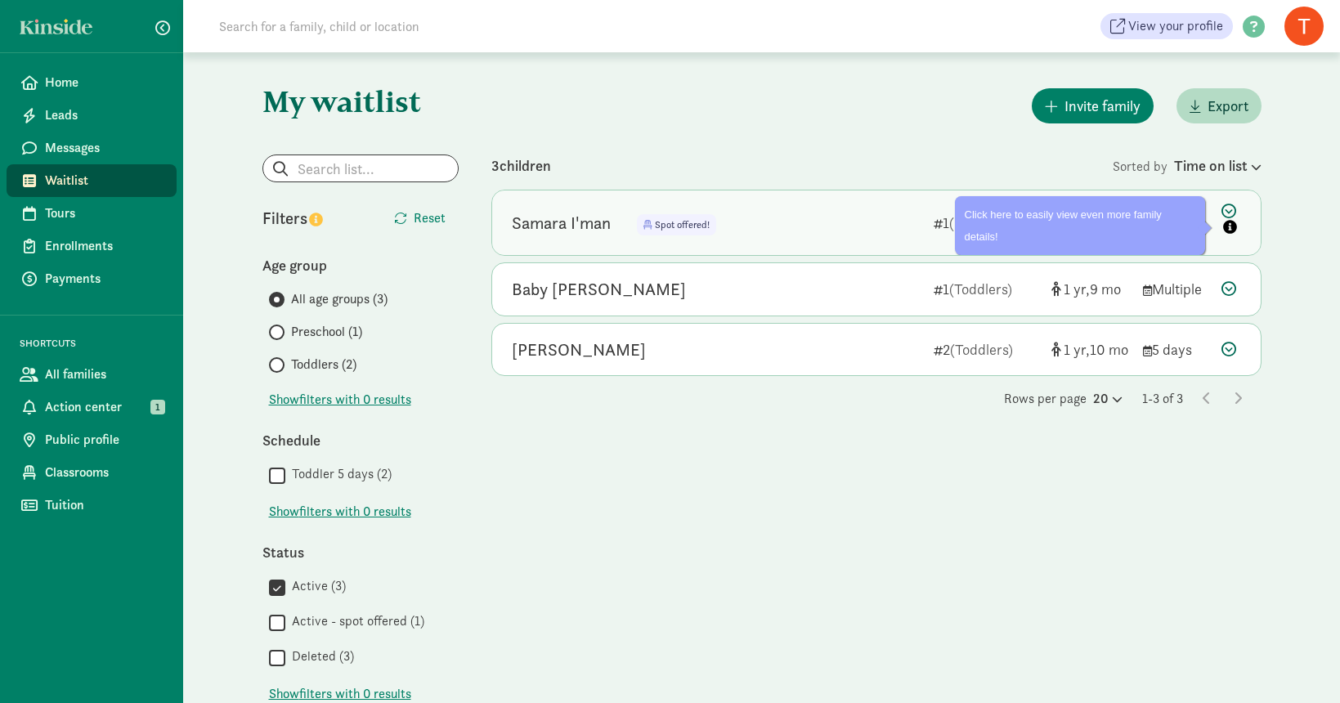
click at [1229, 213] on icon at bounding box center [1231, 221] width 20 height 34
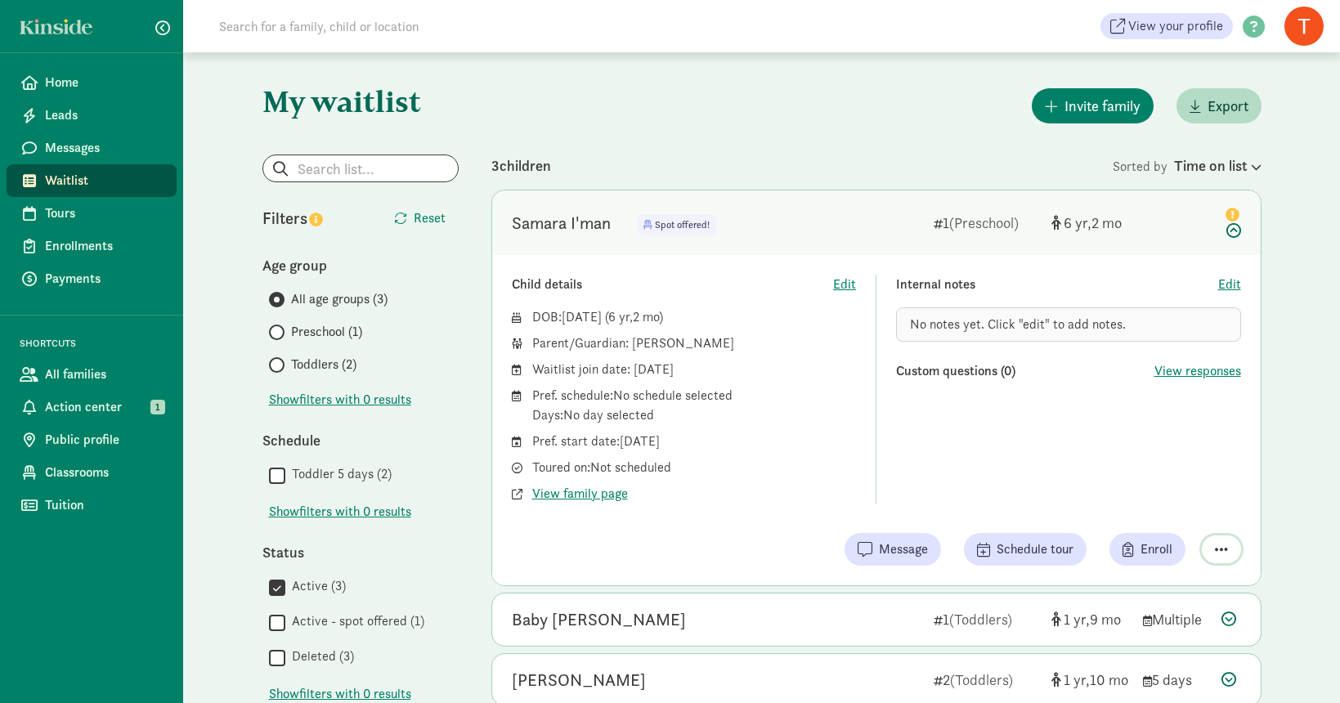
click at [1223, 547] on span "button" at bounding box center [1221, 549] width 13 height 15
click at [1201, 508] on div "Remove from list" at bounding box center [1163, 508] width 127 height 20
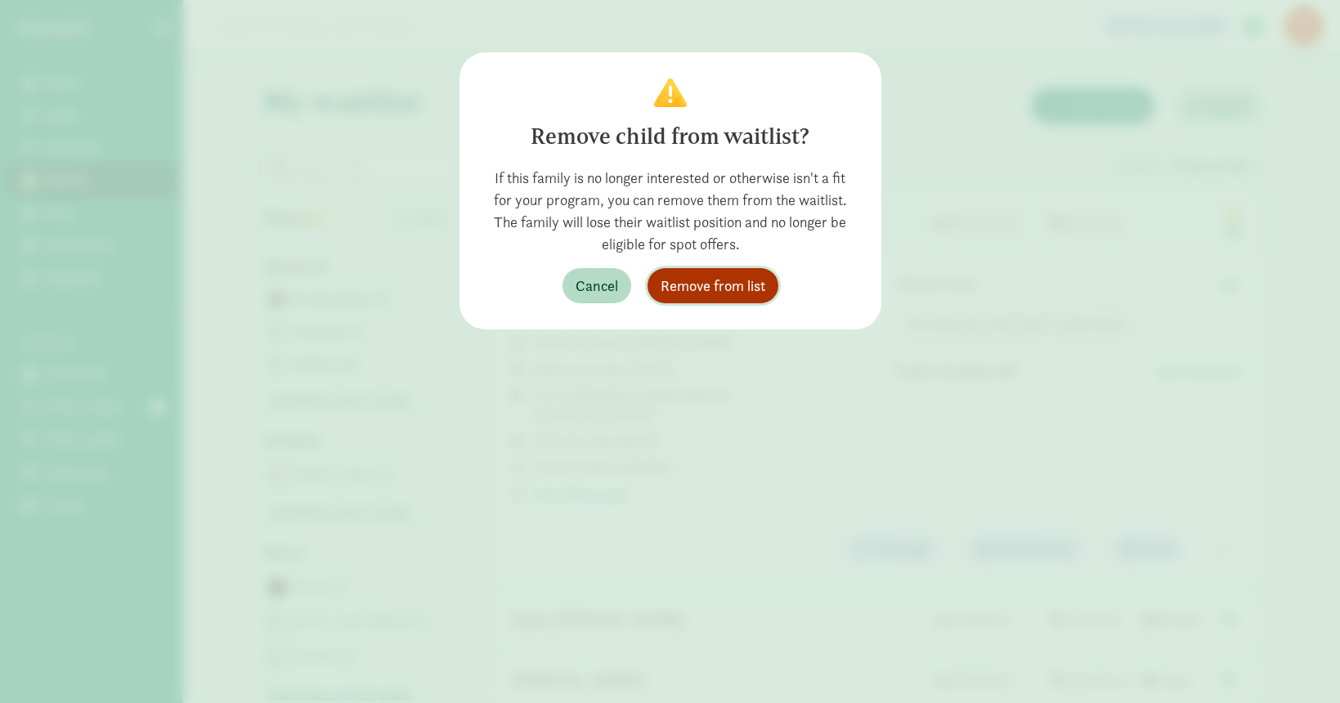
click at [745, 280] on span "Remove from list" at bounding box center [712, 286] width 105 height 22
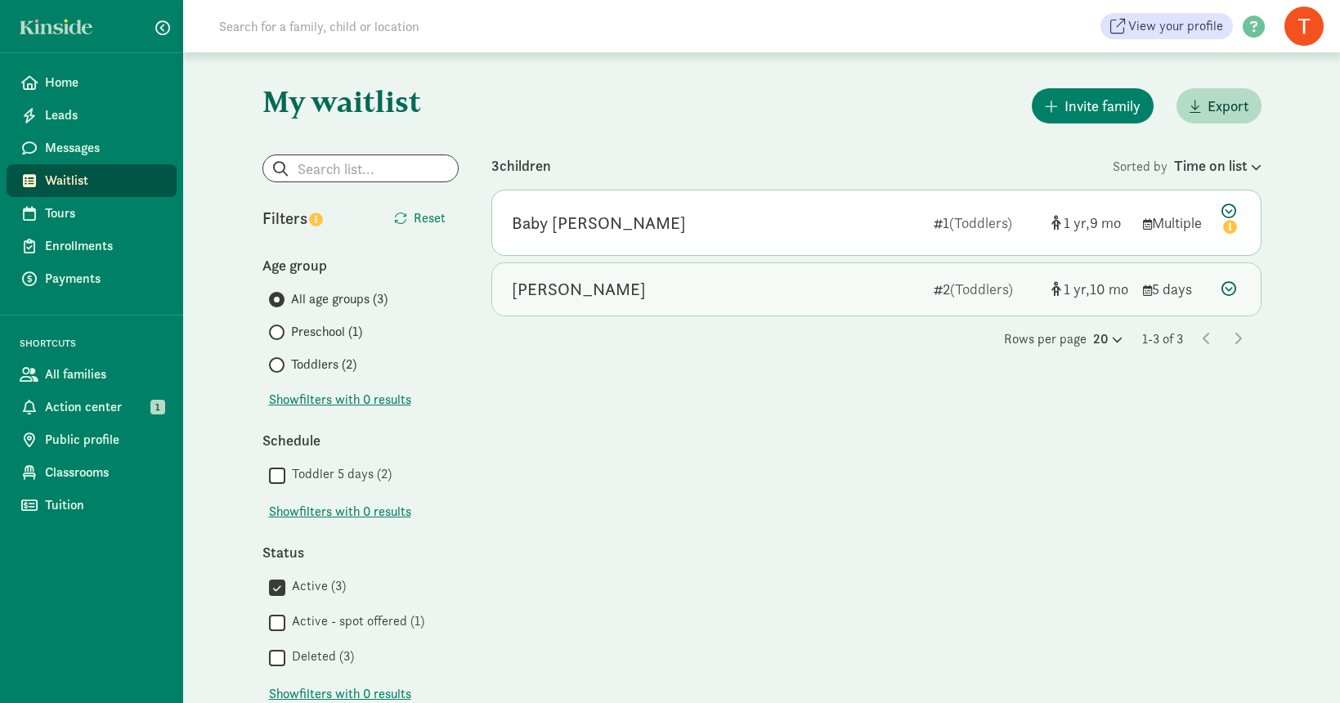
click at [1228, 284] on icon at bounding box center [1228, 288] width 15 height 15
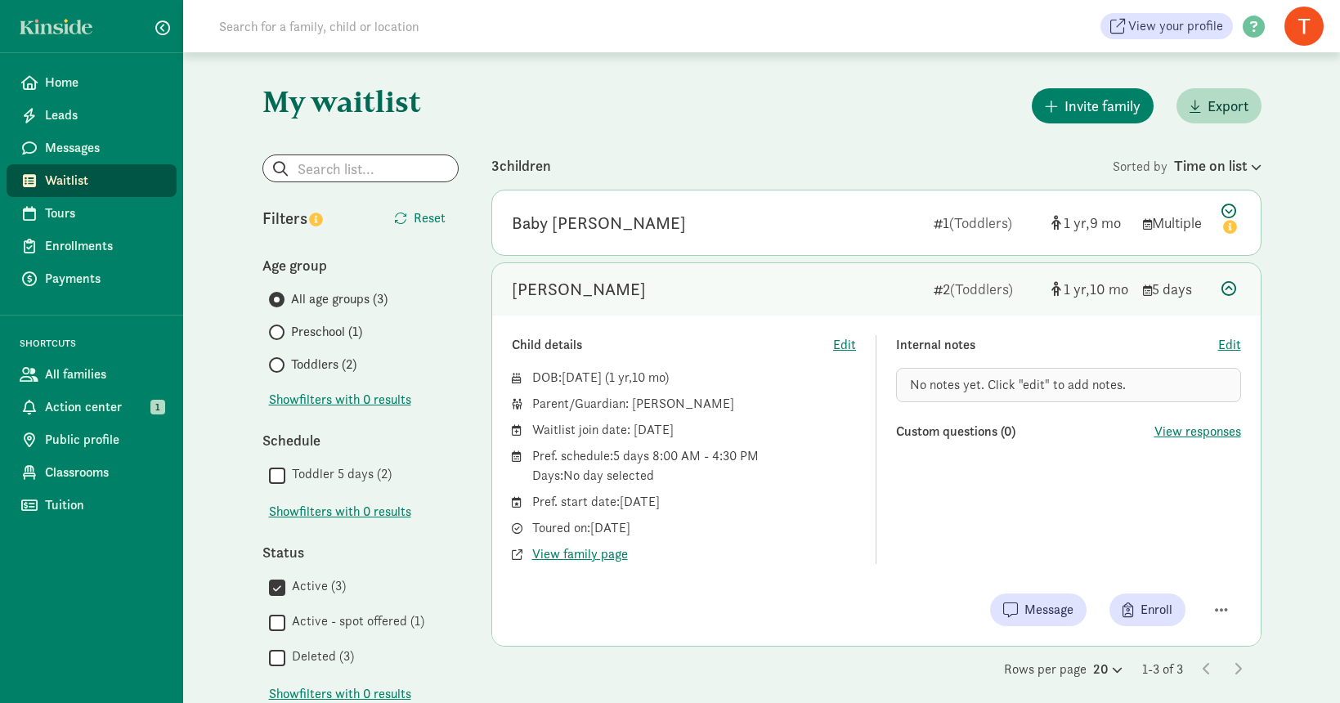
click at [1228, 284] on icon at bounding box center [1228, 288] width 15 height 15
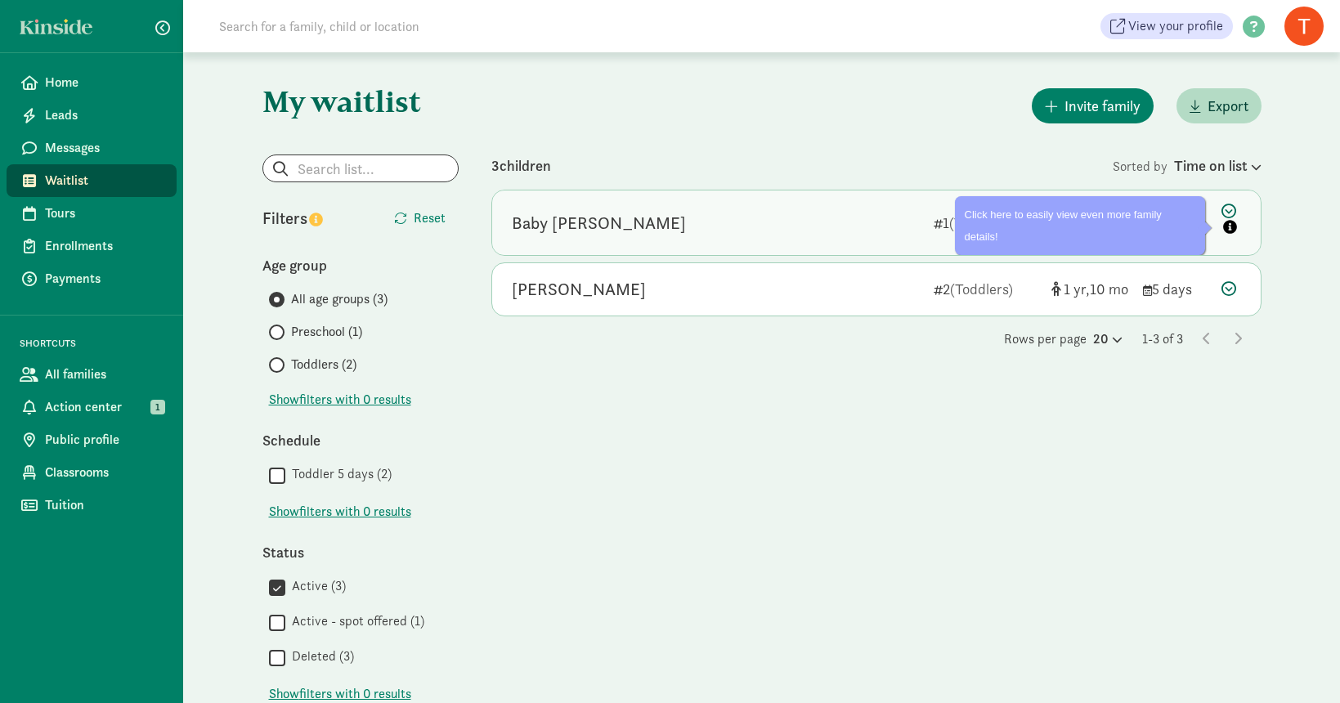
click at [1227, 211] on icon at bounding box center [1231, 221] width 20 height 34
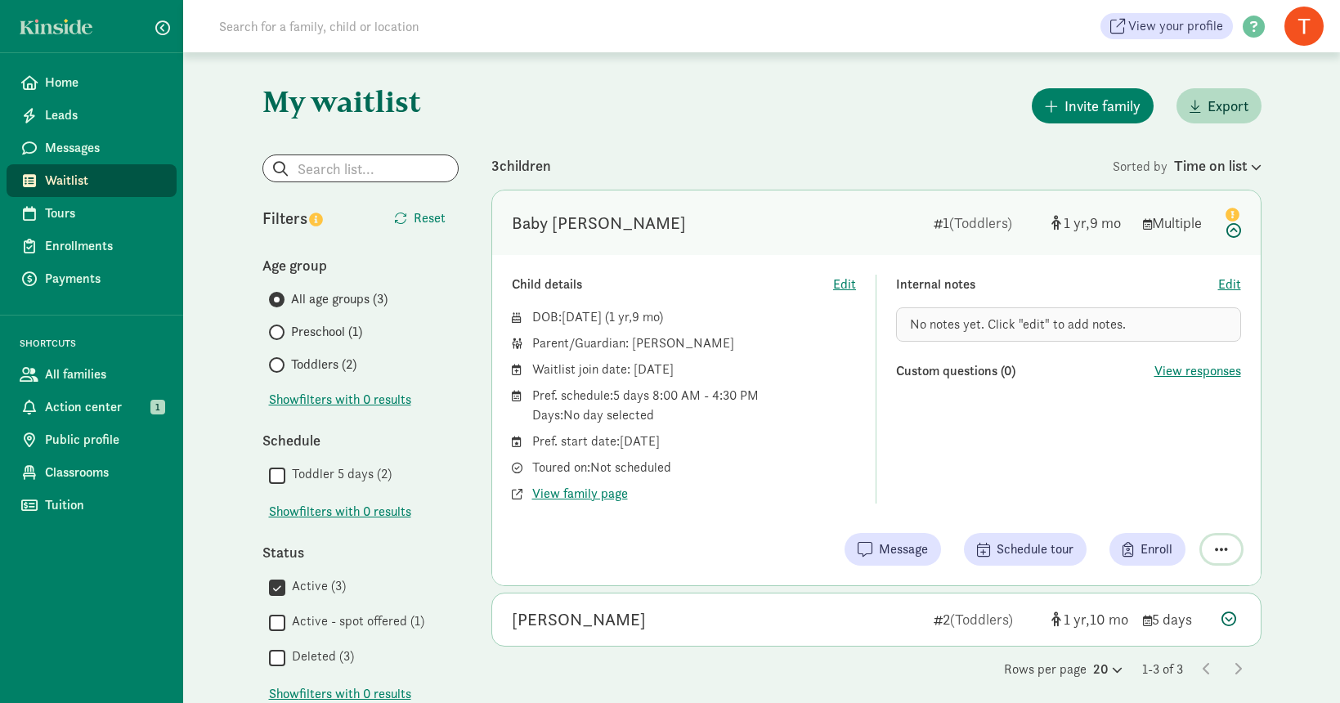
click at [1222, 551] on span "button" at bounding box center [1221, 549] width 13 height 15
click at [1195, 503] on div "Remove from list" at bounding box center [1163, 508] width 127 height 20
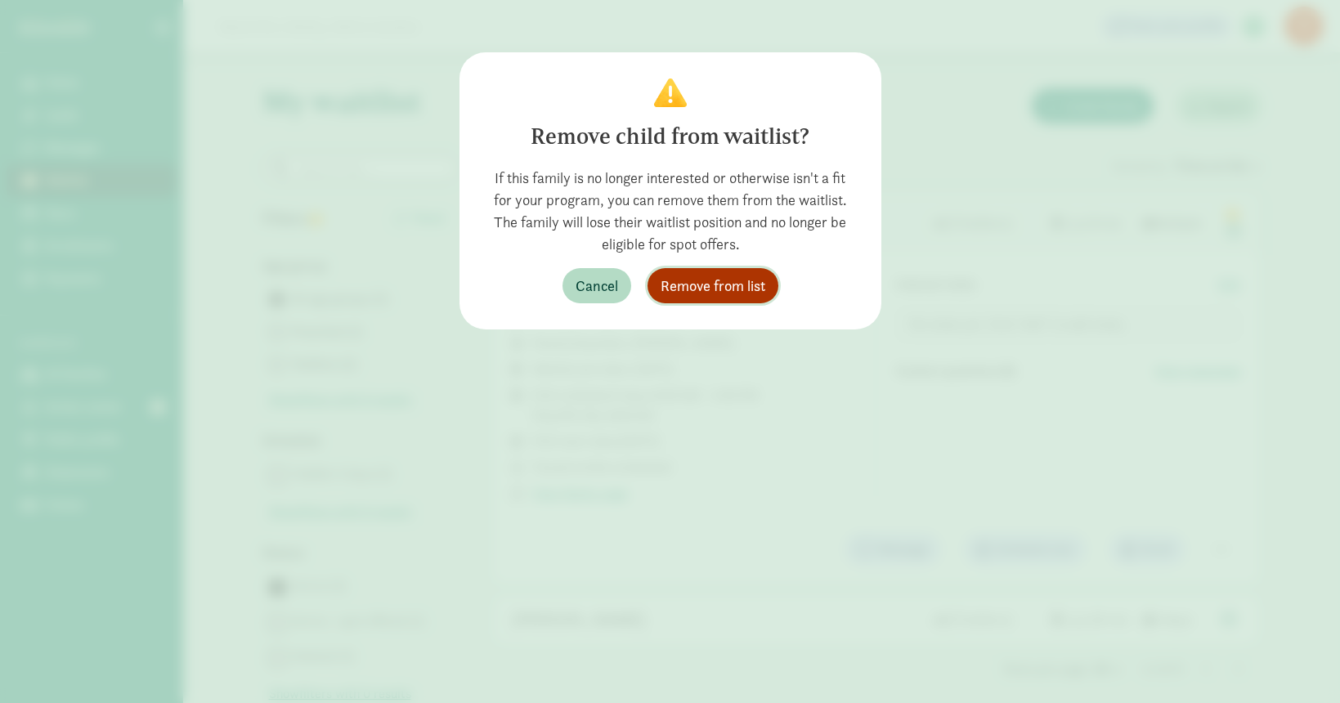
click at [731, 280] on span "Remove from list" at bounding box center [712, 286] width 105 height 22
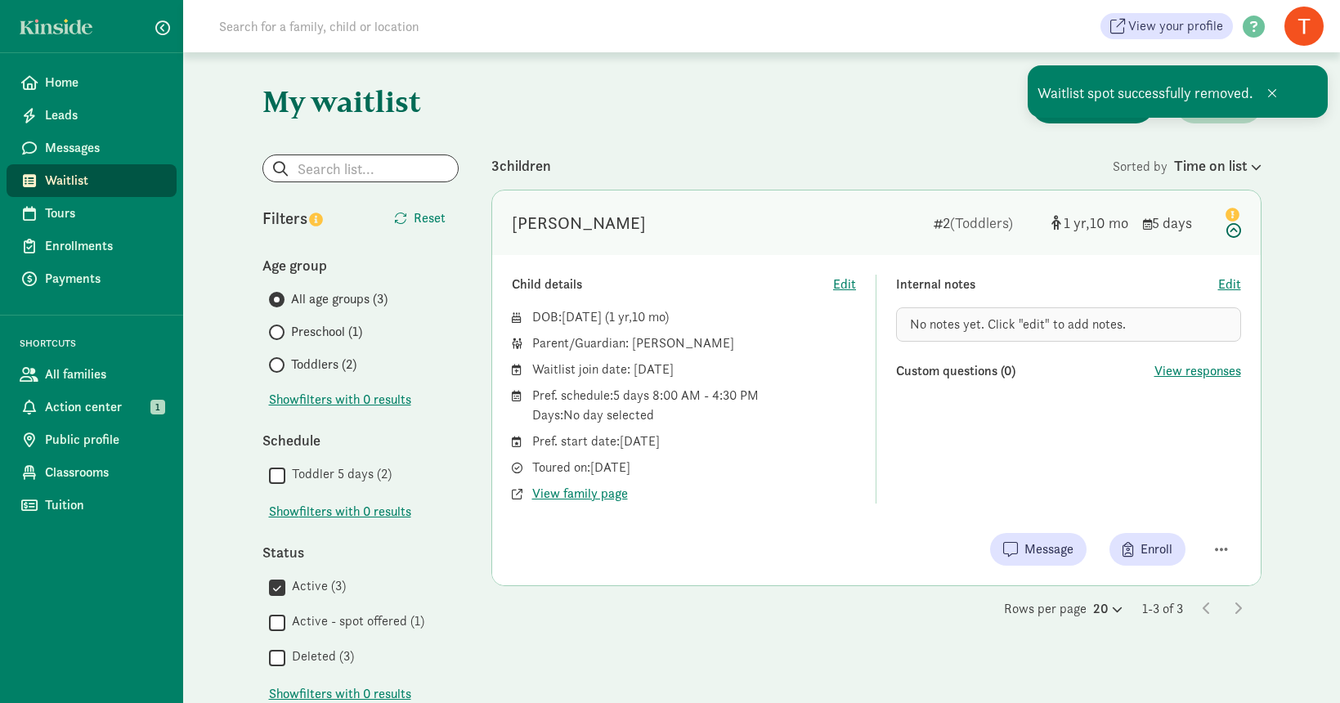
click at [678, 153] on div "My waitlist Invite family Export Show filters Filters Reset Age group All age g…" at bounding box center [762, 542] width 1064 height 980
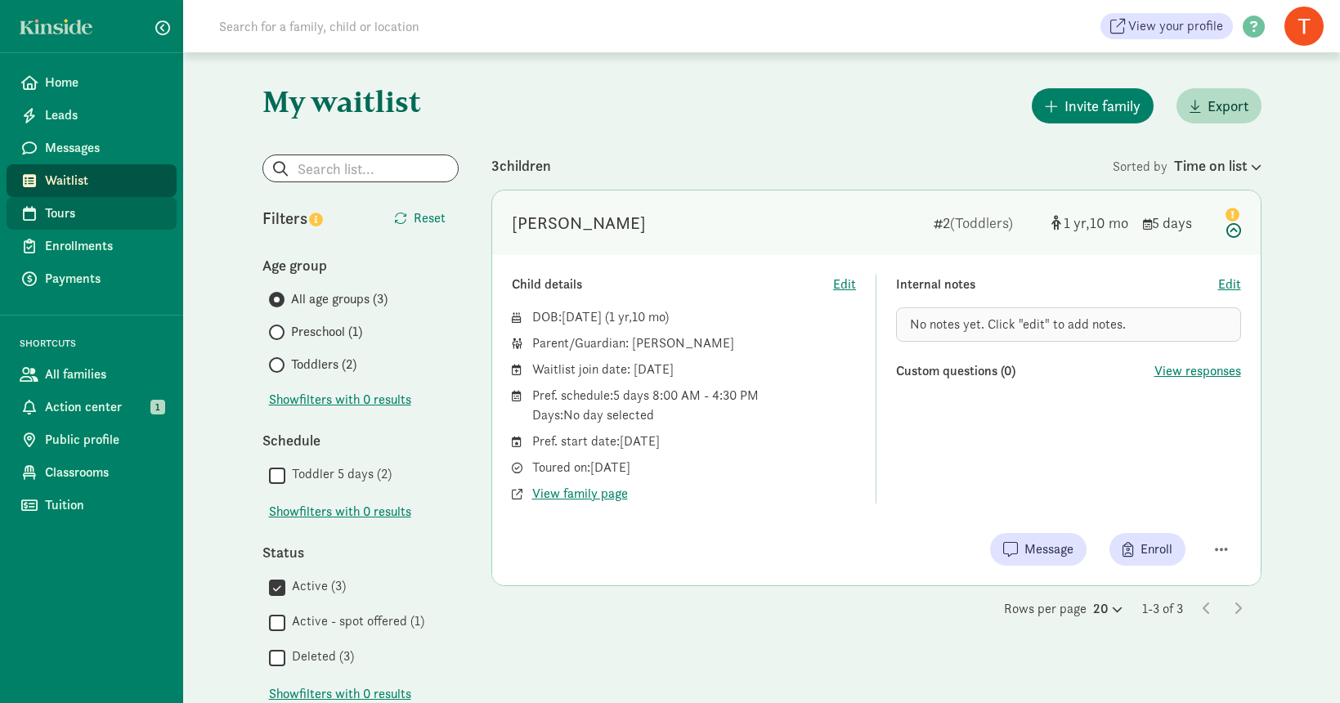
click at [74, 217] on span "Tours" at bounding box center [104, 214] width 119 height 20
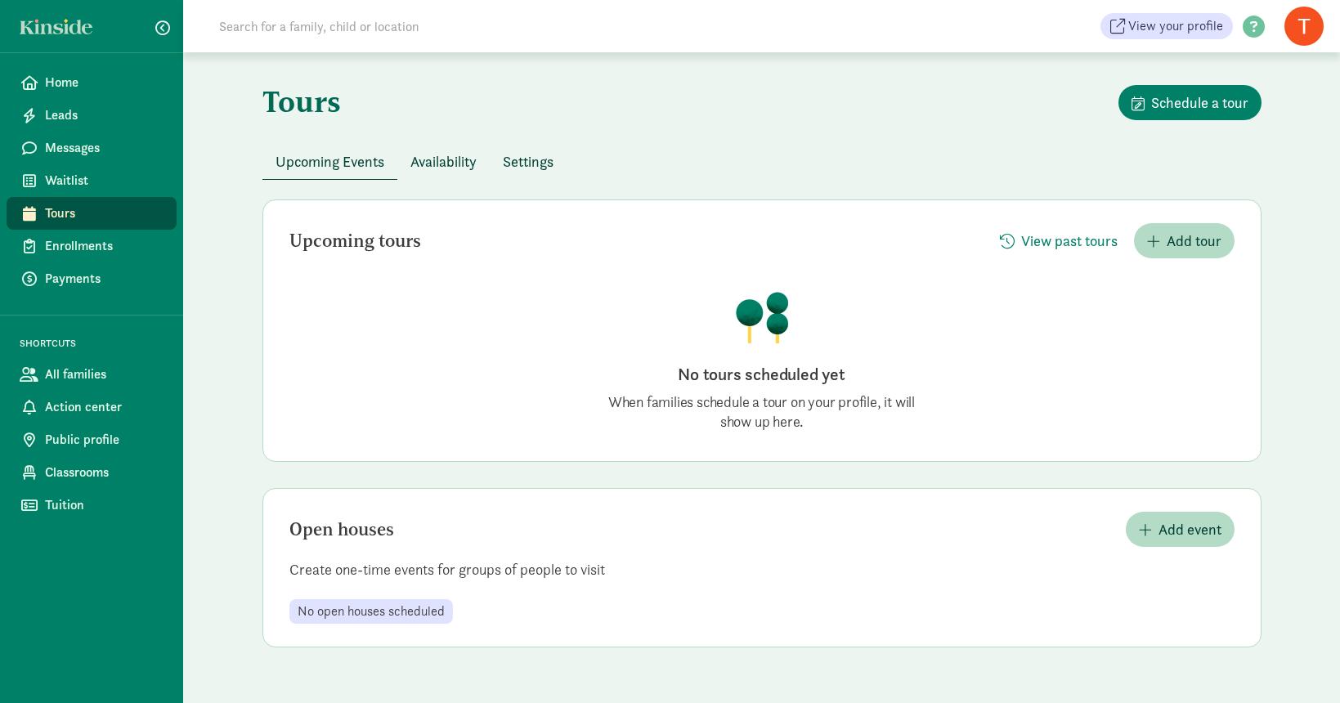
click at [432, 154] on span "Availability" at bounding box center [443, 161] width 66 height 22
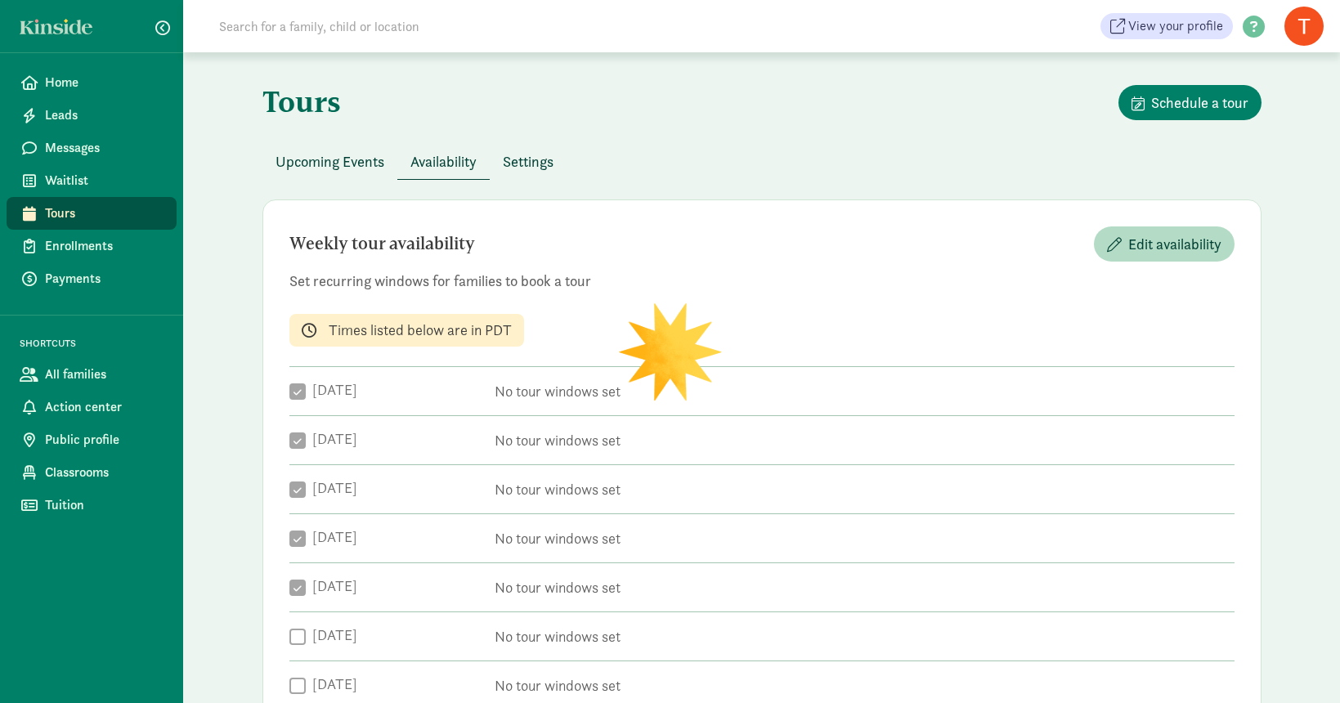
checkbox input "true"
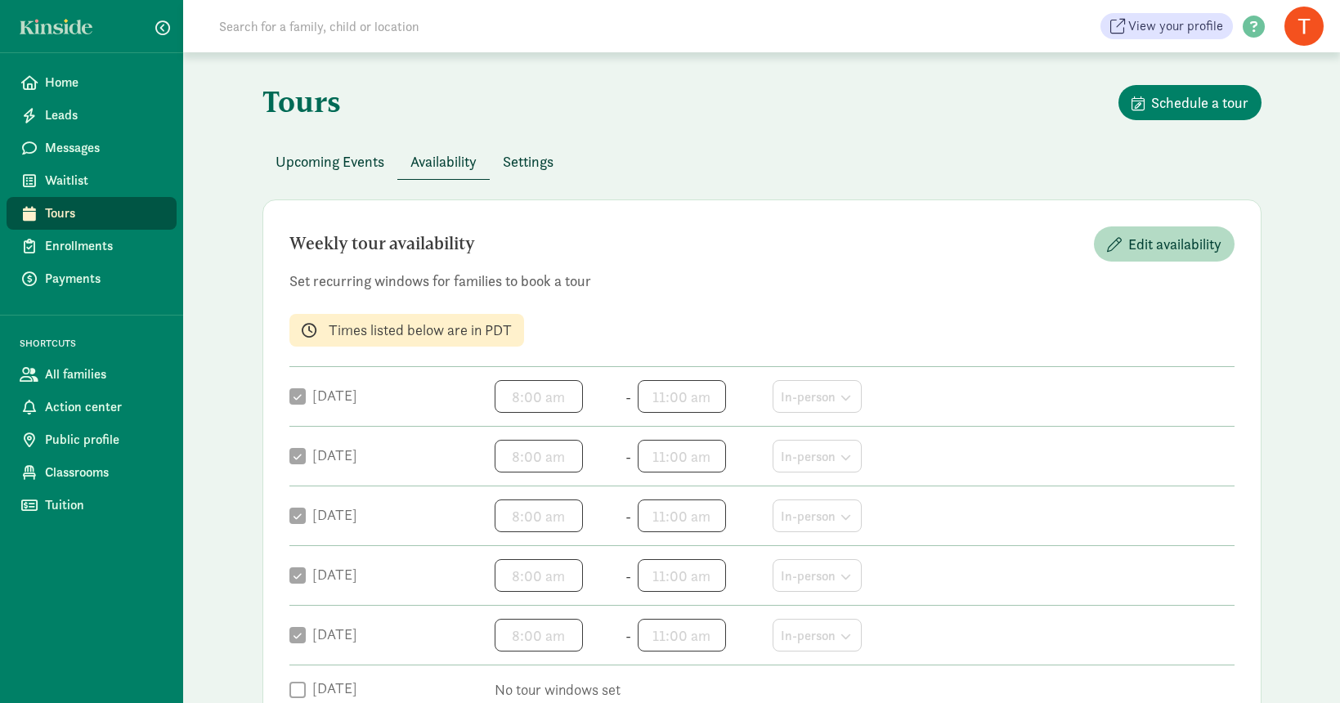
click at [513, 156] on span "Settings" at bounding box center [528, 161] width 51 height 22
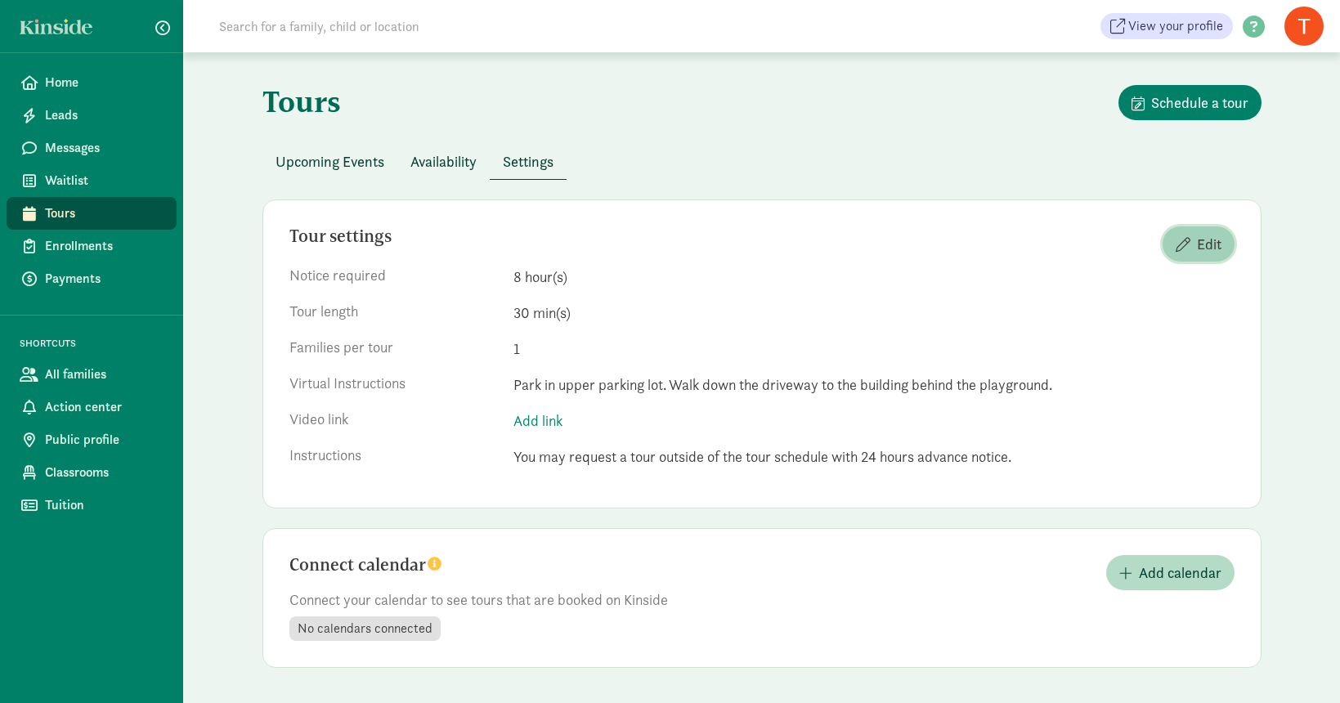
click at [1184, 249] on span "button" at bounding box center [1182, 244] width 15 height 15
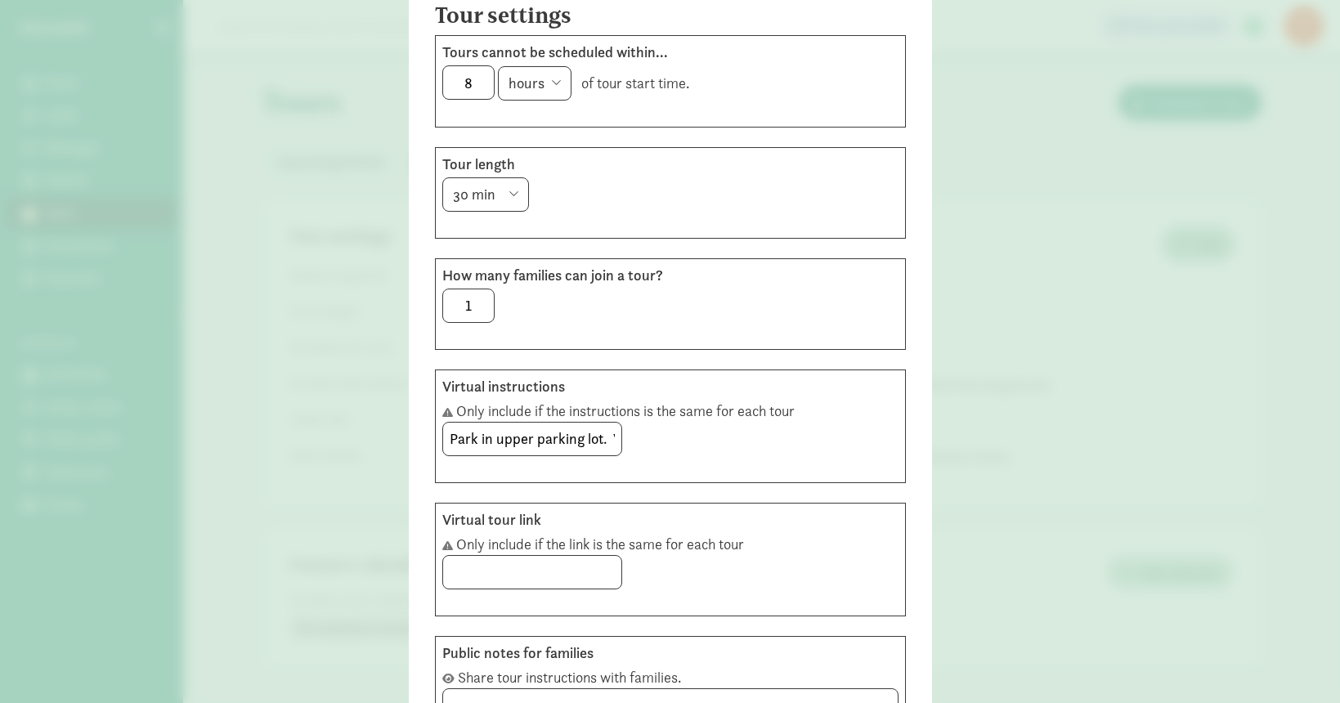
scroll to position [136, 0]
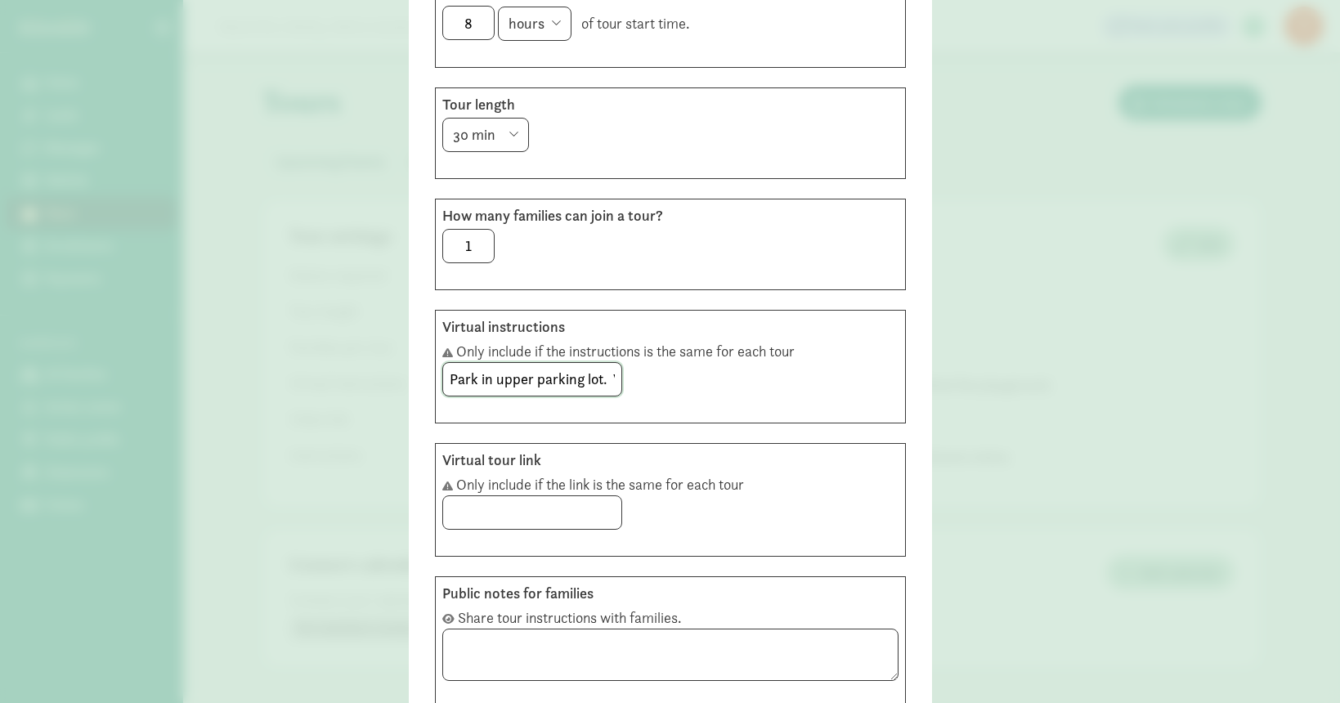
click at [601, 377] on input "Park in upper parking lot. Walk down the driveway to the building behind the pl…" at bounding box center [532, 379] width 178 height 33
click at [535, 378] on input "Park in upper parking lot. Walk down the driveway to the building behind the pl…" at bounding box center [532, 379] width 178 height 33
click at [497, 375] on input "Park in upper parking lot. Walk down the driveway to the building behind the pl…" at bounding box center [532, 379] width 178 height 33
click at [559, 379] on input "Park in the upper parking lot. Walk down the driveway to the building behind th…" at bounding box center [532, 379] width 178 height 33
click at [520, 378] on input "Park in the upper parking lot. Walk down the driveway to the building behind th…" at bounding box center [532, 379] width 178 height 33
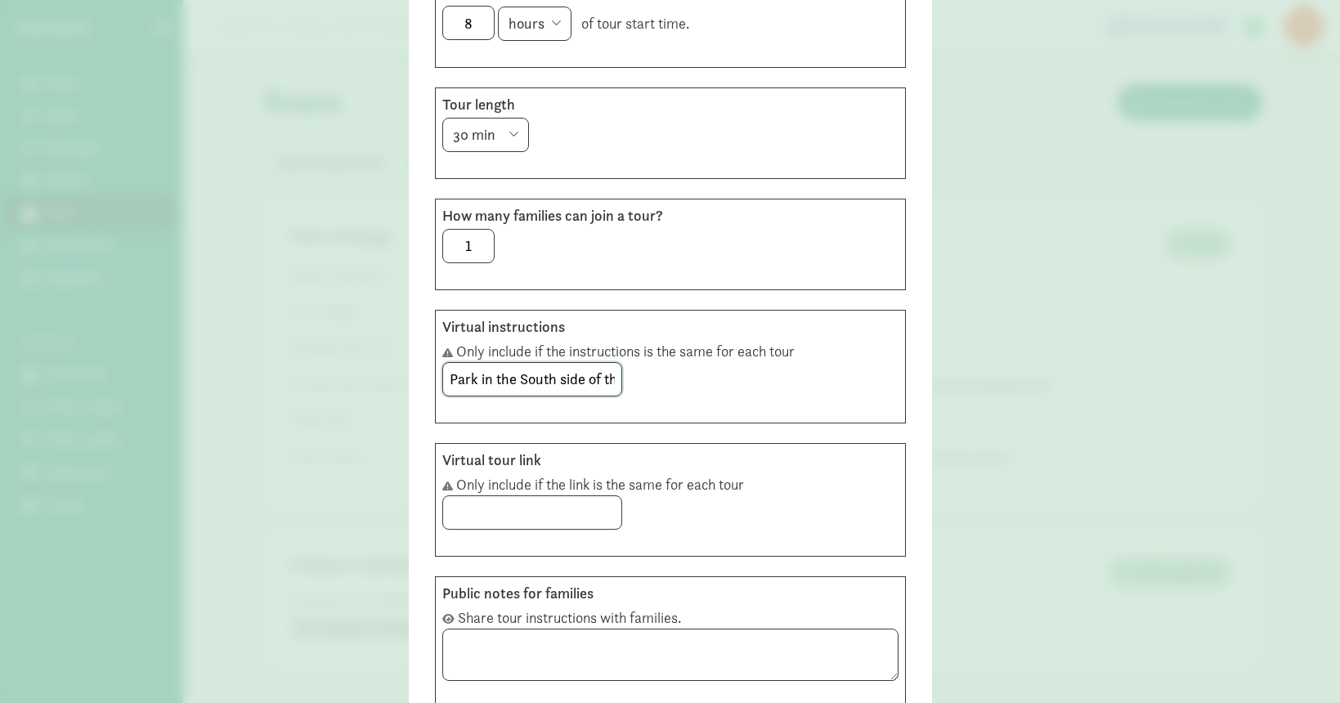
scroll to position [136, 0]
click at [499, 373] on input "Park in the South side of the buildings parking lot. Walk down the driveway to …" at bounding box center [532, 378] width 178 height 33
click at [611, 375] on input "Park to the South side of the buildings parking lot. Walk down the driveway to …" at bounding box center [532, 378] width 178 height 33
click at [598, 376] on input "Park to the South side of the buildings parking lot. Walk down the driveway to …" at bounding box center [532, 378] width 178 height 33
type input "Park to the South side of the building. Walk North to the front of the building."
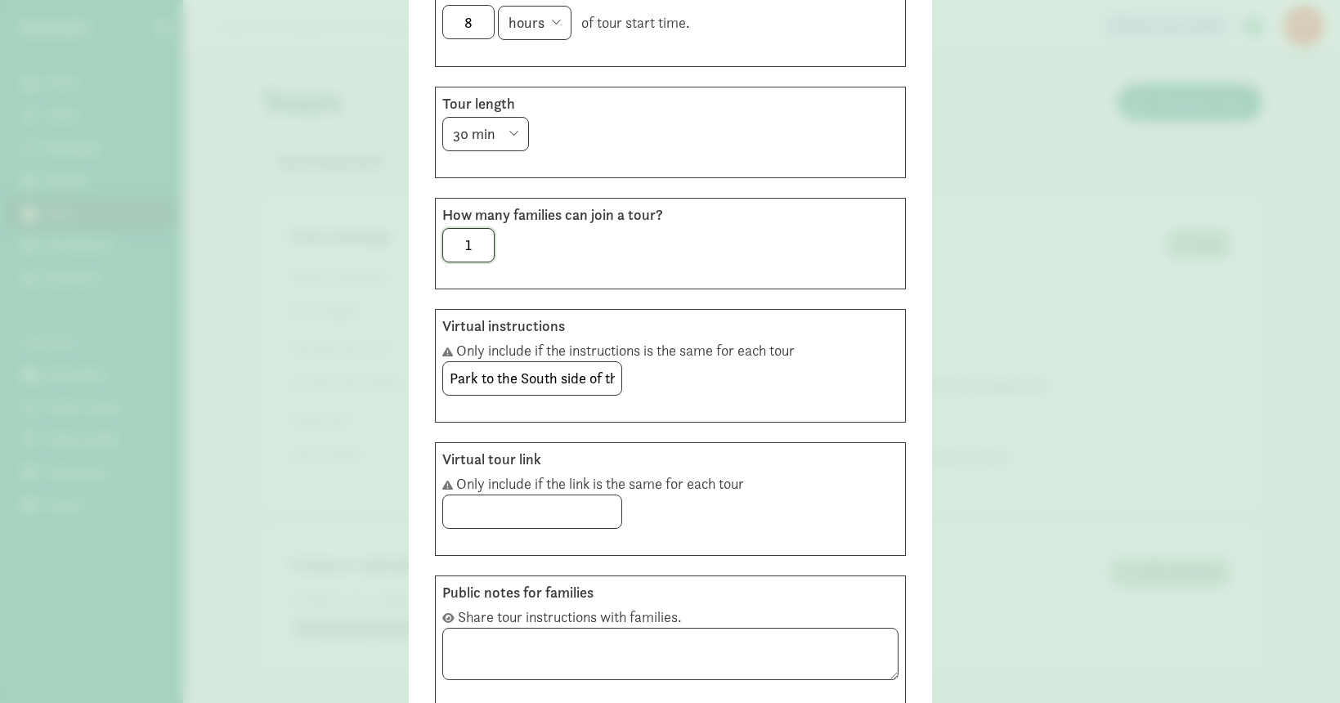
click at [472, 251] on input "1" at bounding box center [468, 245] width 51 height 33
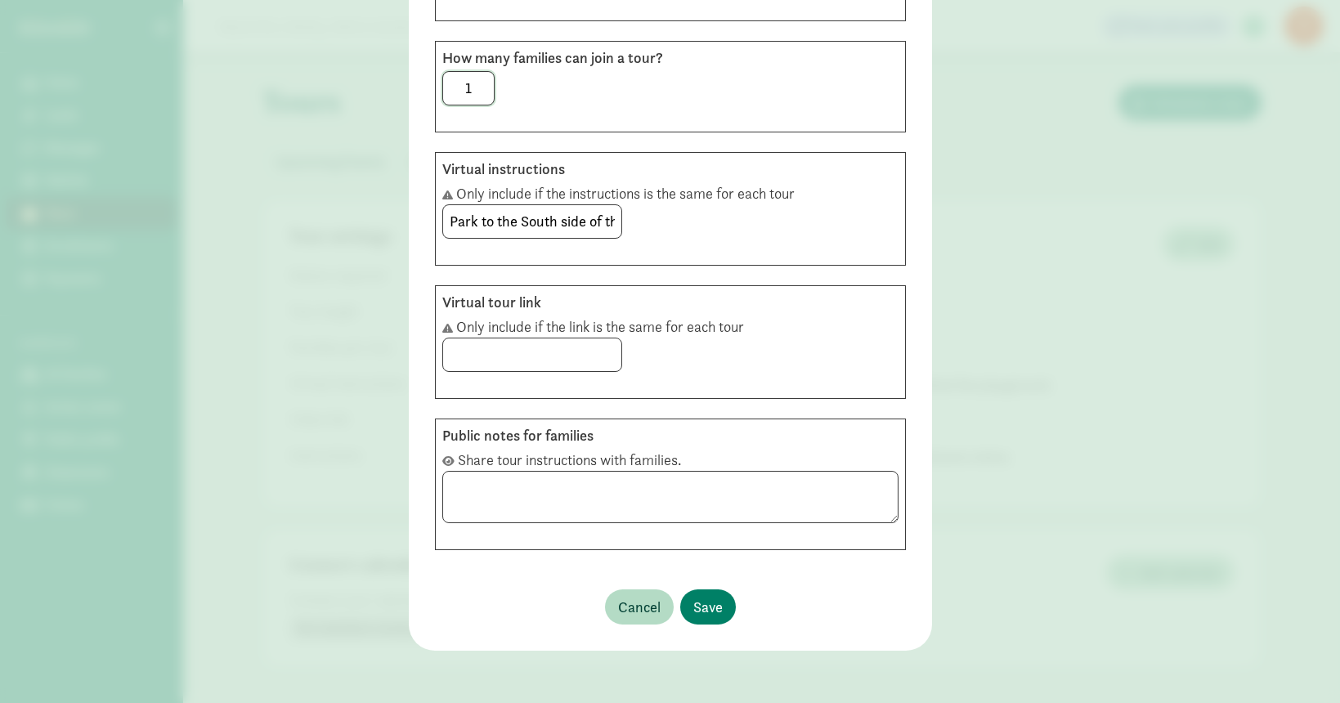
scroll to position [293, 0]
click at [714, 602] on span "Save" at bounding box center [707, 607] width 29 height 22
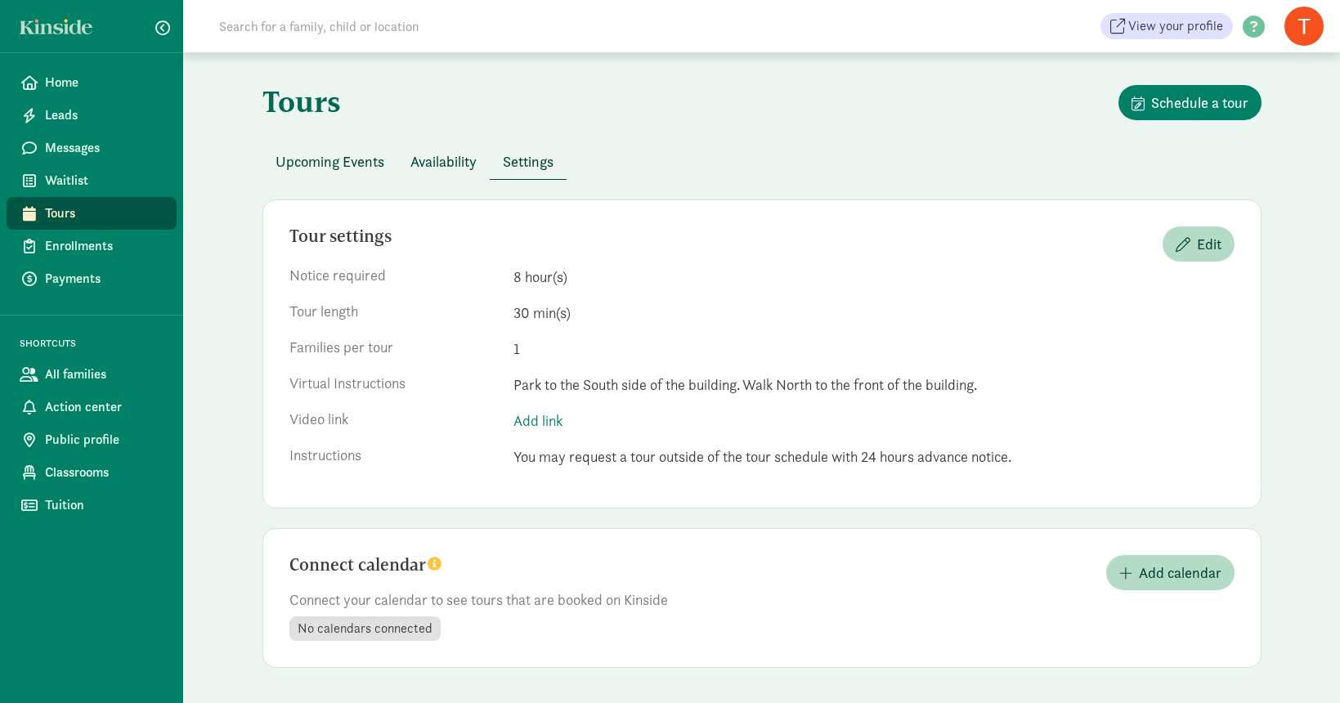
click at [451, 169] on span "Availability" at bounding box center [443, 161] width 66 height 22
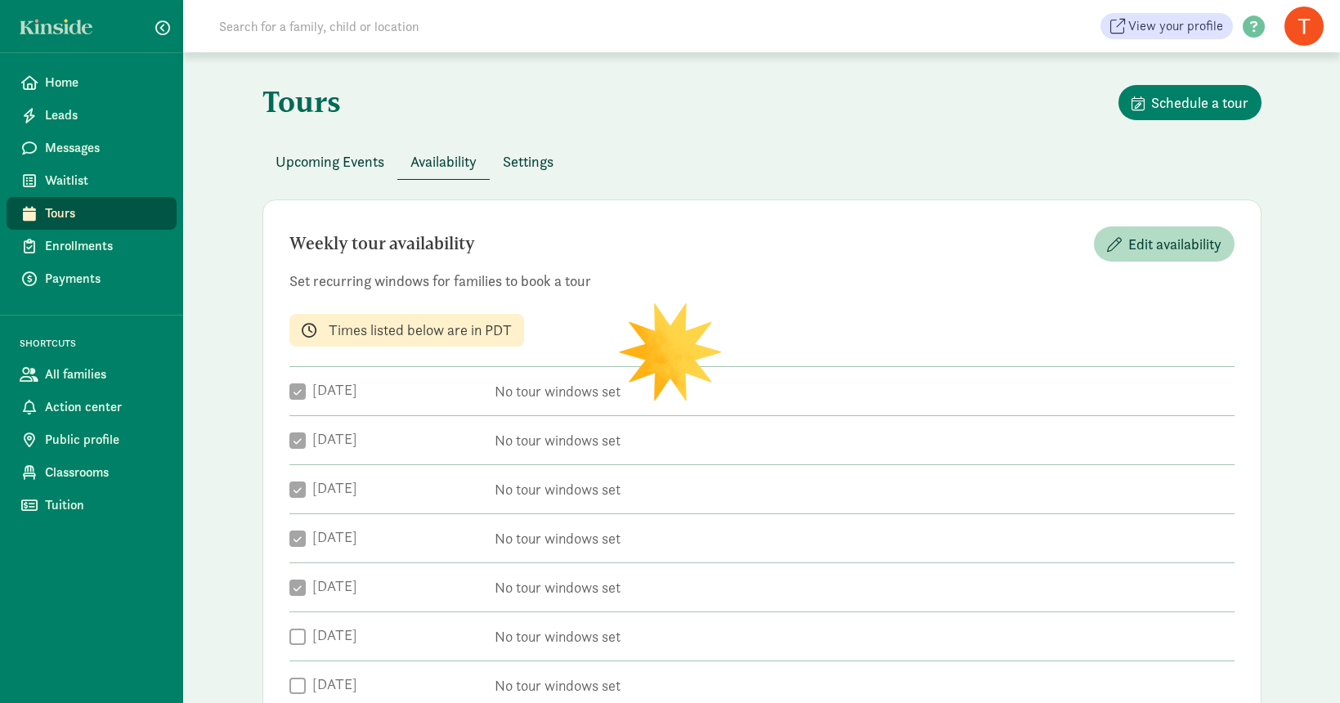
checkbox input "true"
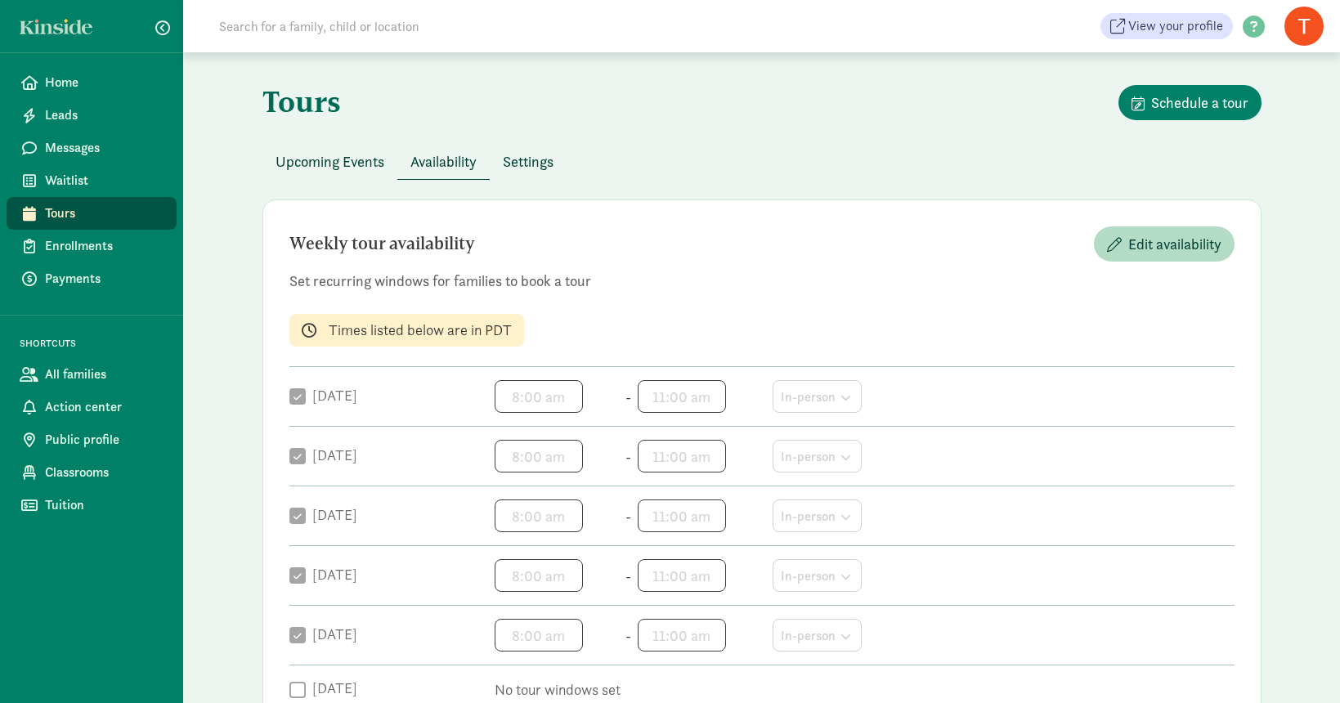
scroll to position [0, 0]
click at [365, 162] on span "Upcoming Events" at bounding box center [329, 161] width 109 height 22
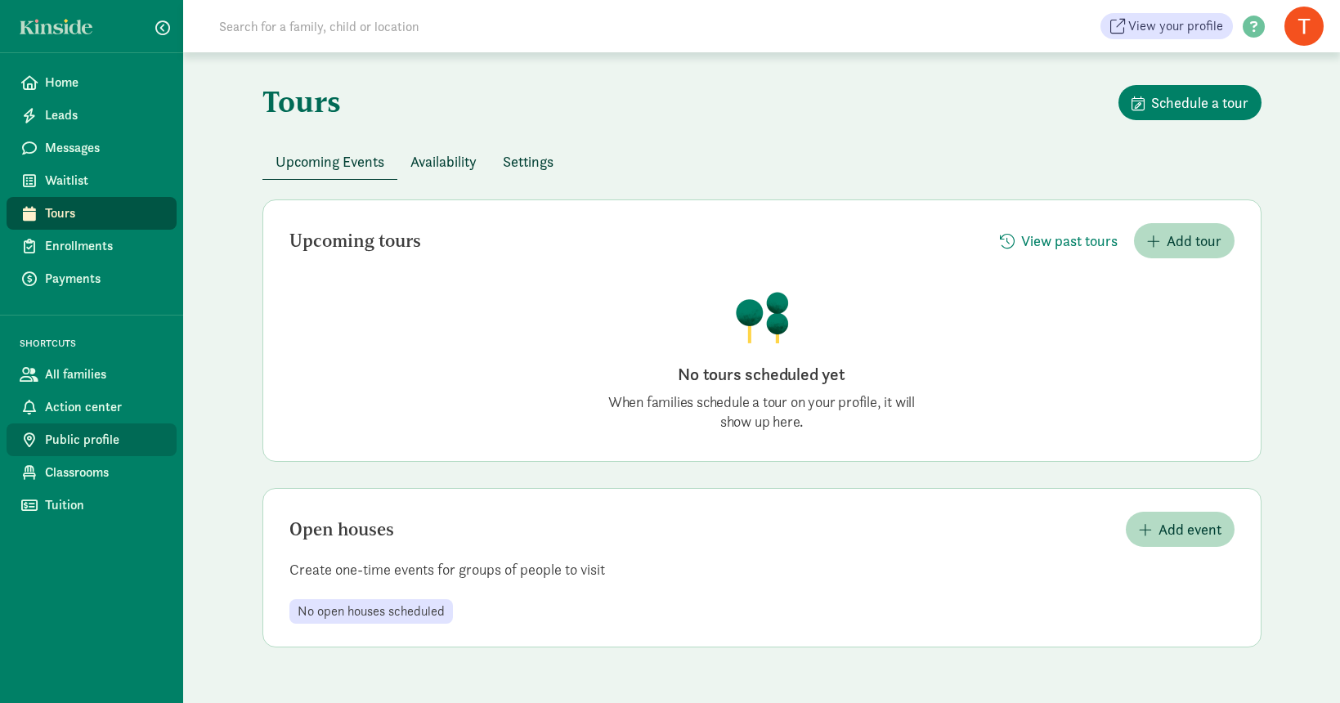
click at [78, 446] on span "Public profile" at bounding box center [104, 440] width 119 height 20
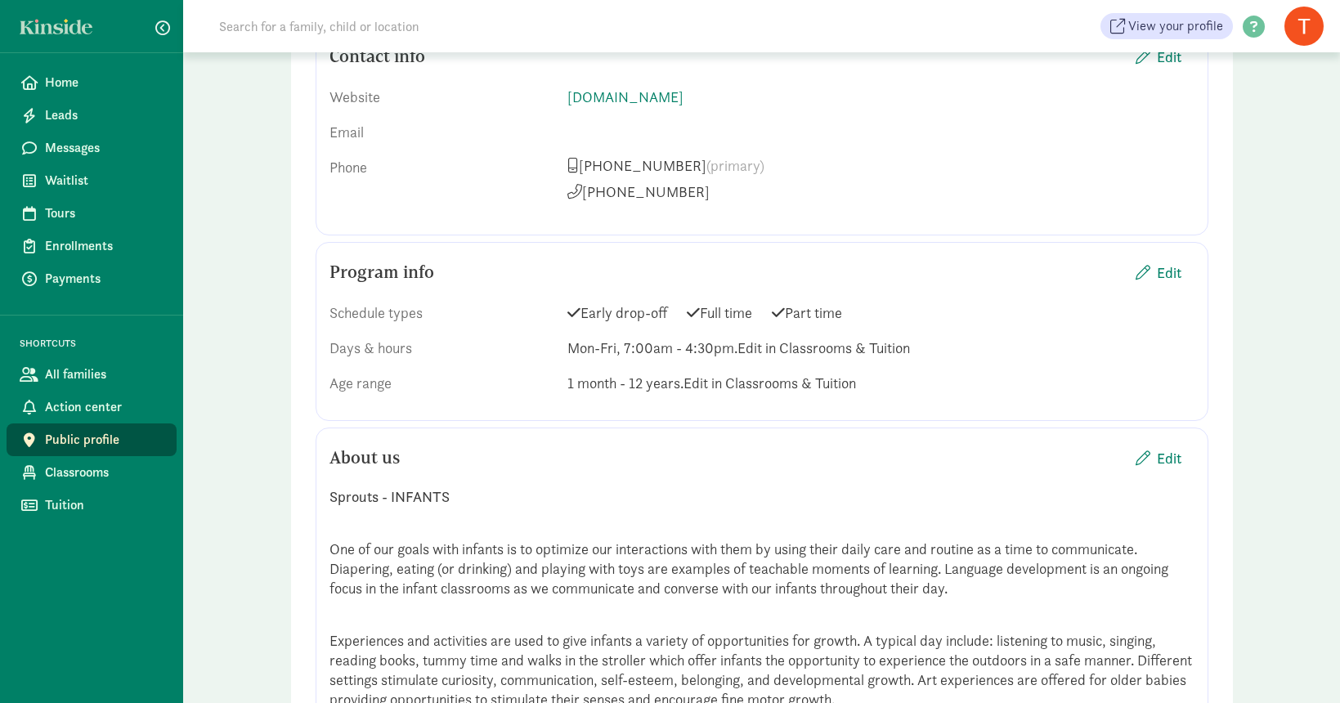
scroll to position [1254, 0]
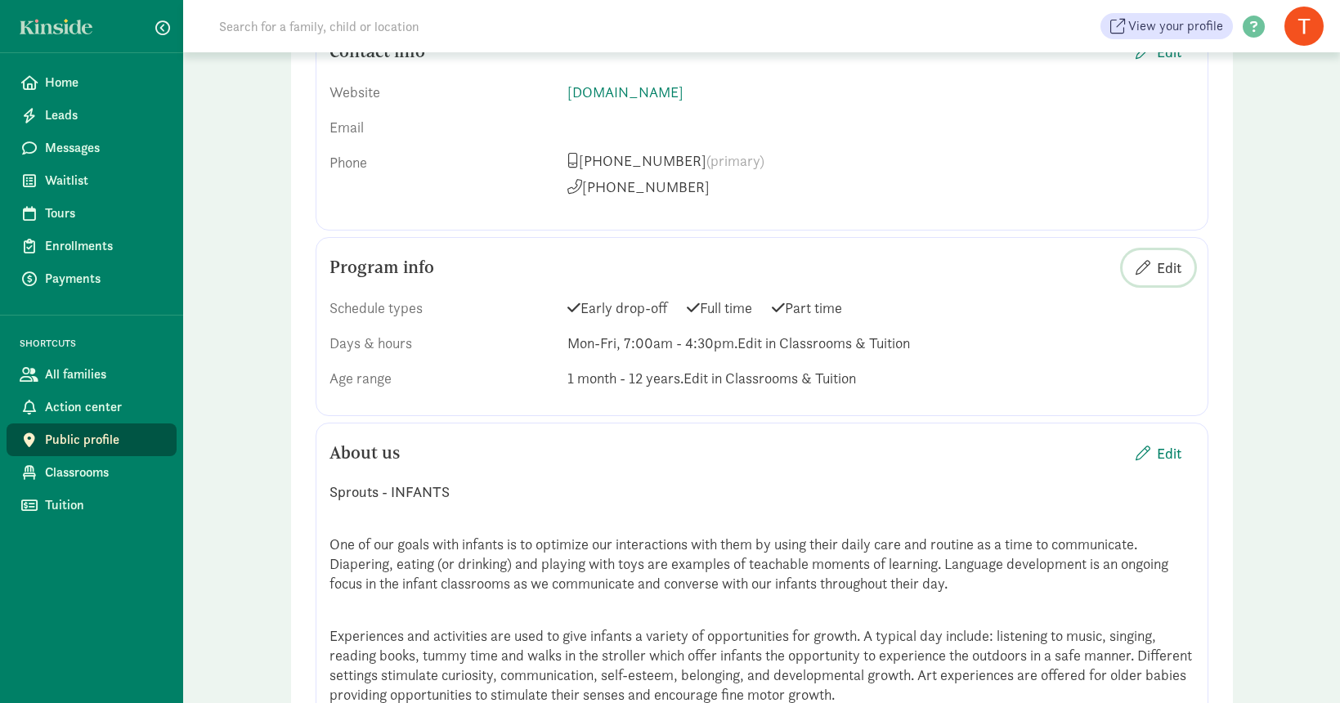
click at [1157, 265] on span "Edit" at bounding box center [1169, 268] width 25 height 22
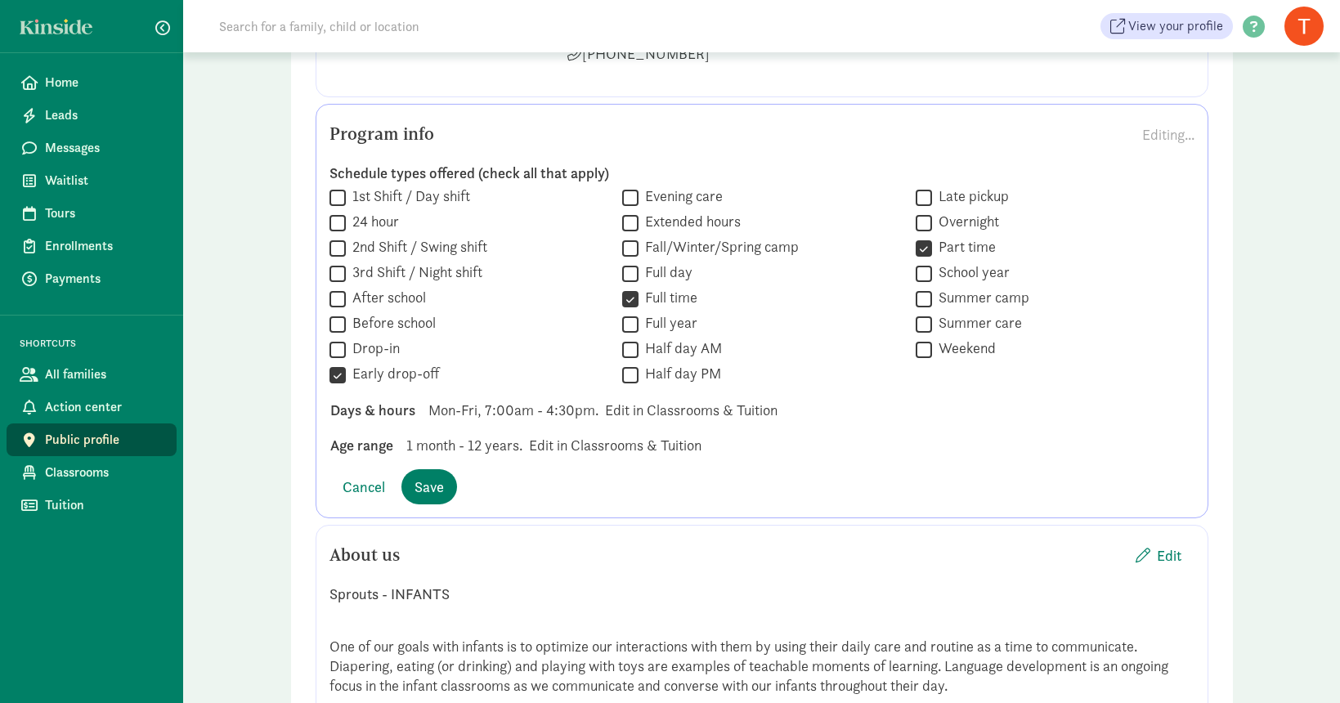
scroll to position [1404, 0]
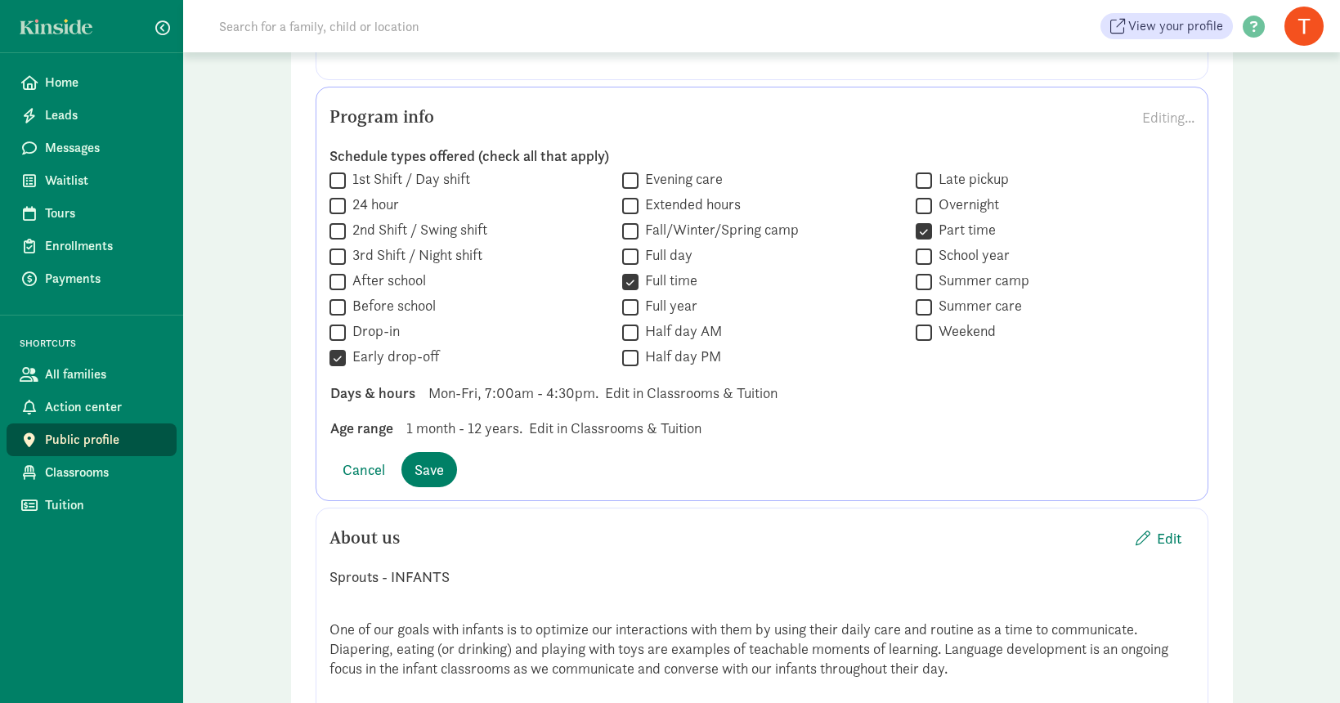
click at [335, 283] on input "After school" at bounding box center [337, 282] width 16 height 22
checkbox input "true"
click at [335, 311] on input "Before school" at bounding box center [337, 307] width 16 height 22
checkbox input "true"
click at [629, 254] on input "Full day" at bounding box center [630, 256] width 16 height 22
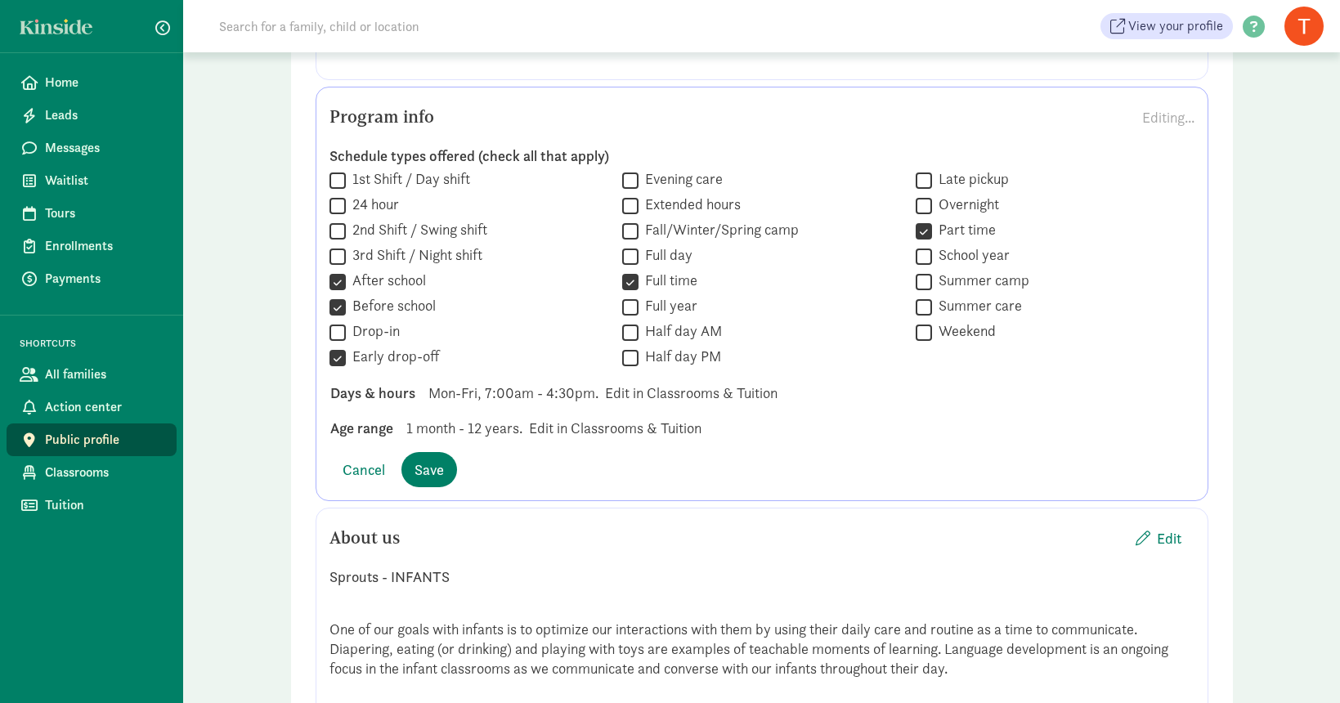
checkbox input "true"
click at [632, 309] on input "Full year" at bounding box center [630, 307] width 16 height 22
checkbox input "true"
click at [924, 293] on input "Summer camp" at bounding box center [923, 282] width 16 height 22
checkbox input "true"
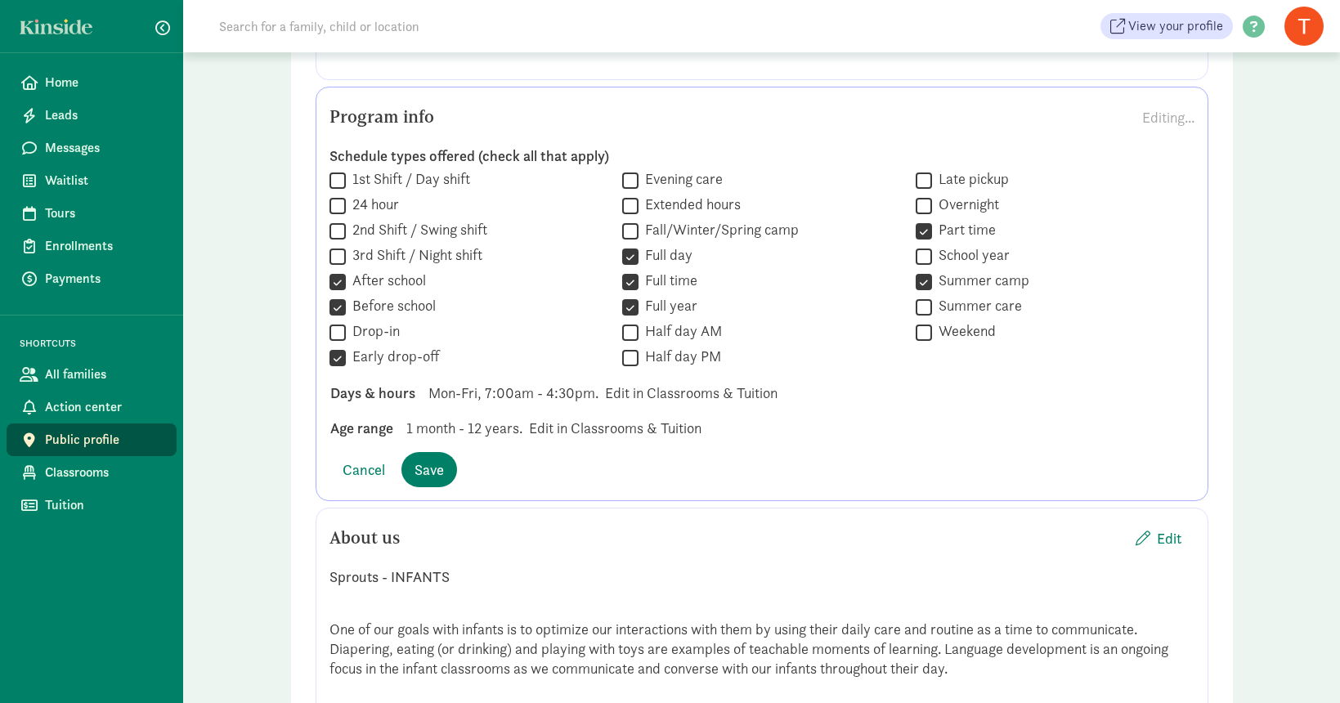
click at [924, 318] on input "Summer care" at bounding box center [923, 307] width 16 height 22
checkbox input "true"
click at [928, 267] on input "School year" at bounding box center [923, 256] width 16 height 22
checkbox input "true"
click at [638, 347] on input "Half day PM" at bounding box center [630, 358] width 16 height 22
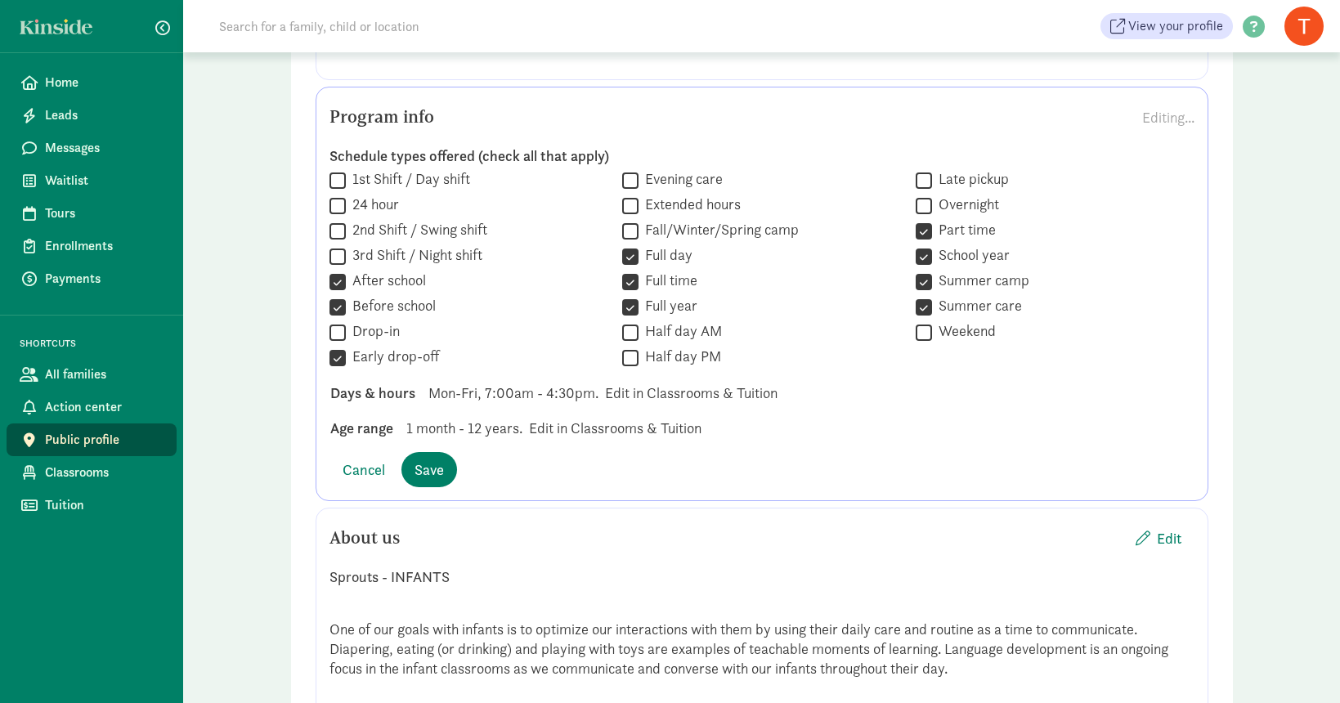
checkbox input "true"
click at [635, 338] on input "Half day AM" at bounding box center [630, 332] width 16 height 22
checkbox input "true"
click at [558, 391] on span "Mon-Fri, 7:00am - 4:30pm." at bounding box center [513, 393] width 170 height 22
click at [550, 391] on span "Mon-Fri, 7:00am - 4:30pm." at bounding box center [513, 393] width 170 height 22
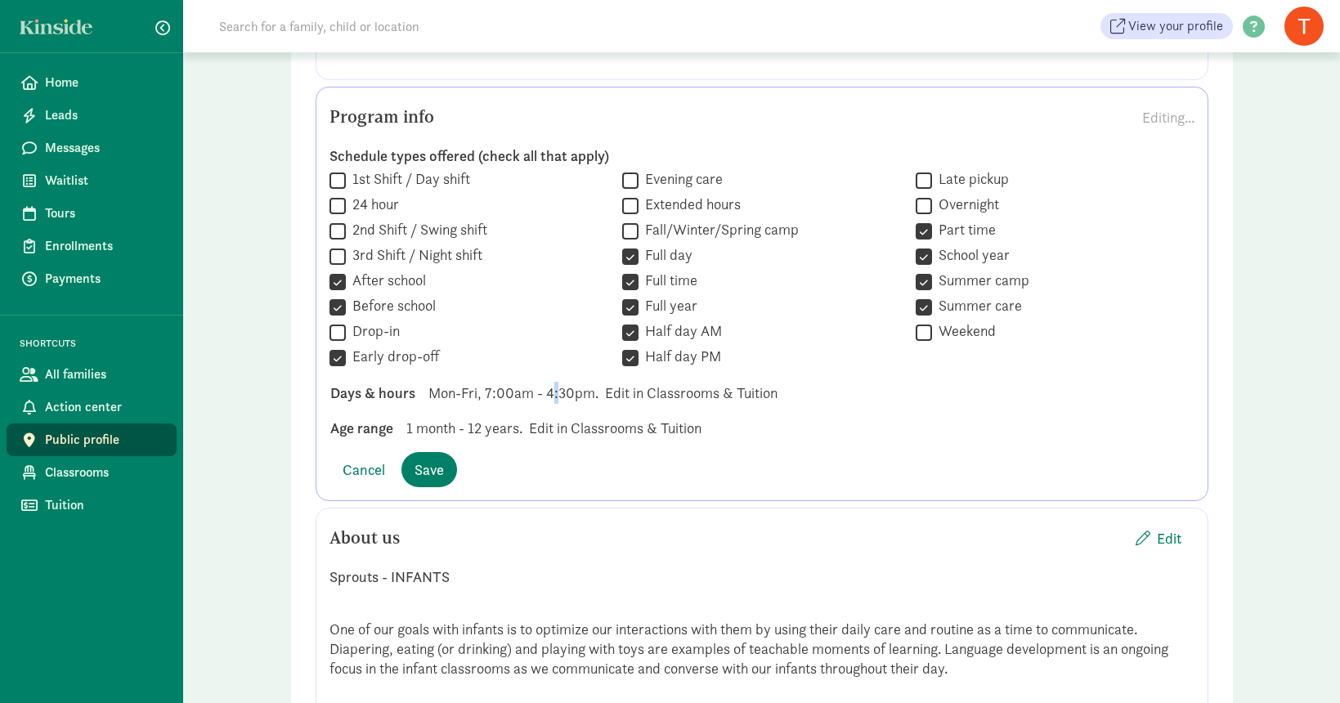
click at [550, 391] on span "Mon-Fri, 7:00am - 4:30pm." at bounding box center [513, 393] width 170 height 22
click at [433, 474] on span "Save" at bounding box center [428, 470] width 29 height 22
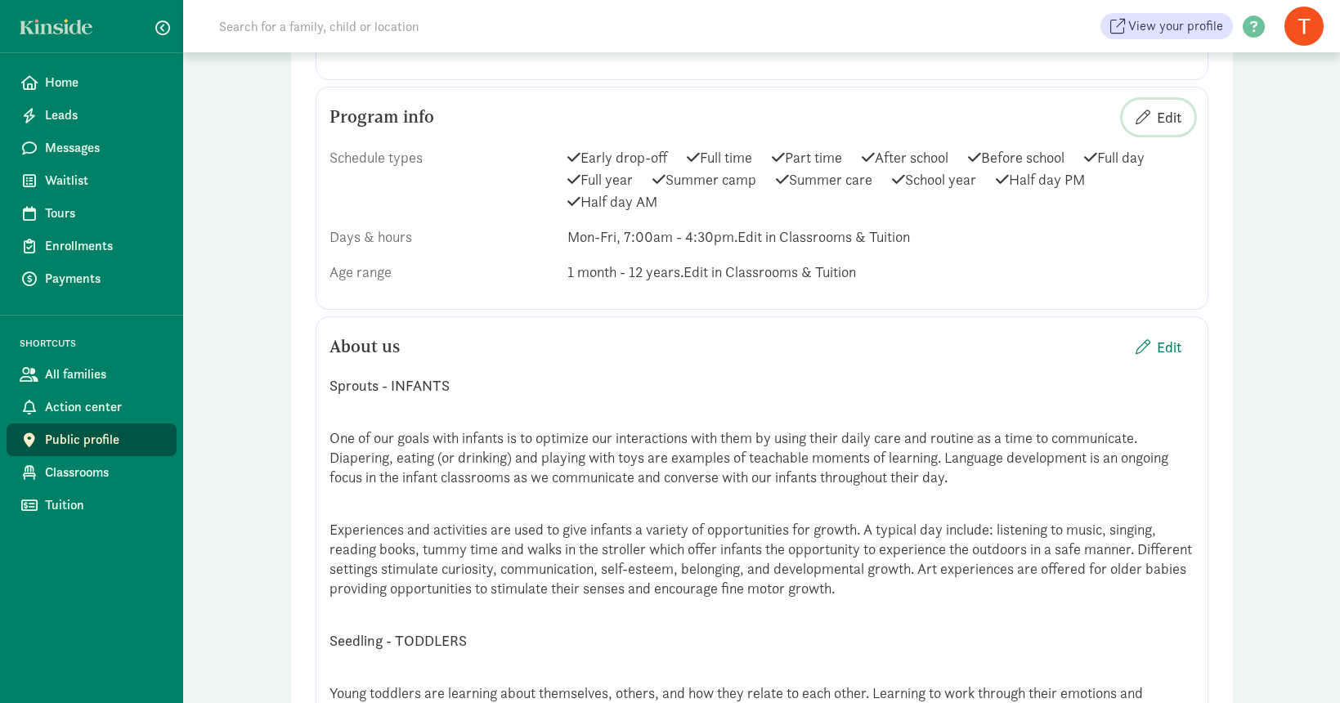
click at [1161, 112] on span "Edit" at bounding box center [1169, 117] width 25 height 22
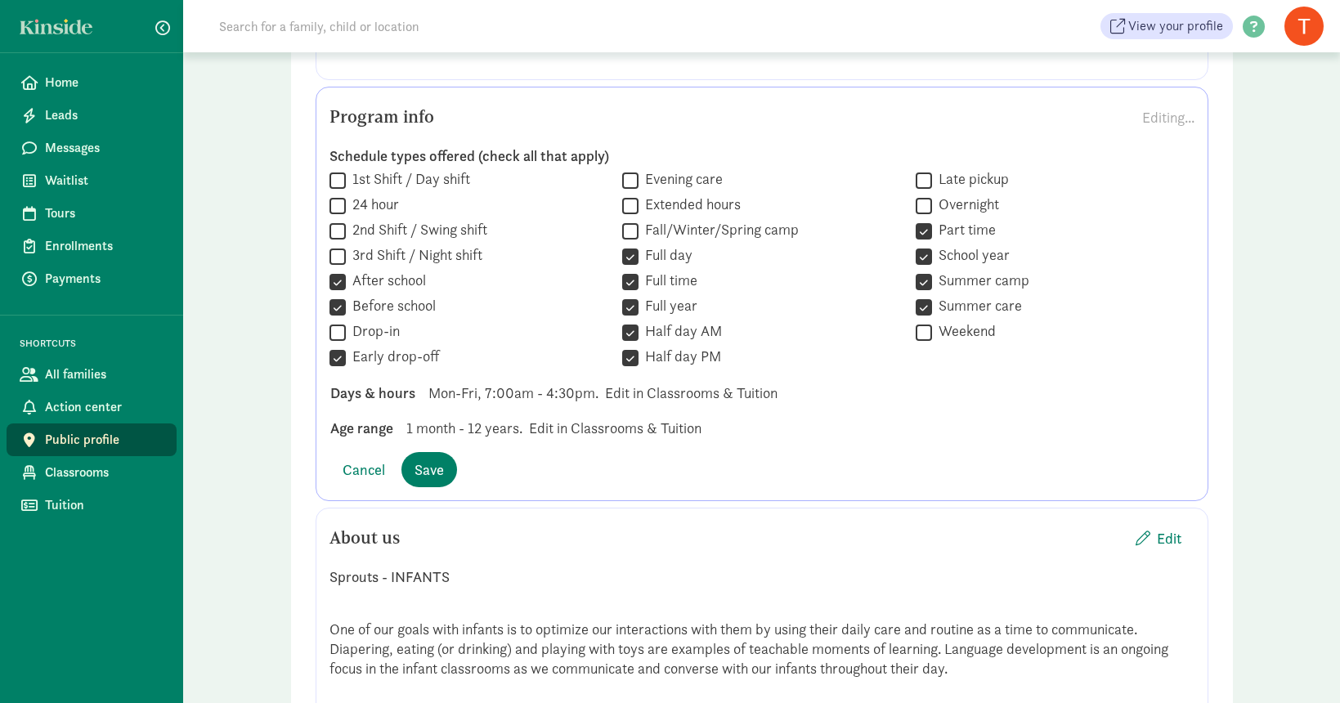
click at [472, 423] on span "1 month - 12 years." at bounding box center [464, 428] width 116 height 22
click at [481, 427] on span "1 month - 12 years." at bounding box center [464, 428] width 116 height 22
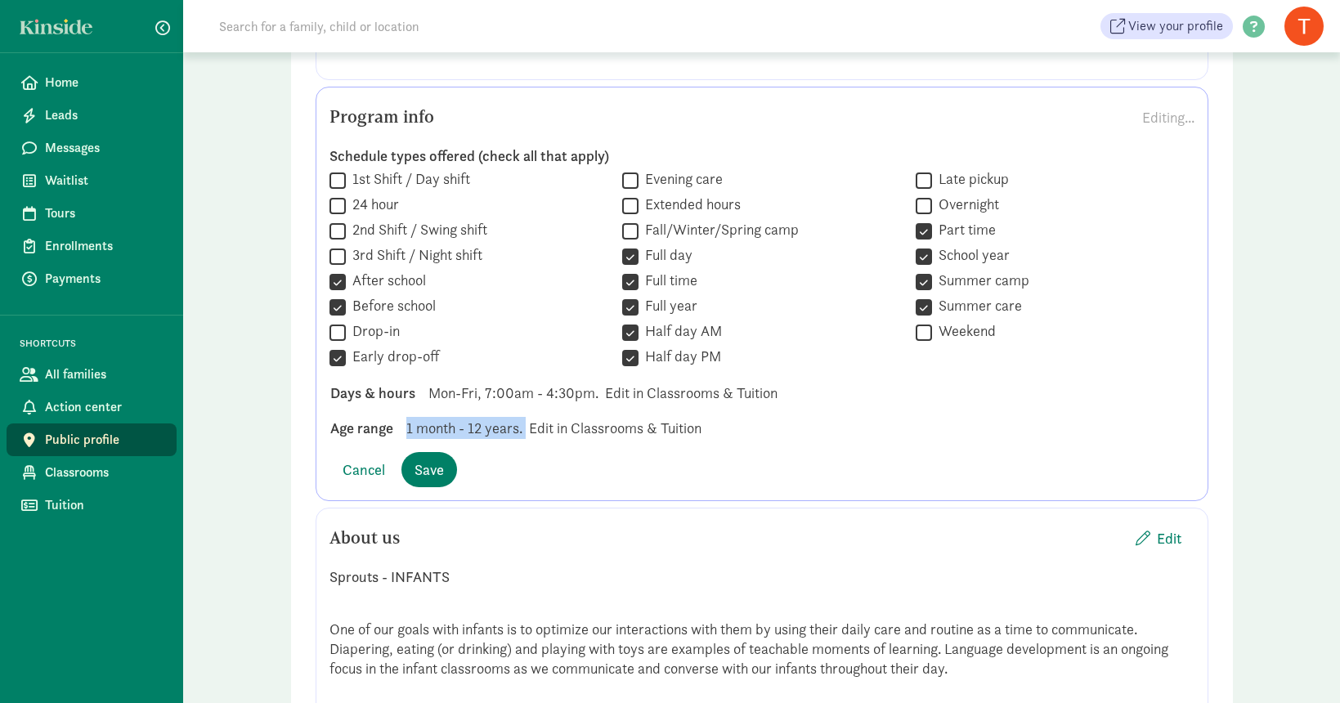
click at [481, 427] on span "1 month - 12 years." at bounding box center [464, 428] width 116 height 22
click at [423, 466] on span "Save" at bounding box center [428, 470] width 29 height 22
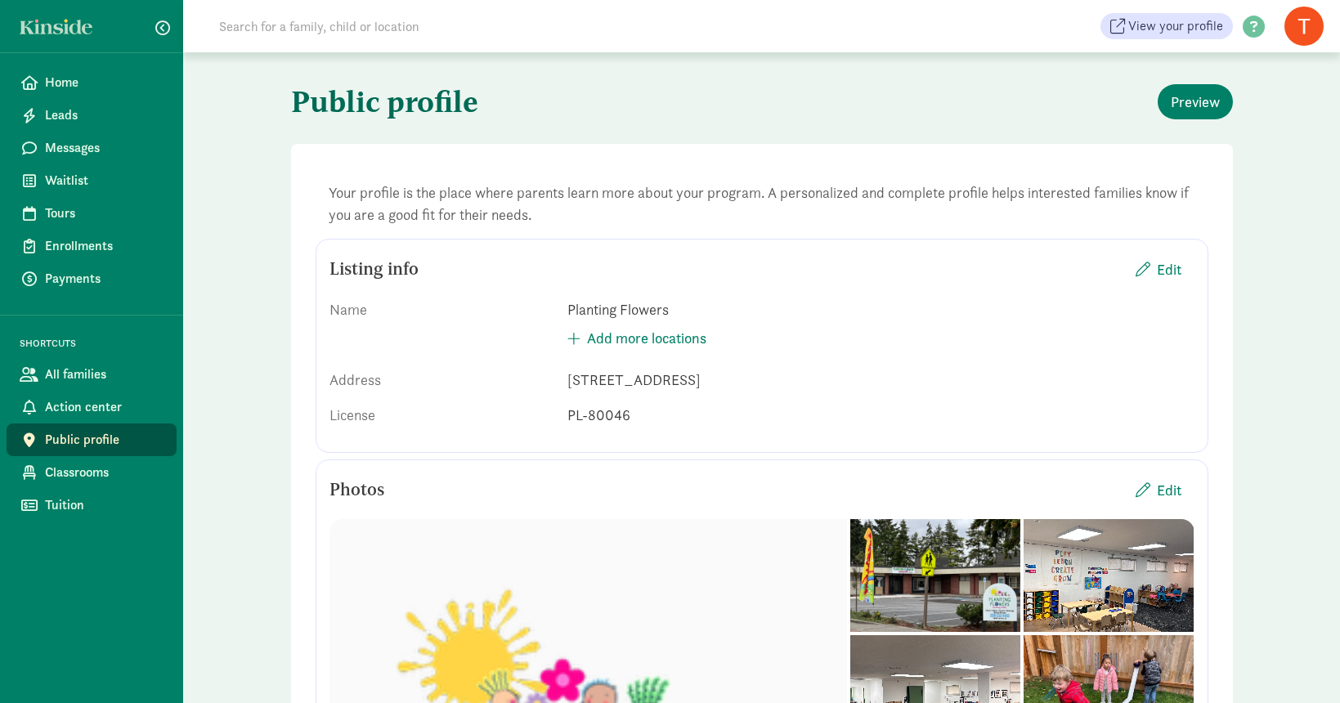
scroll to position [0, 0]
click at [66, 85] on span "Home" at bounding box center [104, 83] width 119 height 20
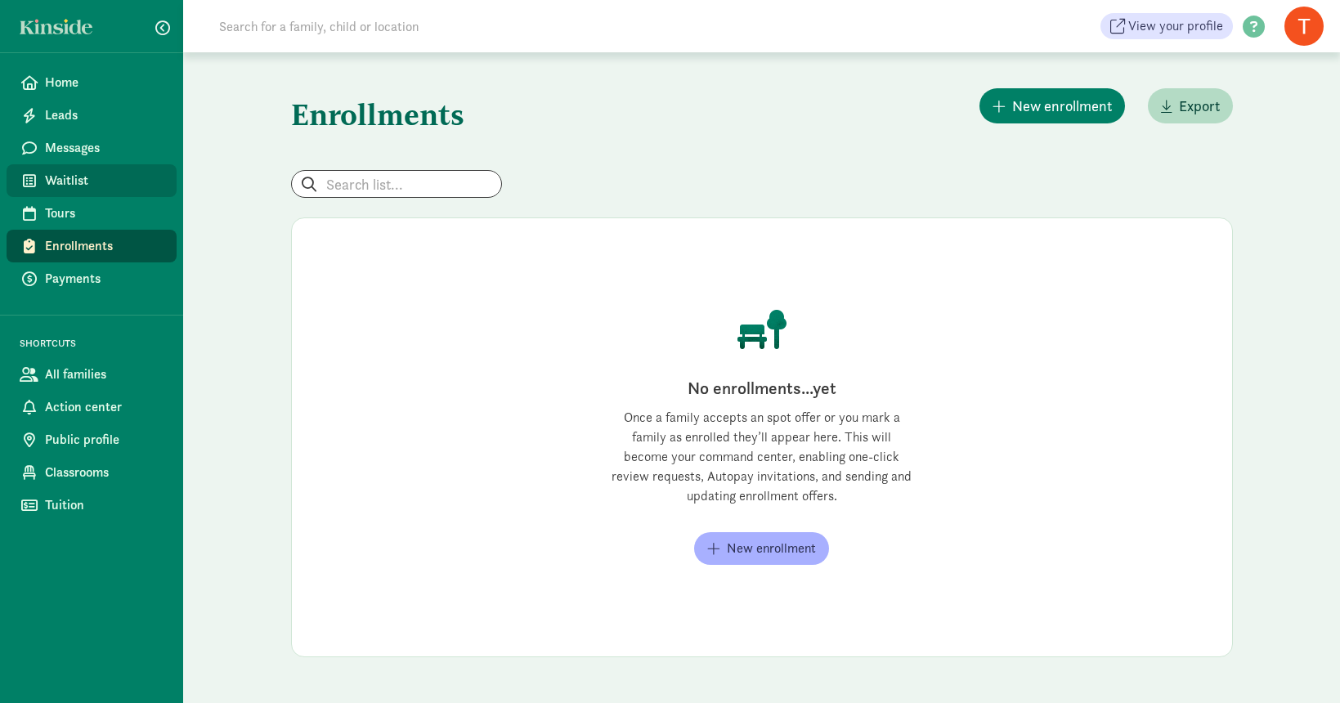
click at [55, 181] on span "Waitlist" at bounding box center [104, 181] width 119 height 20
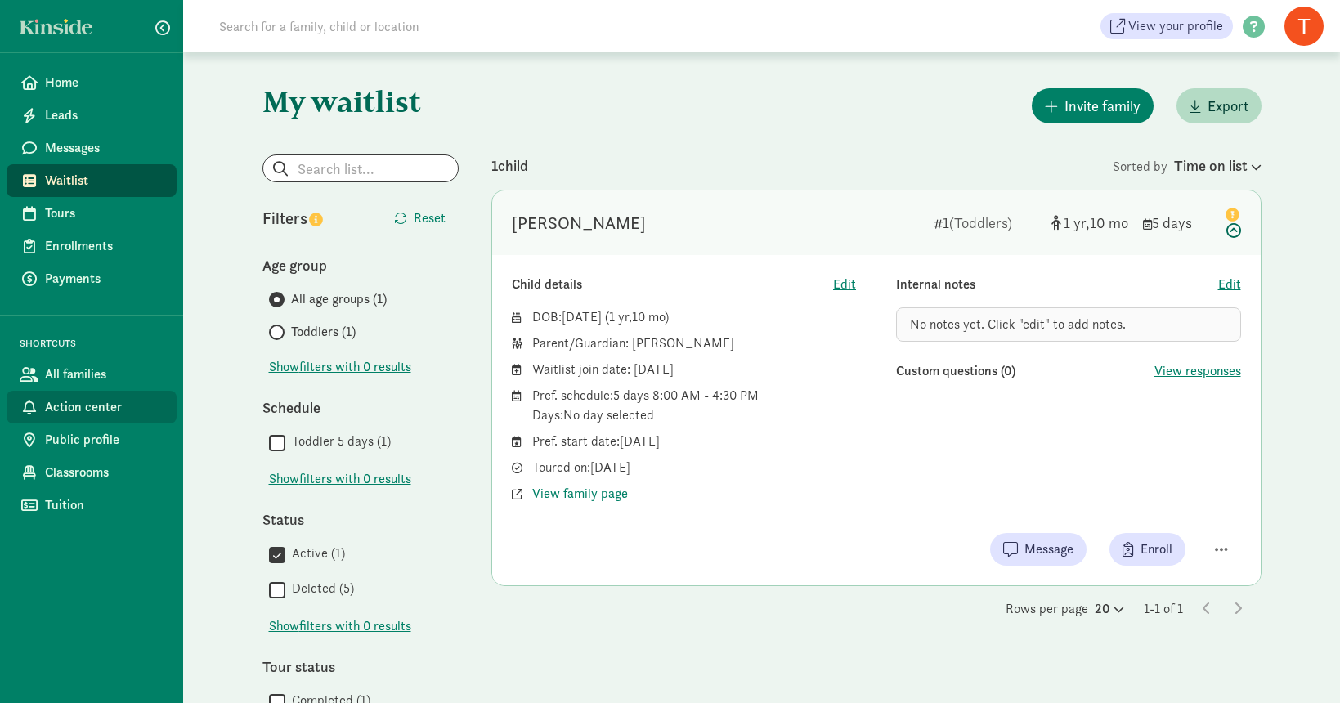
click at [87, 411] on span "Action center" at bounding box center [104, 407] width 119 height 20
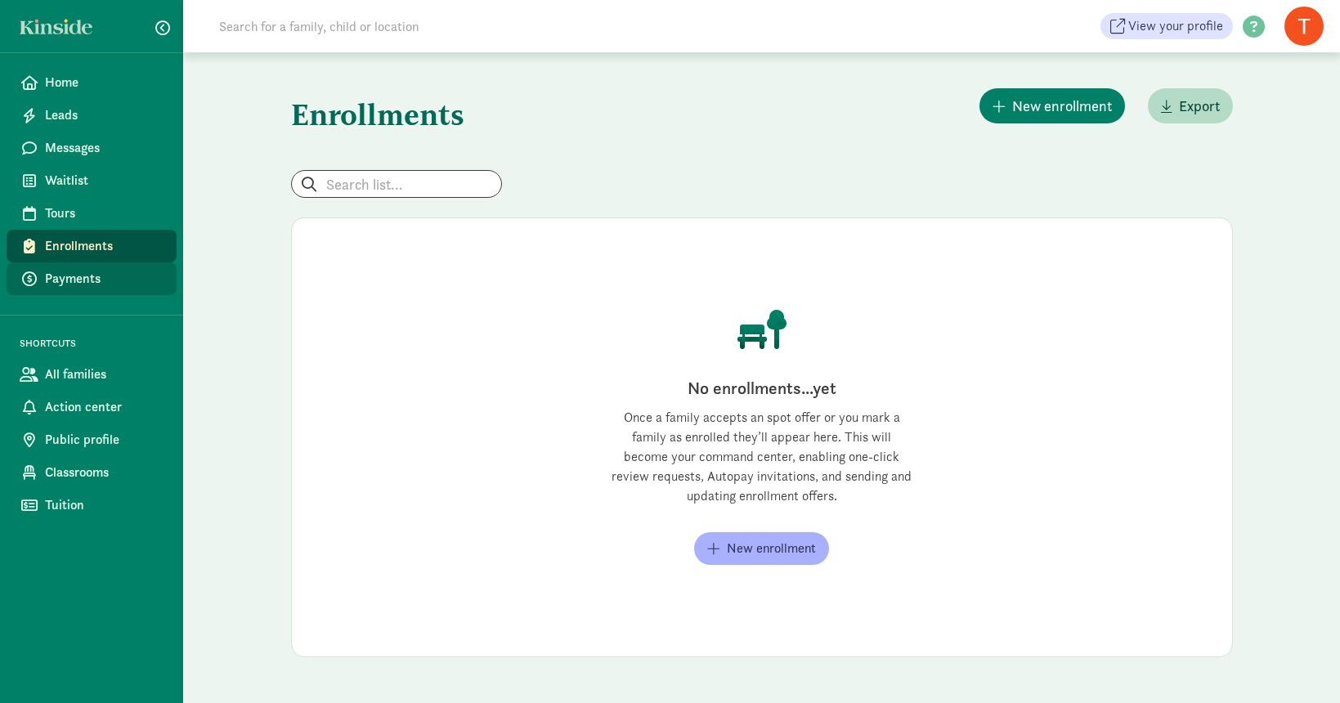
click at [91, 289] on link "Payments" at bounding box center [92, 278] width 170 height 33
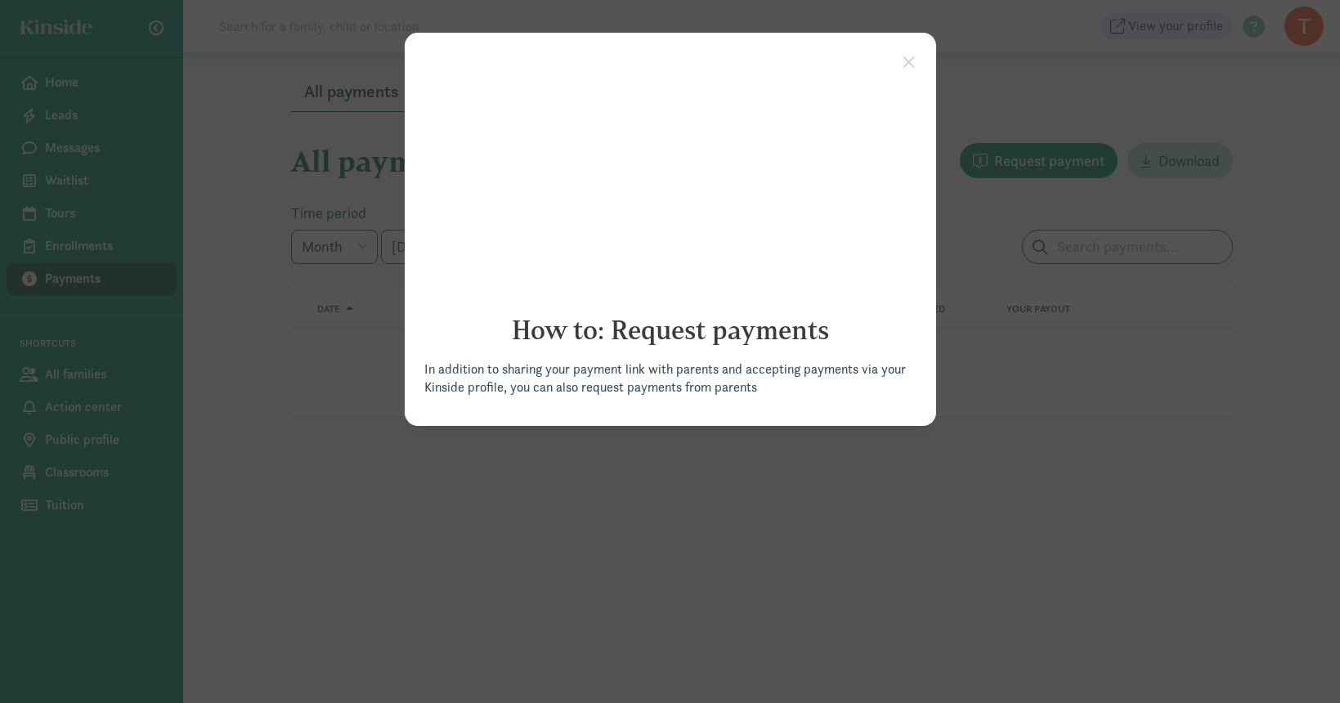
click appcues "× How to: Request payments In addition to sharing your payment link with parent…"
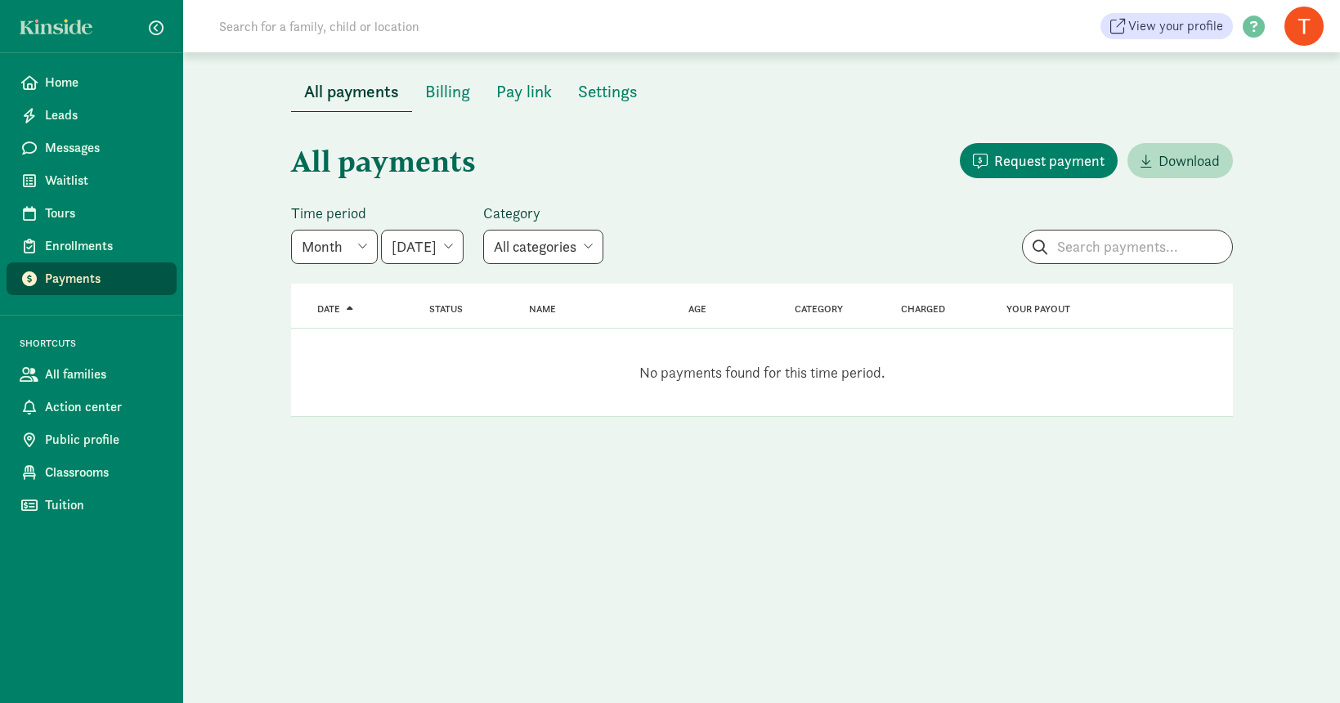
click at [81, 376] on span "All families" at bounding box center [104, 375] width 119 height 20
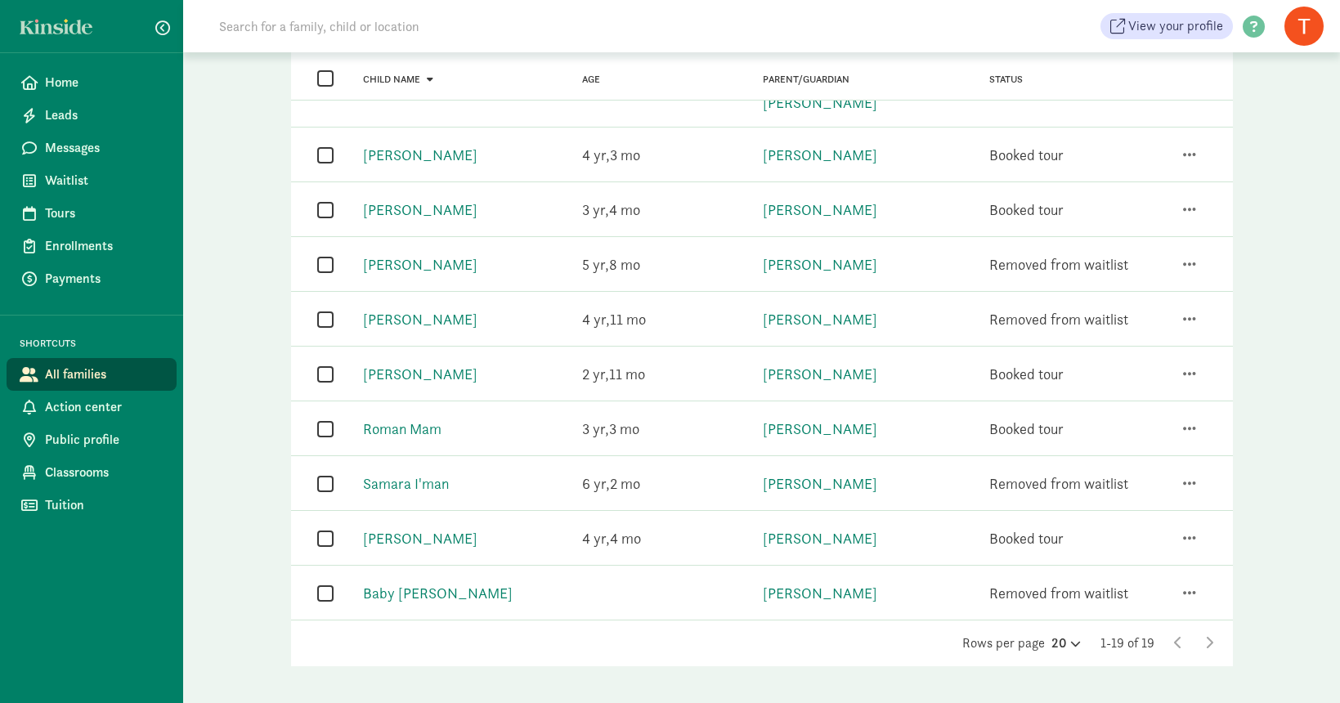
scroll to position [708, 0]
click at [128, 407] on span "Action center" at bounding box center [104, 407] width 119 height 20
